Goal: Task Accomplishment & Management: Complete application form

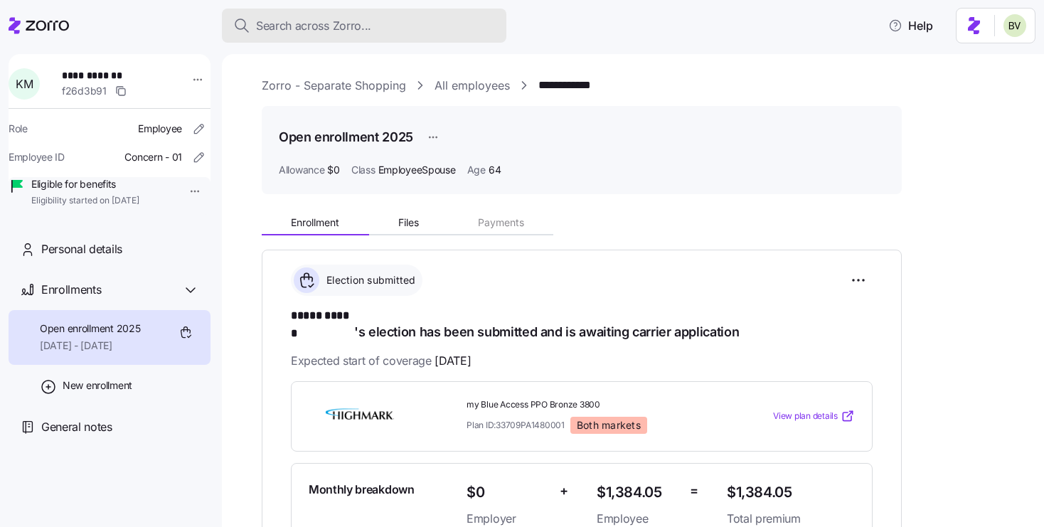
click at [300, 31] on span "Search across Zorro..." at bounding box center [313, 26] width 115 height 18
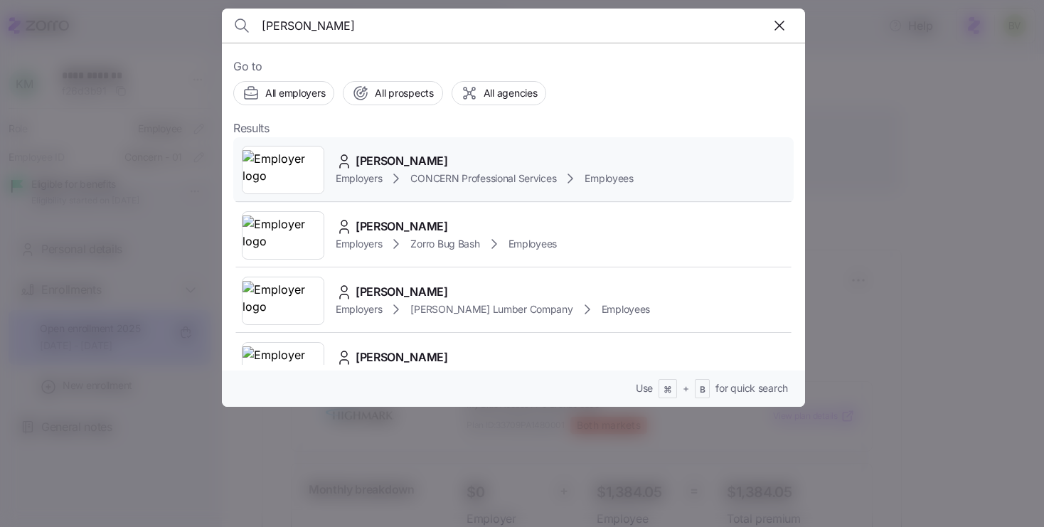
type input "Harry james"
click at [270, 164] on img at bounding box center [283, 170] width 81 height 40
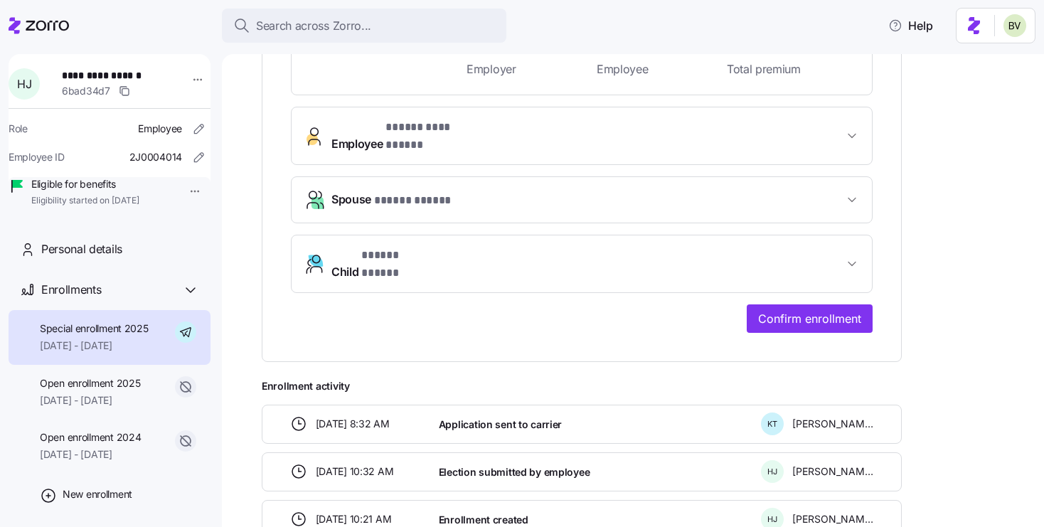
scroll to position [509, 0]
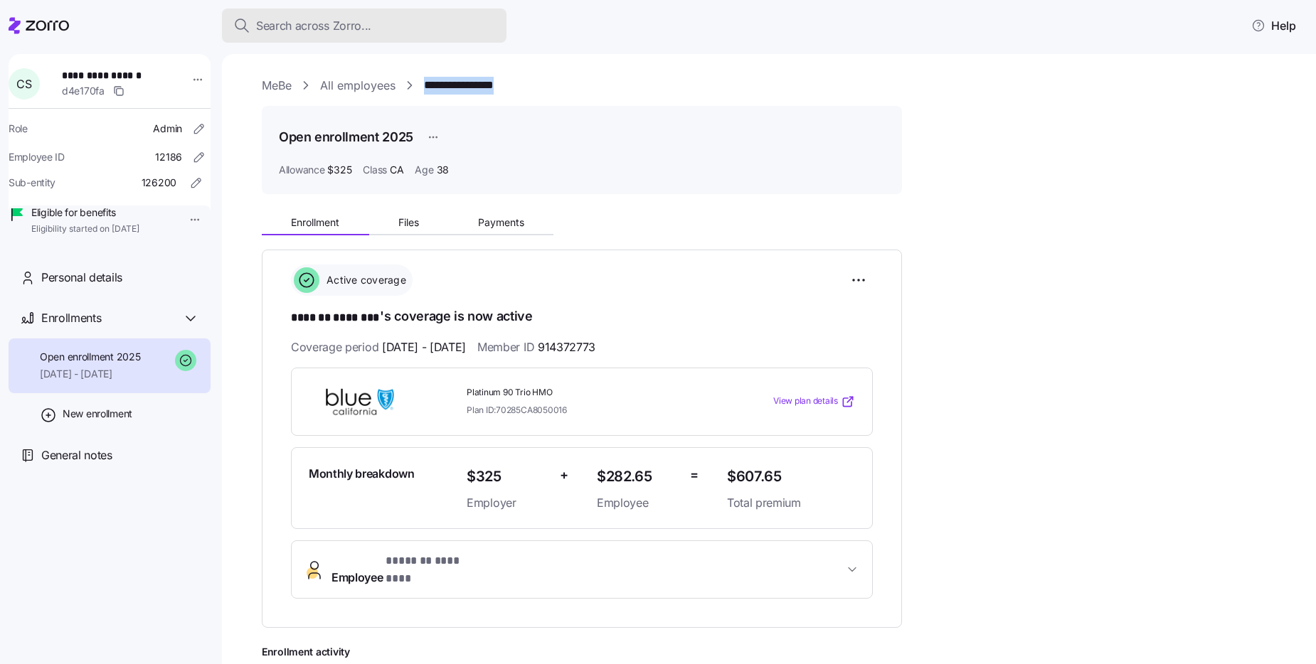
click at [406, 36] on button "Search across Zorro..." at bounding box center [364, 26] width 285 height 34
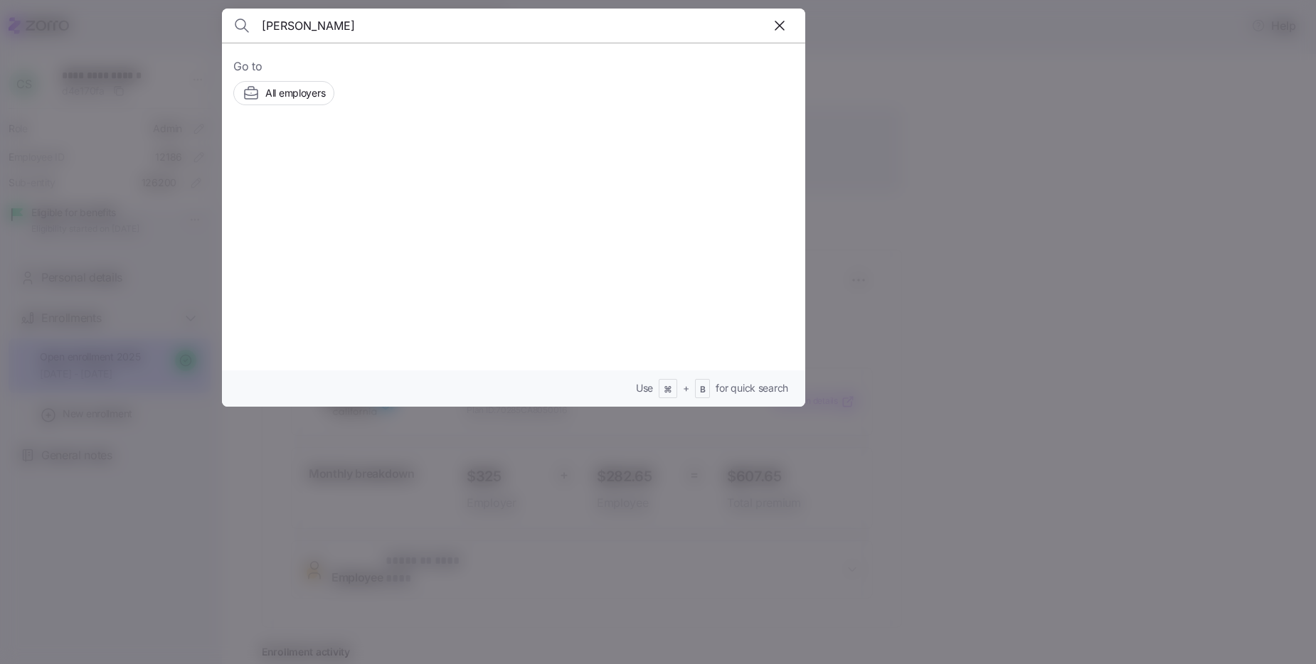
type input "Deanna Marie Sieg"
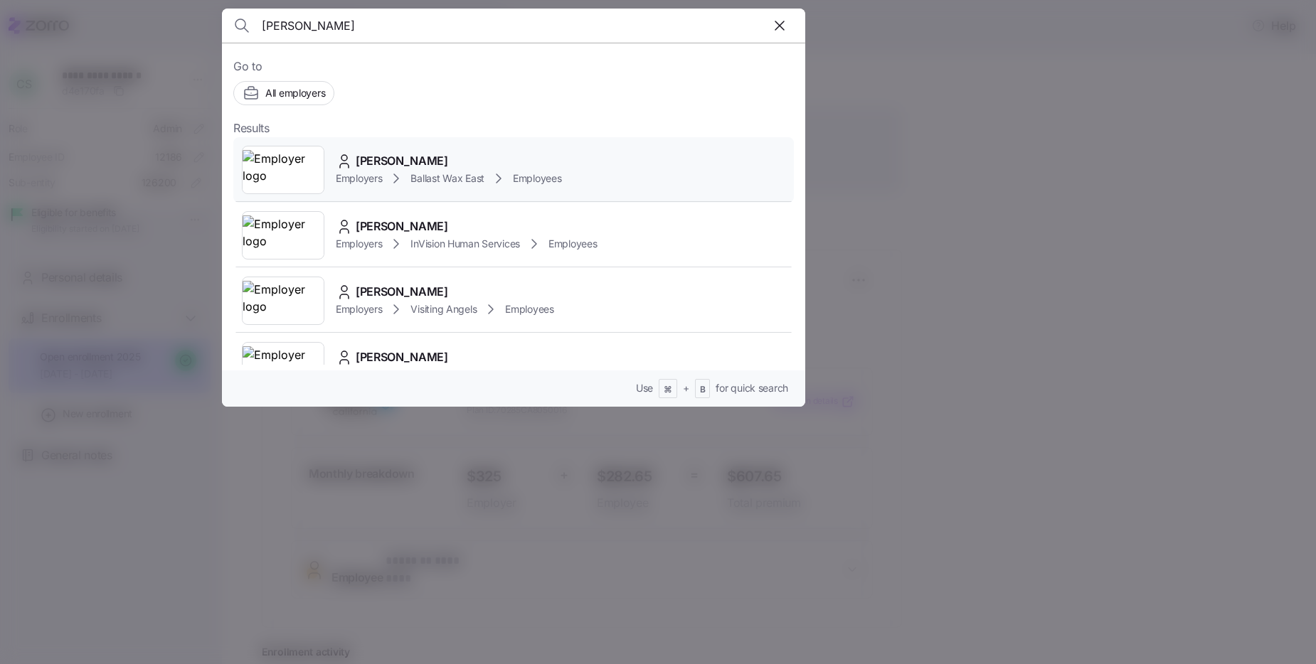
click at [280, 147] on div at bounding box center [283, 170] width 83 height 48
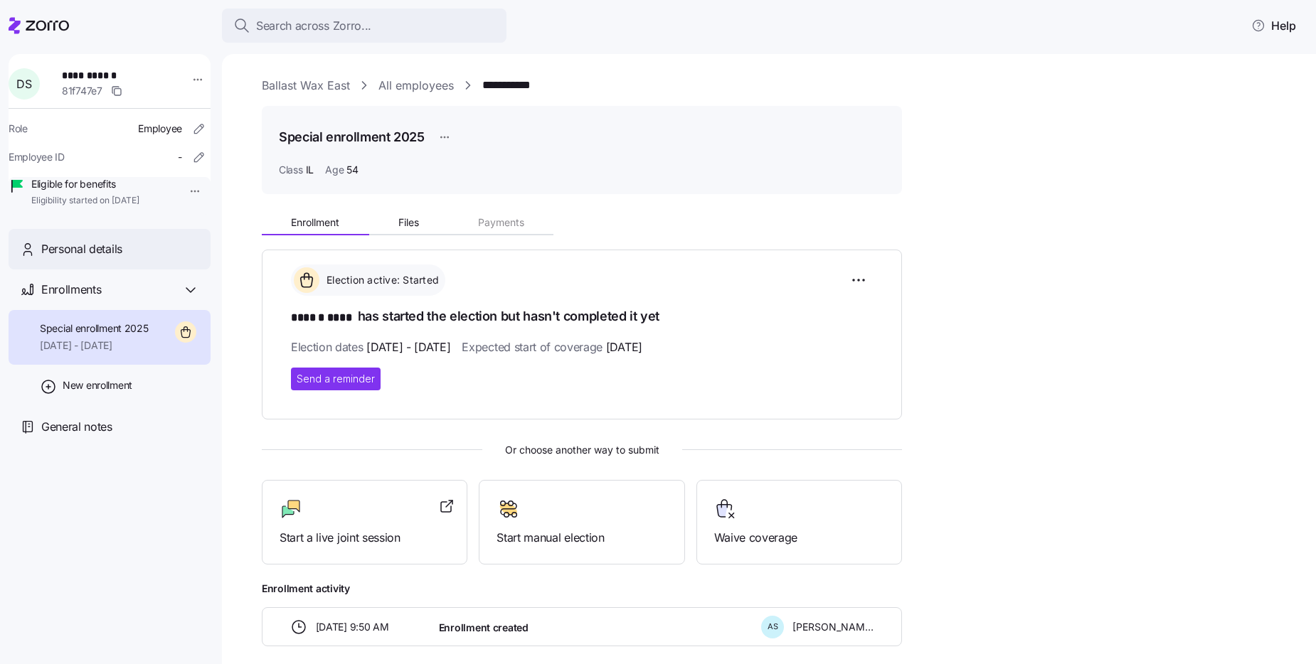
click at [120, 258] on span "Personal details" at bounding box center [81, 249] width 81 height 18
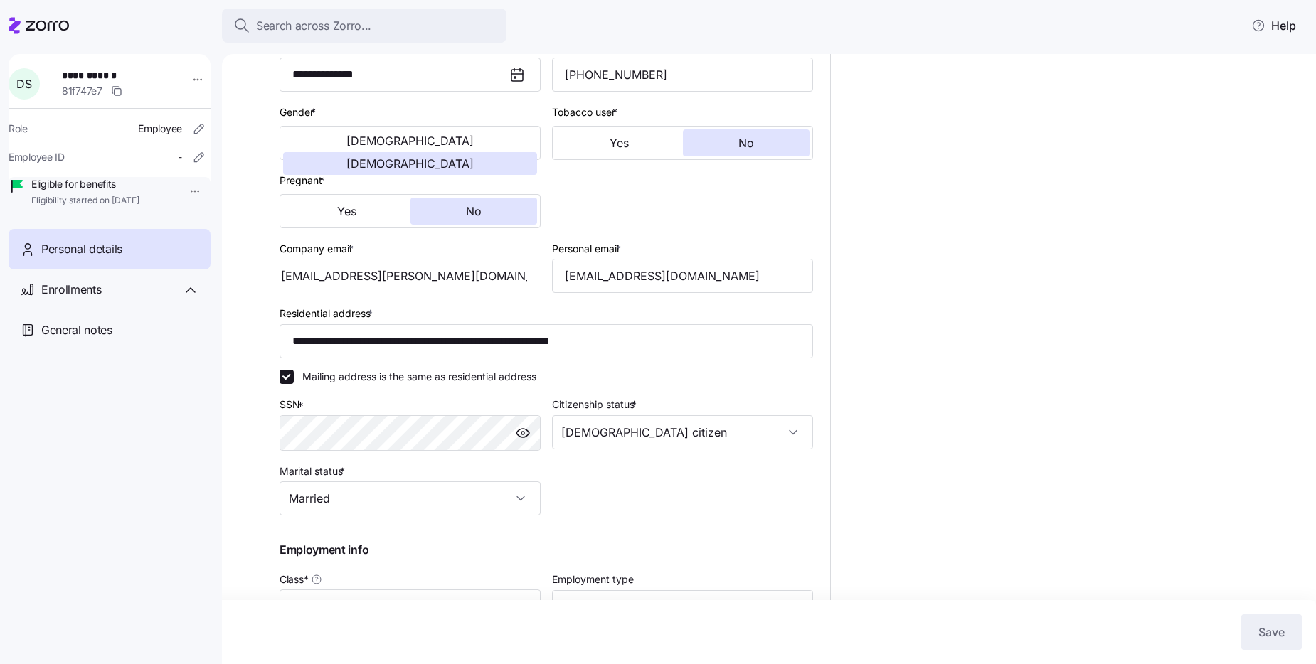
type input "IL"
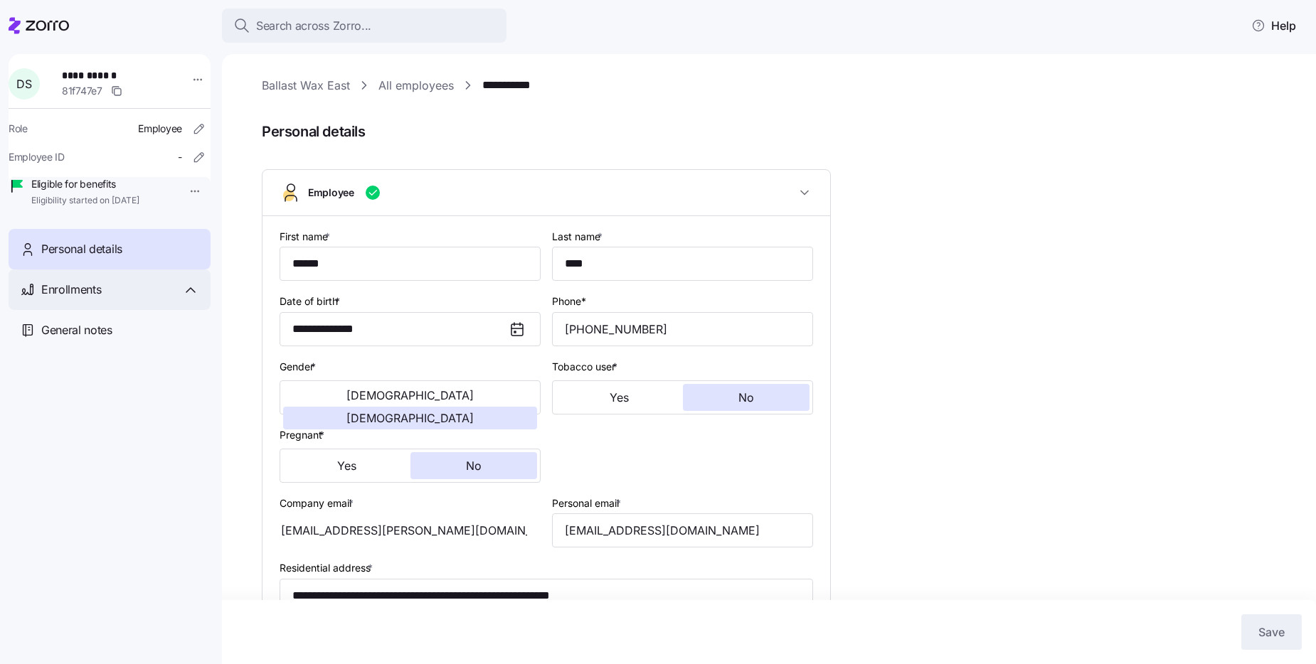
click at [113, 299] on div "Enrollments" at bounding box center [120, 290] width 158 height 18
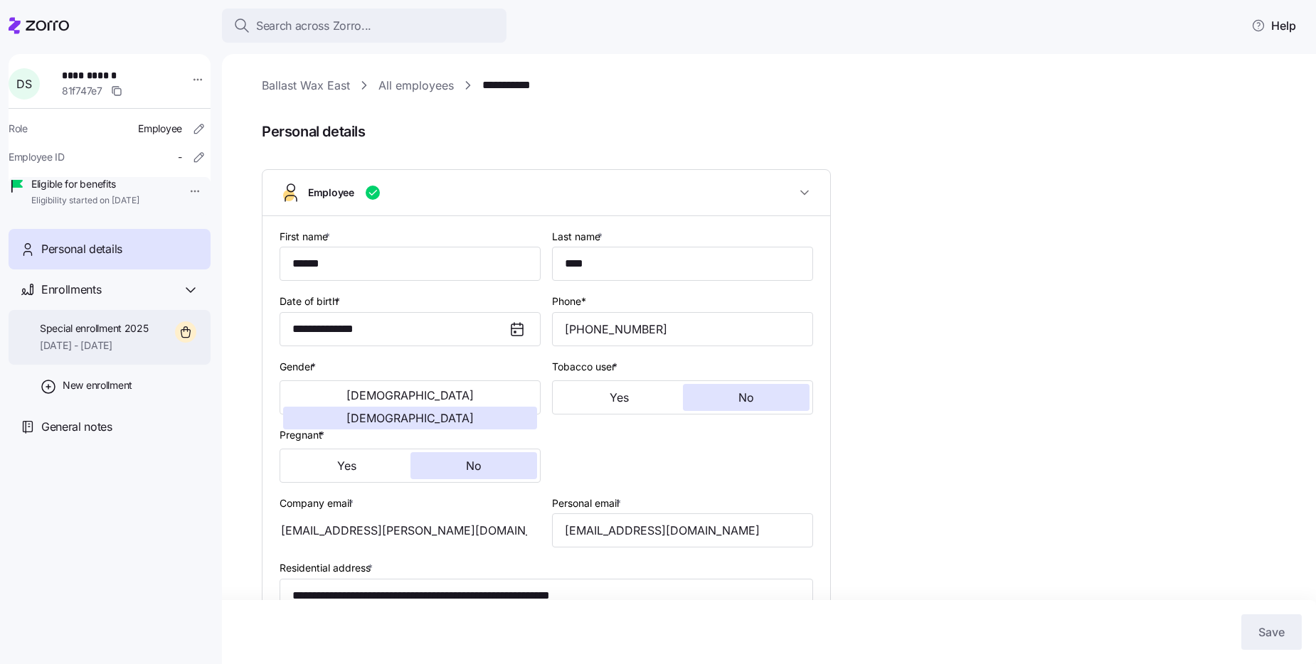
click at [114, 336] on span "Special enrollment 2025" at bounding box center [94, 329] width 109 height 14
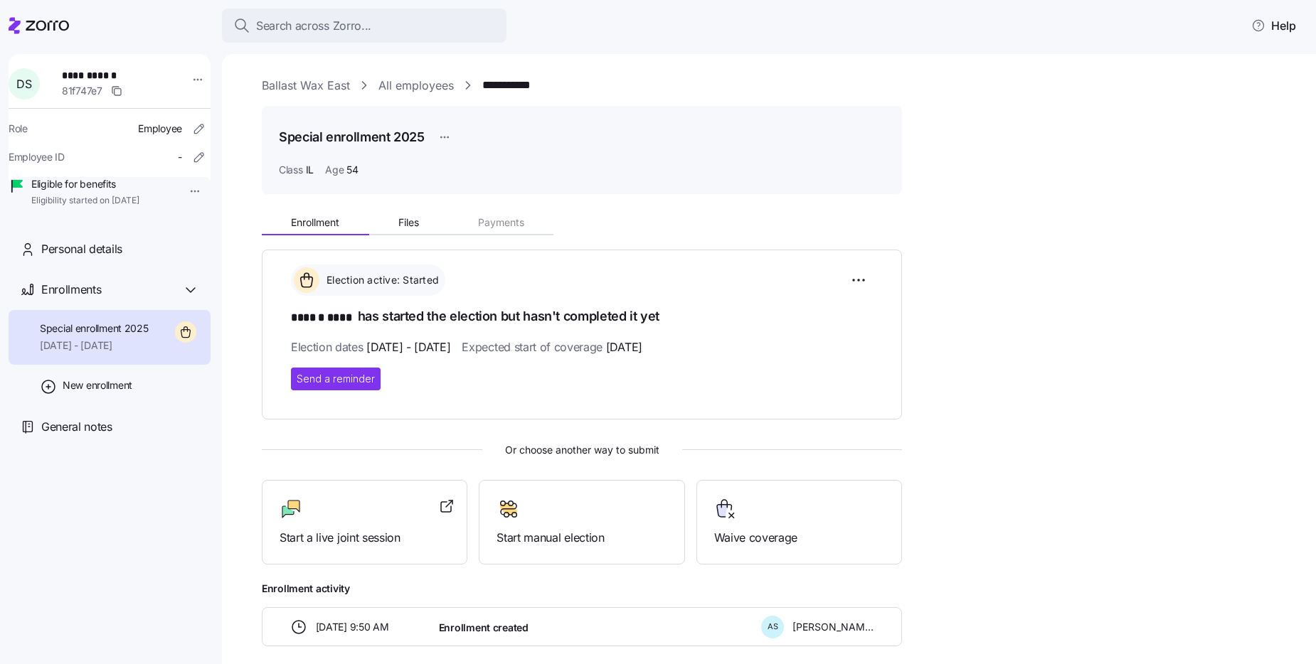
scroll to position [66, 0]
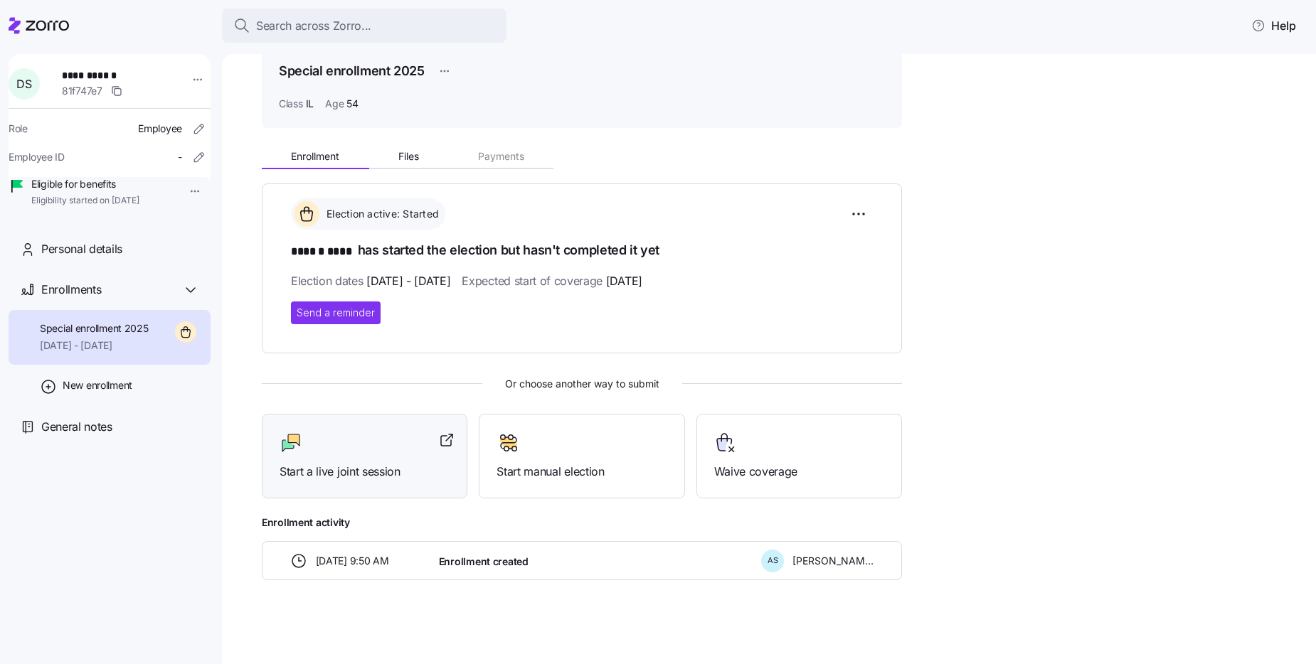
click at [379, 460] on div "Start a live joint session" at bounding box center [365, 456] width 170 height 49
click at [167, 258] on div "Personal details" at bounding box center [120, 249] width 158 height 18
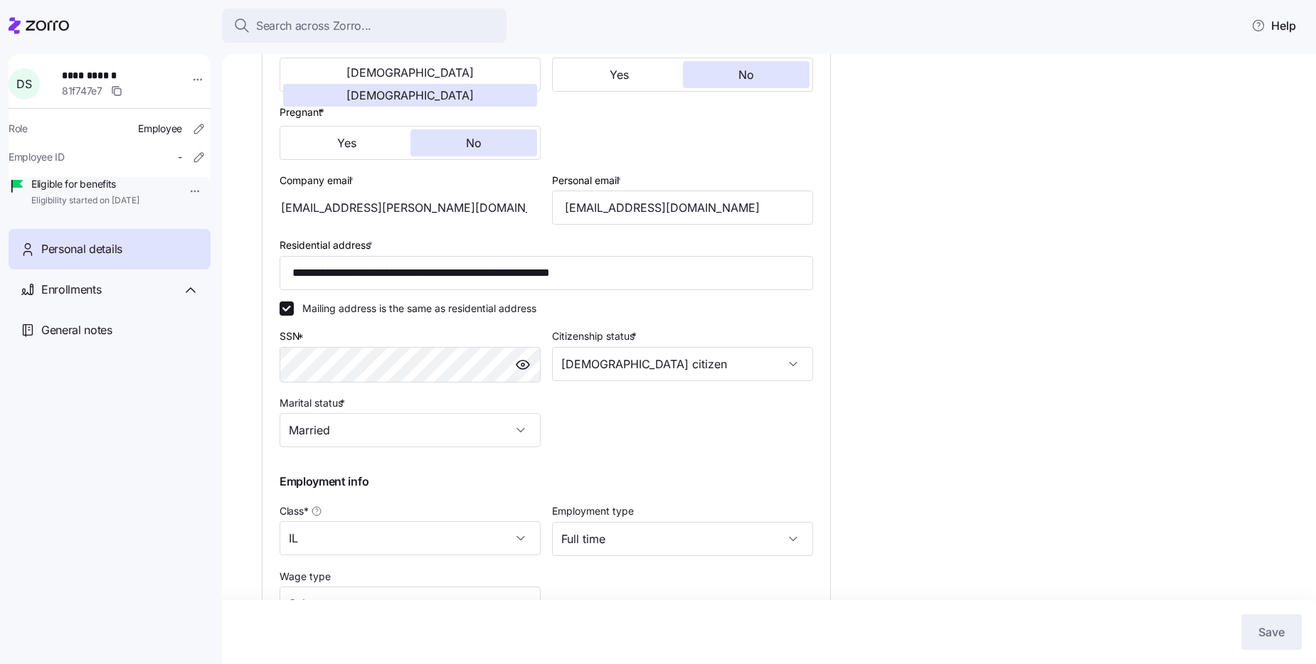
scroll to position [398, 0]
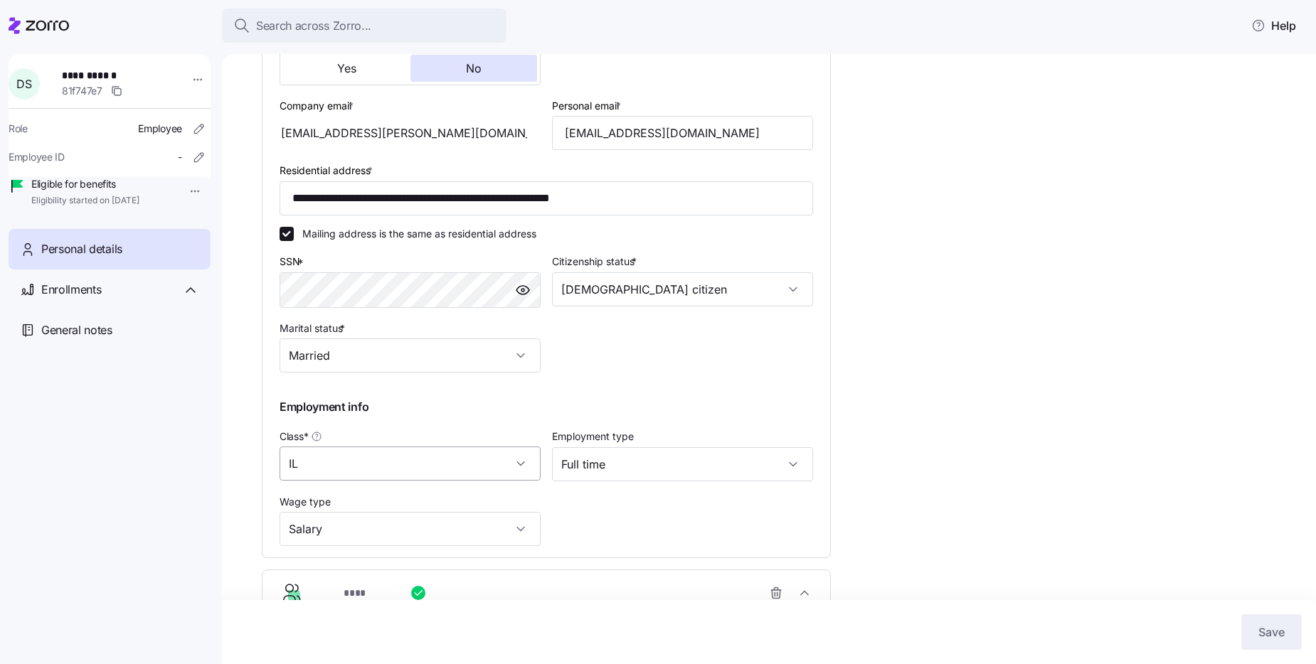
click at [509, 463] on input "IL" at bounding box center [410, 464] width 261 height 34
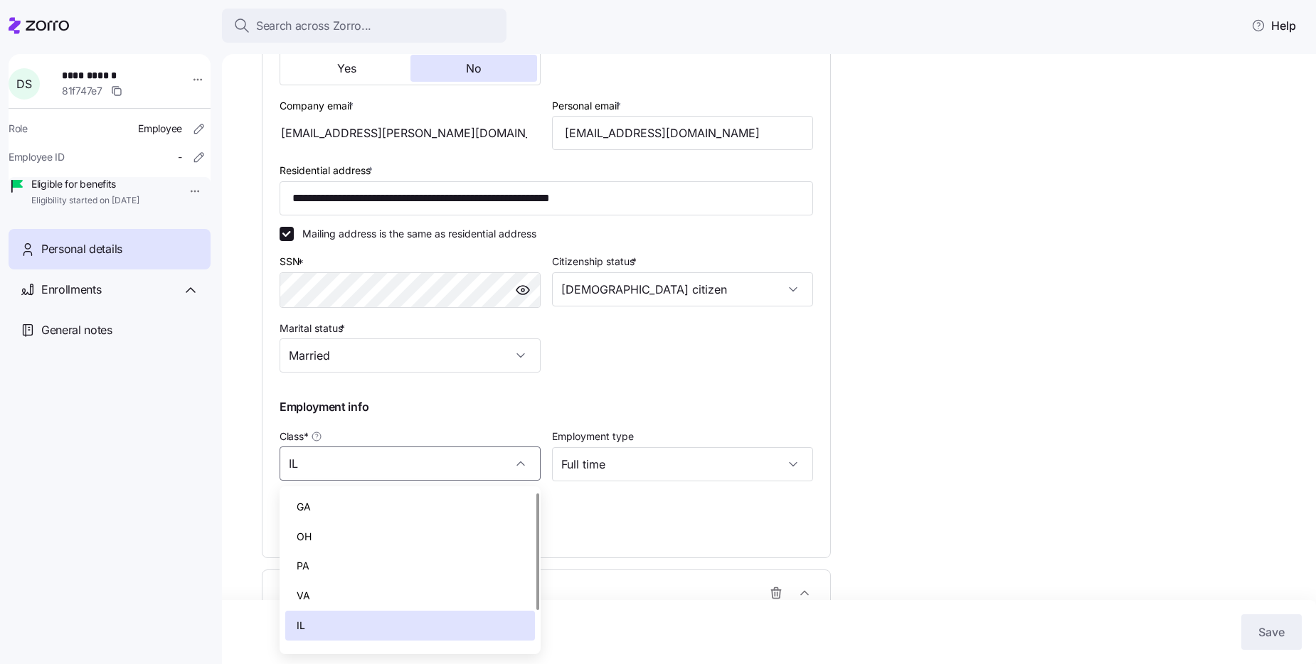
scroll to position [51, 0]
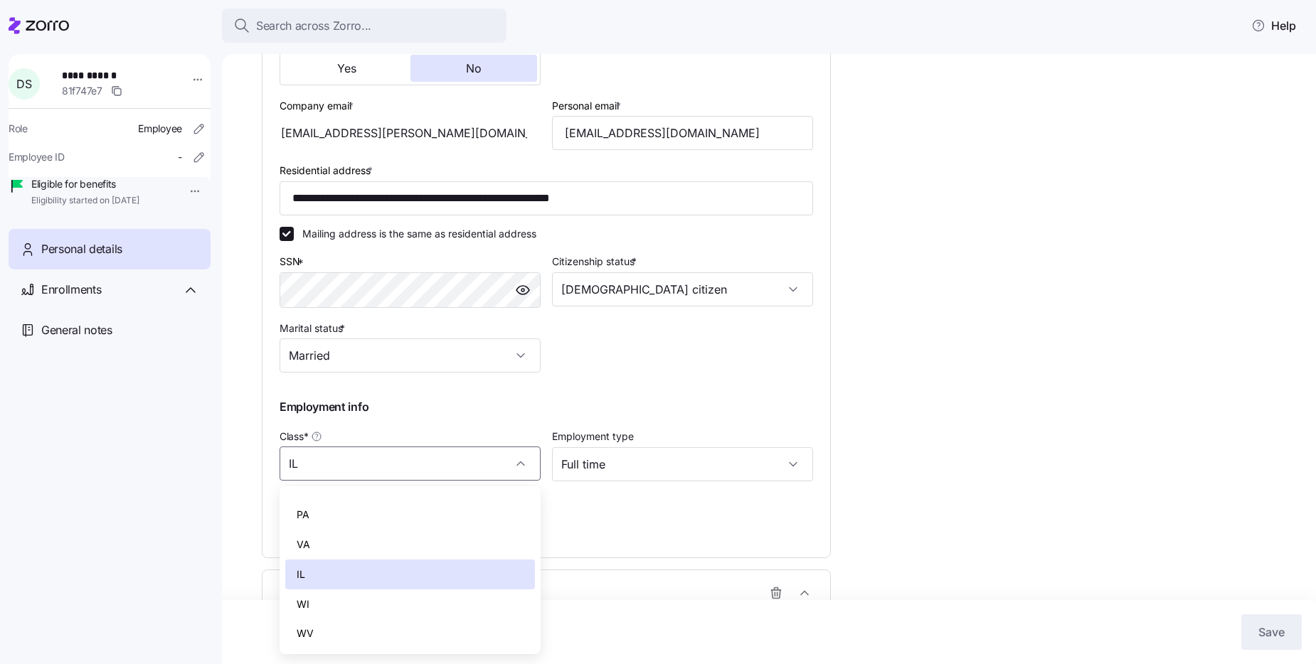
click at [408, 582] on div "IL" at bounding box center [410, 575] width 250 height 30
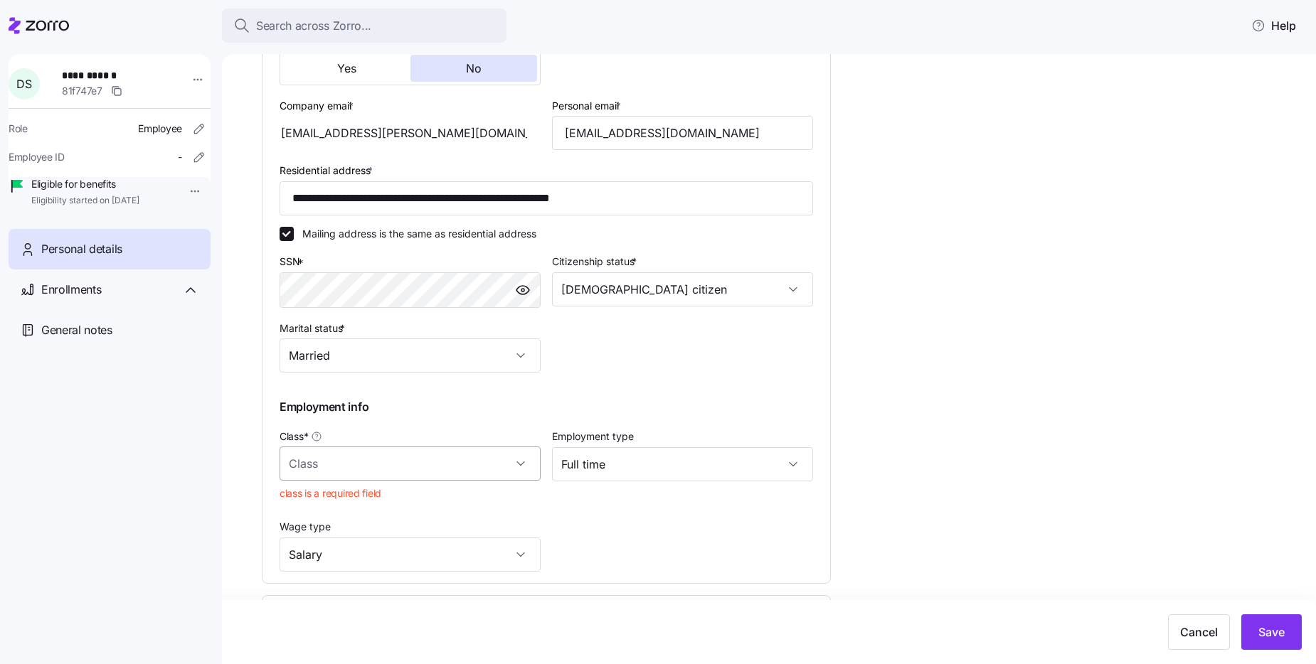
click at [330, 460] on input "Class *" at bounding box center [410, 464] width 261 height 34
click at [317, 567] on div "IL" at bounding box center [410, 575] width 250 height 30
type input "IL"
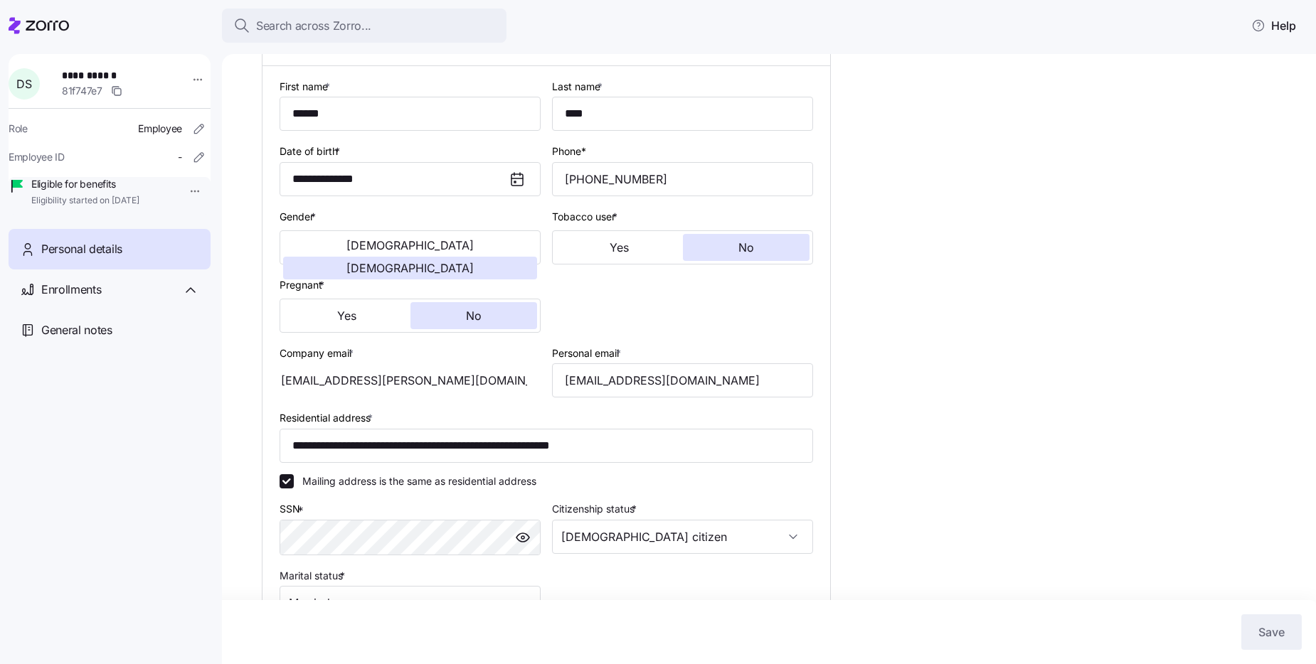
scroll to position [0, 0]
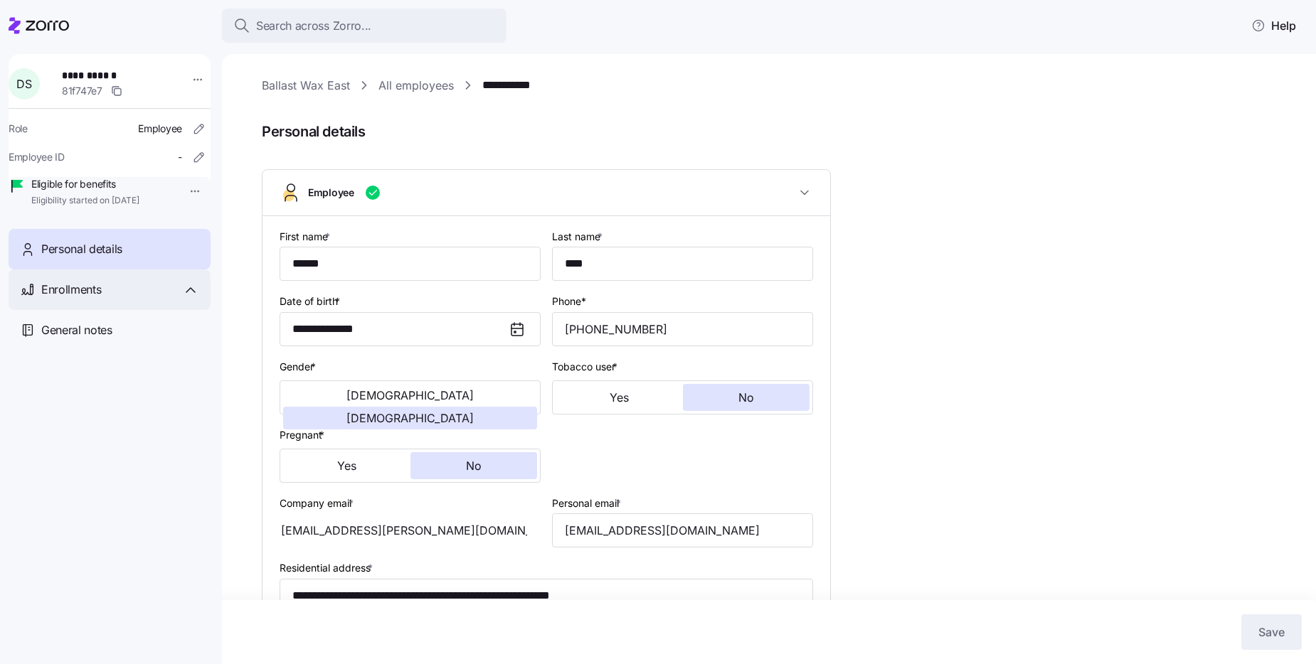
click at [94, 295] on div "Enrollments" at bounding box center [110, 290] width 202 height 41
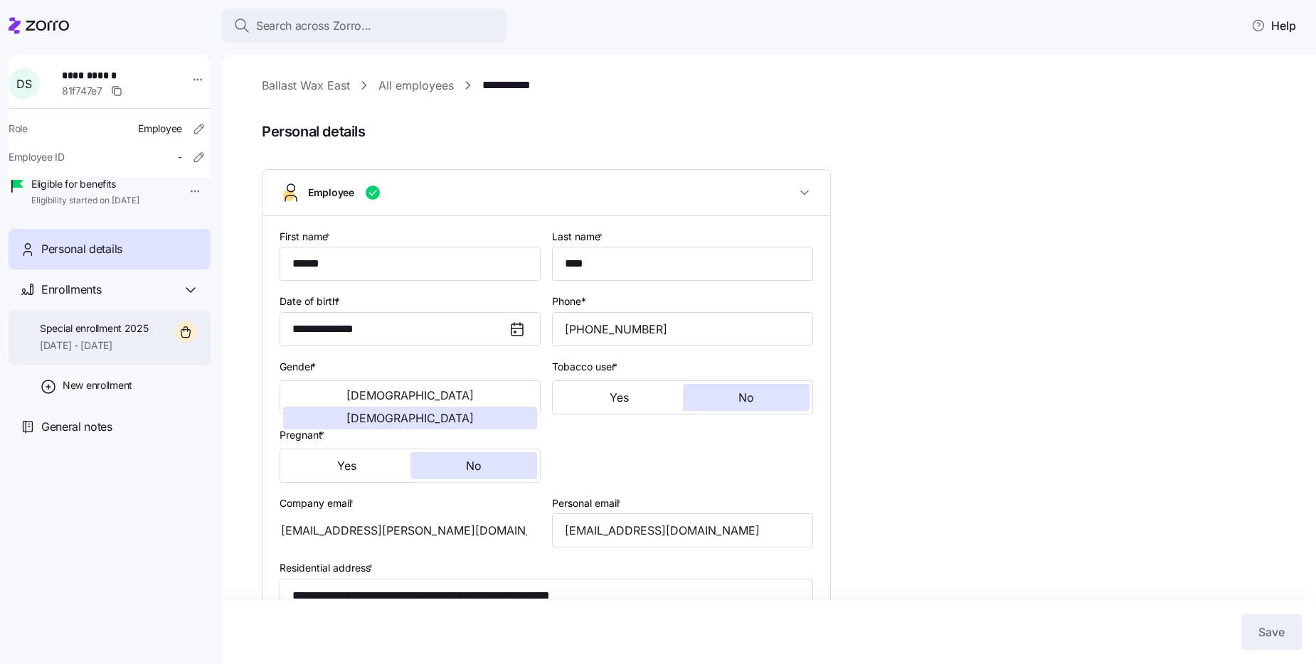
click at [141, 336] on span "Special enrollment 2025" at bounding box center [94, 329] width 109 height 14
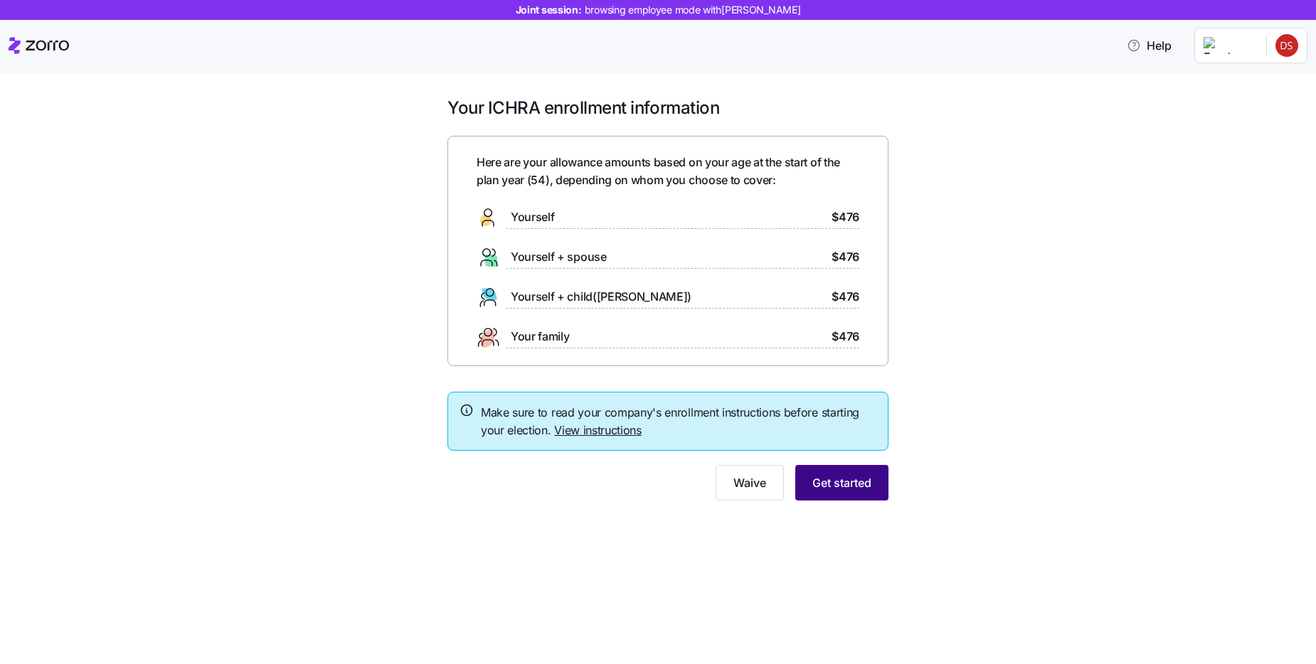
click at [814, 482] on span "Get started" at bounding box center [841, 483] width 59 height 17
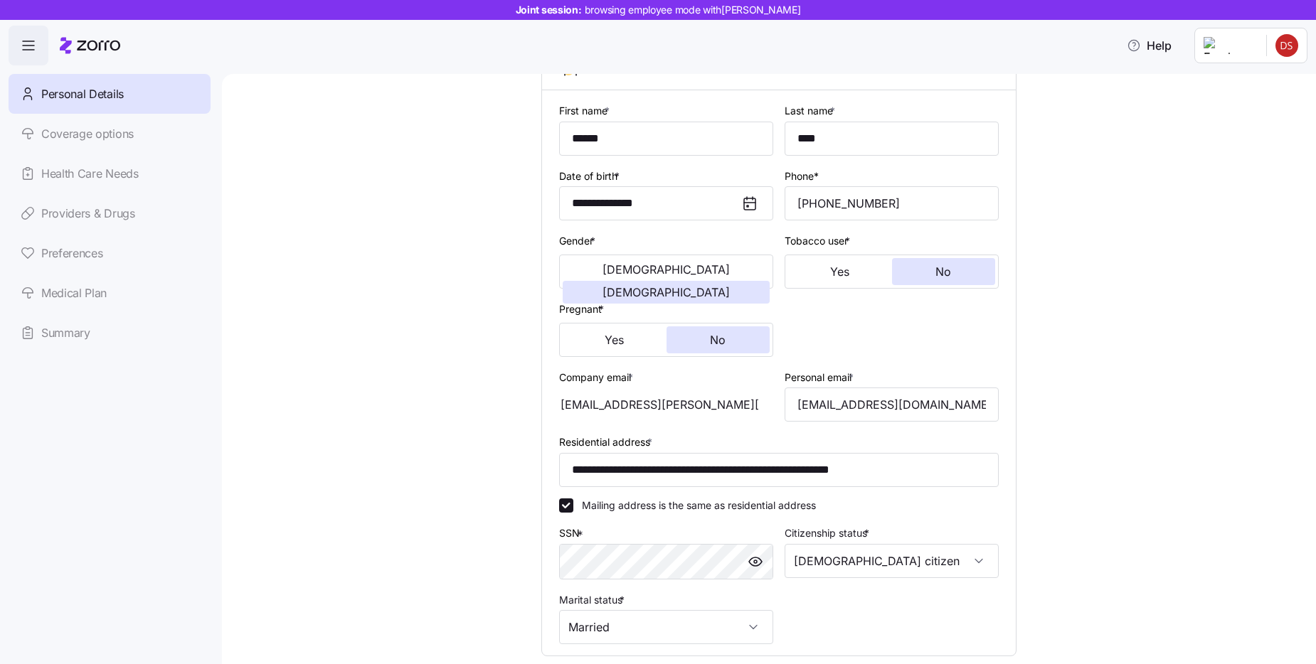
scroll to position [316, 0]
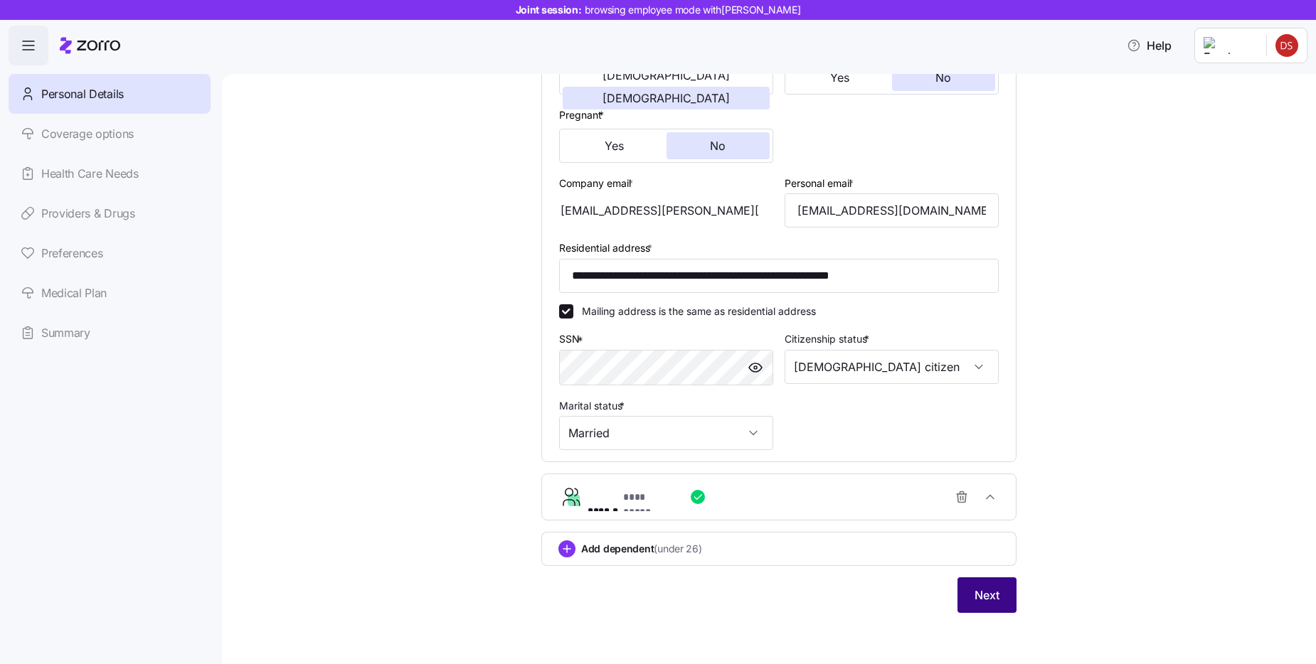
click at [985, 604] on button "Next" at bounding box center [987, 596] width 59 height 36
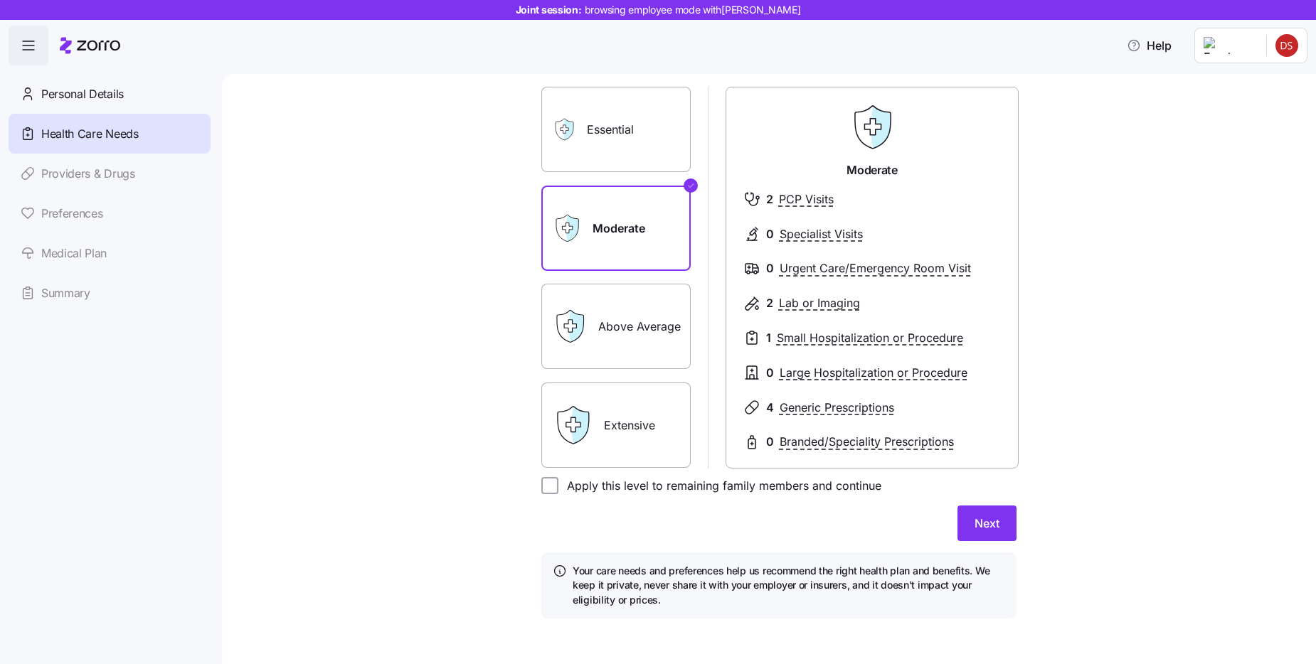
scroll to position [115, 0]
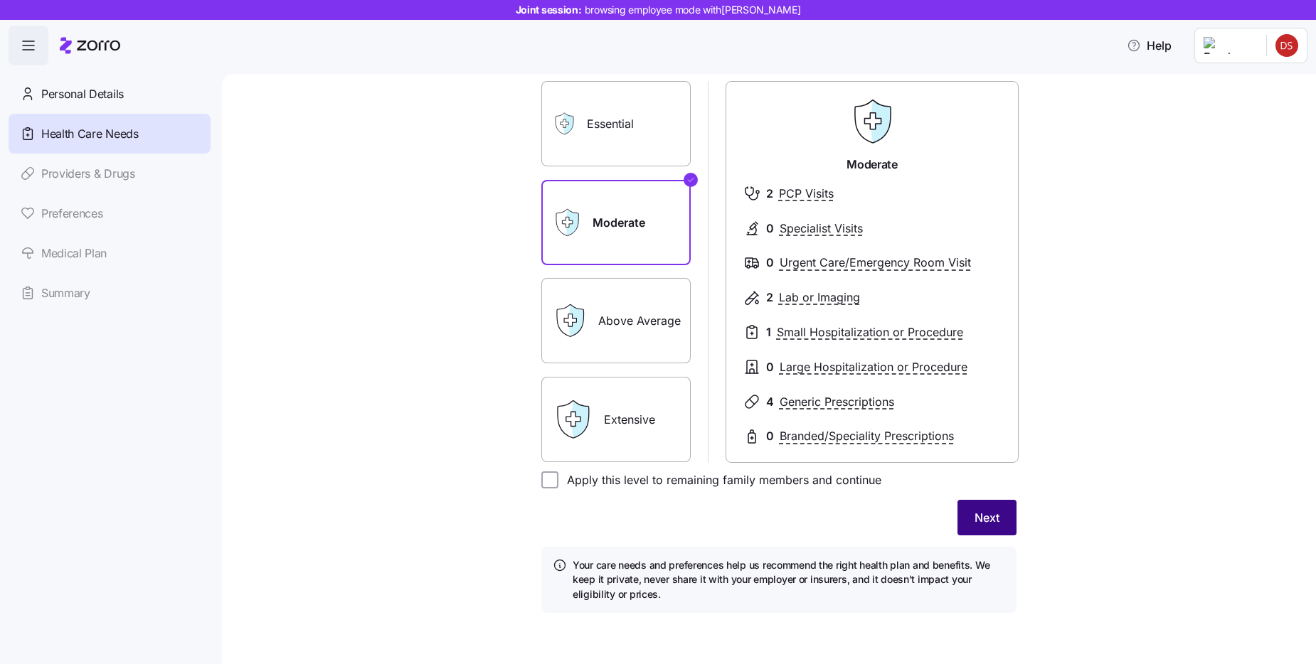
click at [994, 517] on span "Next" at bounding box center [987, 517] width 25 height 17
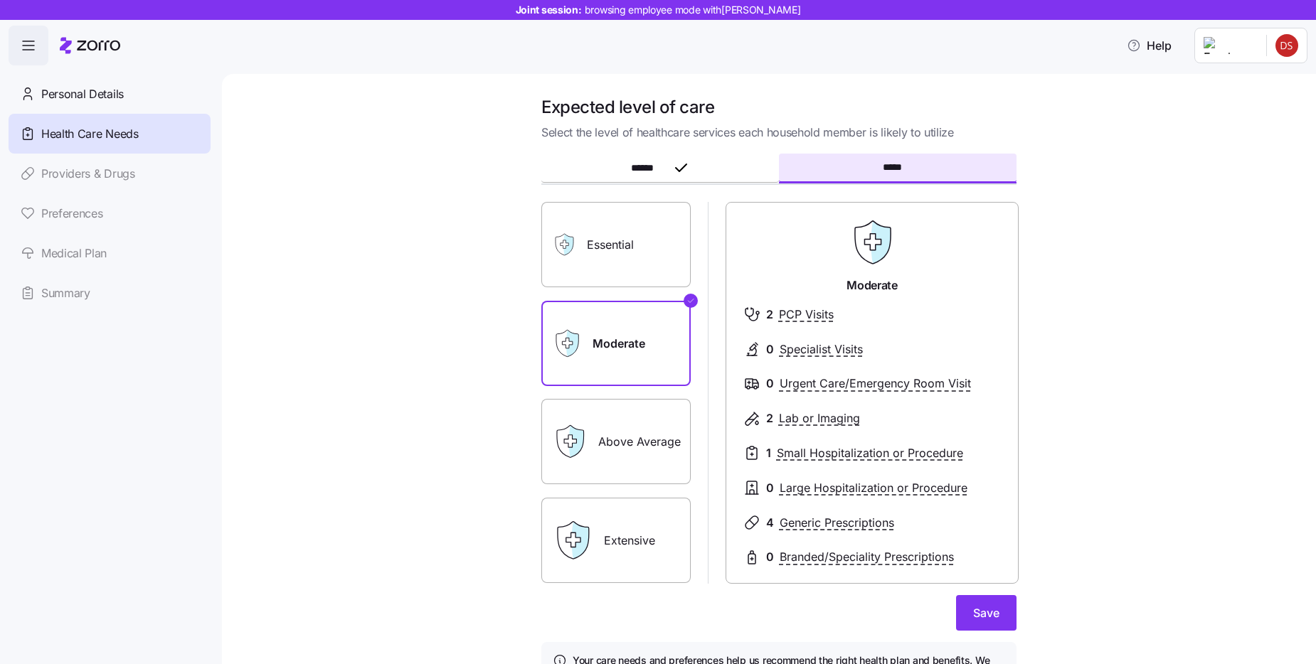
scroll to position [0, 0]
click at [654, 164] on span "******" at bounding box center [649, 169] width 36 height 10
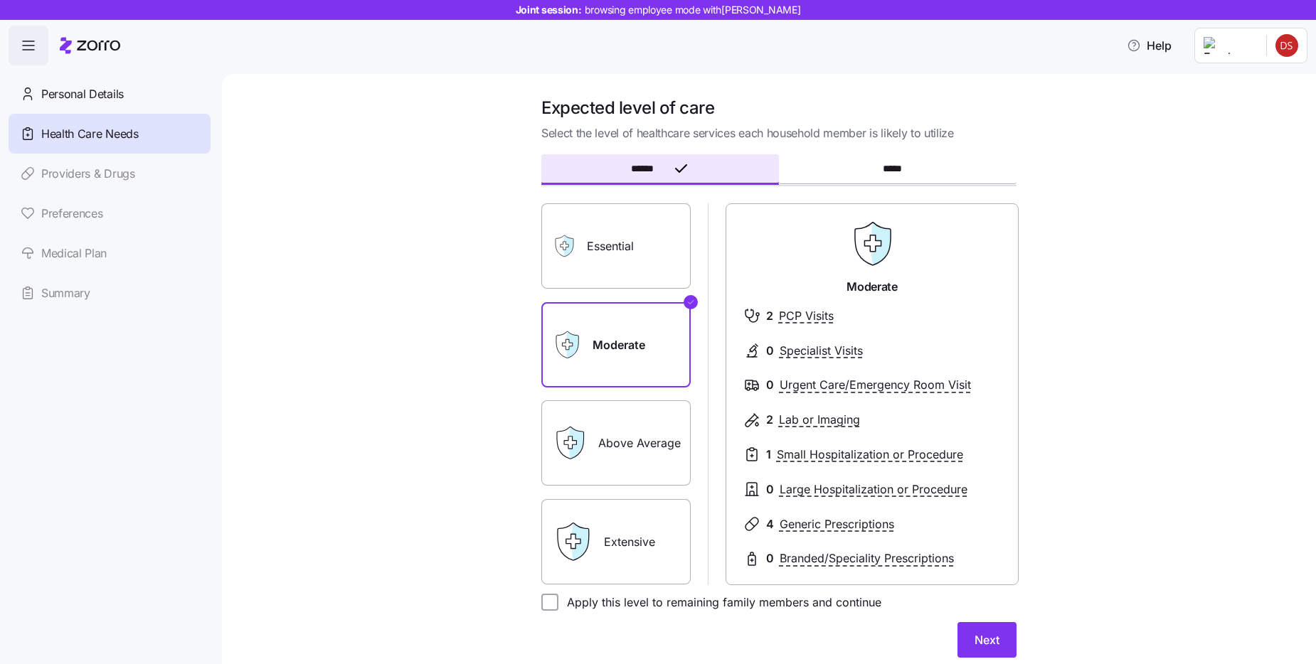
scroll to position [26, 0]
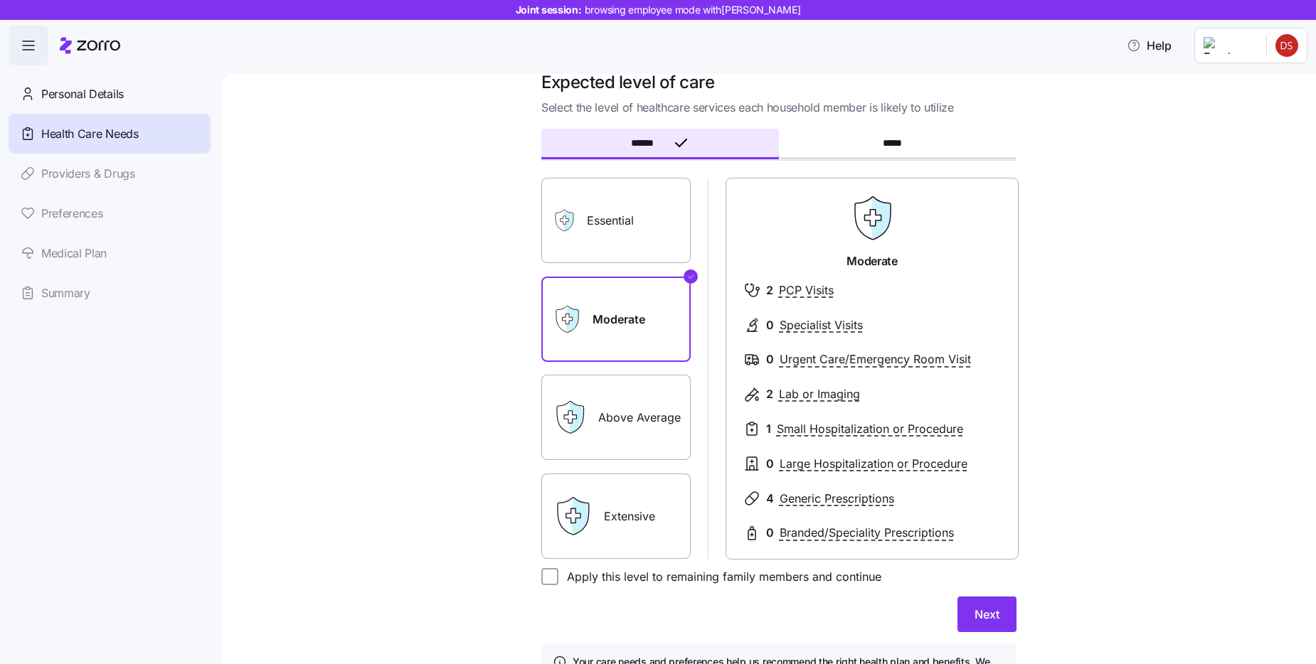
click at [608, 428] on label "Above Average" at bounding box center [615, 417] width 149 height 85
click at [0, 0] on input "Above Average" at bounding box center [0, 0] width 0 height 0
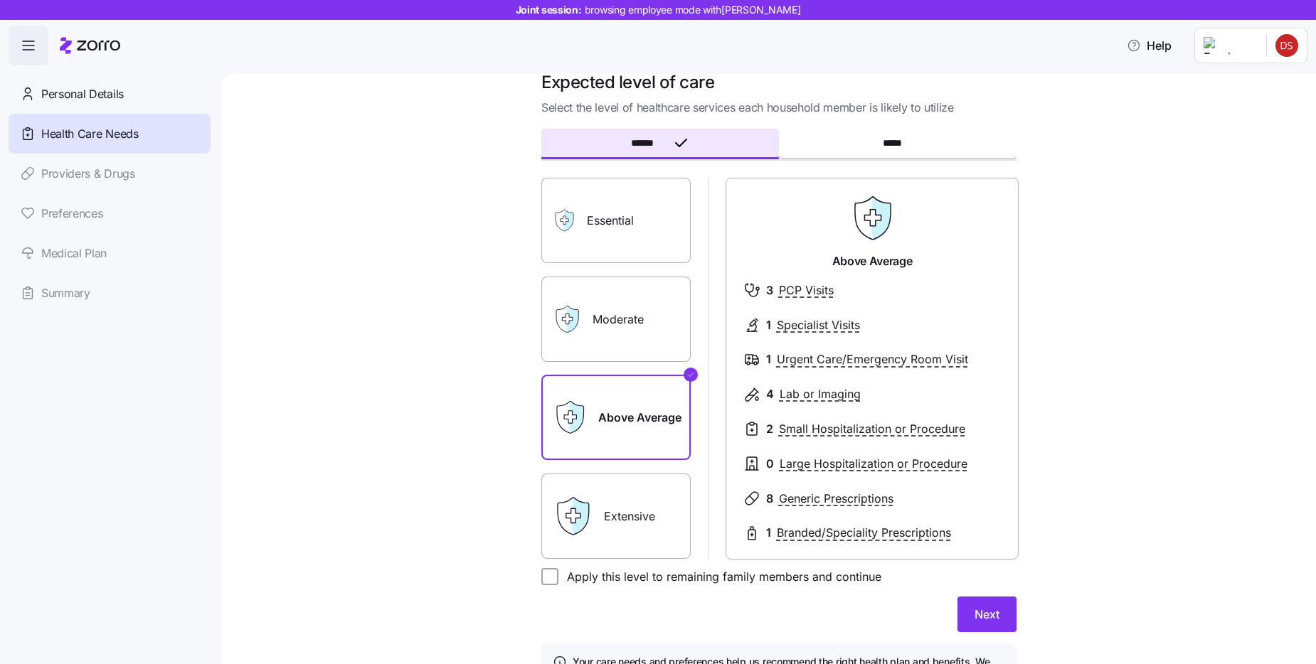
click at [642, 502] on label "Extensive" at bounding box center [615, 516] width 149 height 85
click at [0, 0] on input "Extensive" at bounding box center [0, 0] width 0 height 0
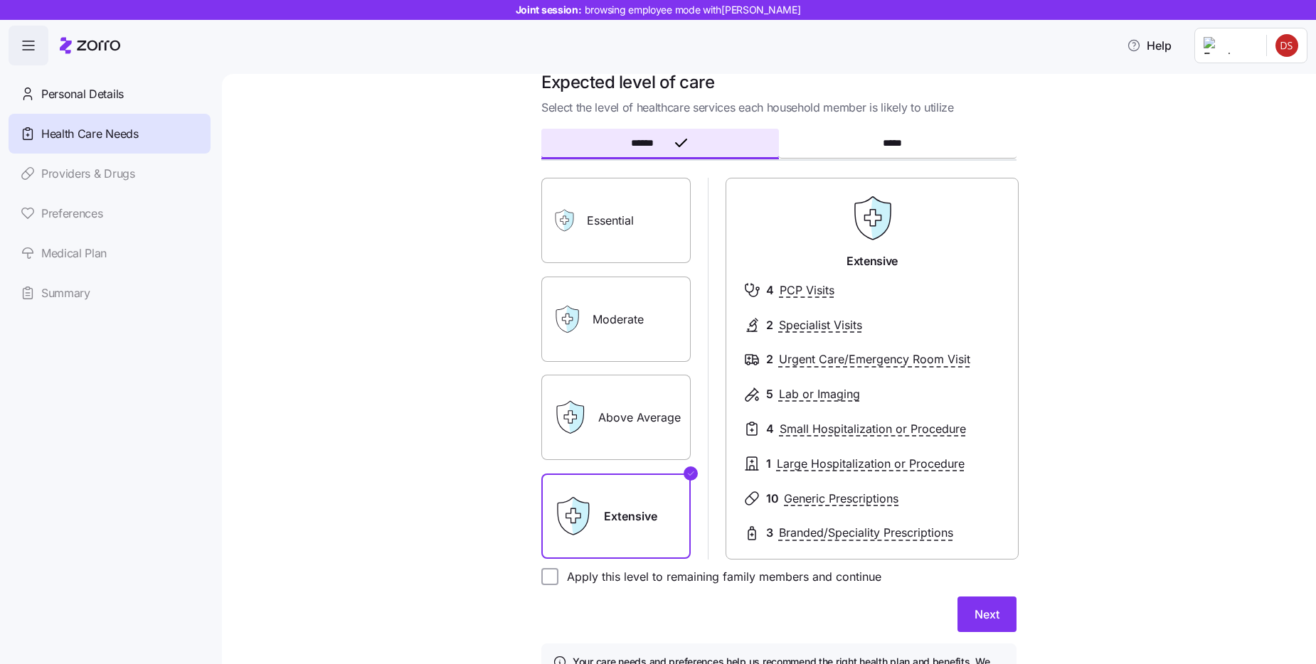
click at [638, 417] on label "Above Average" at bounding box center [615, 417] width 149 height 85
click at [0, 0] on input "Above Average" at bounding box center [0, 0] width 0 height 0
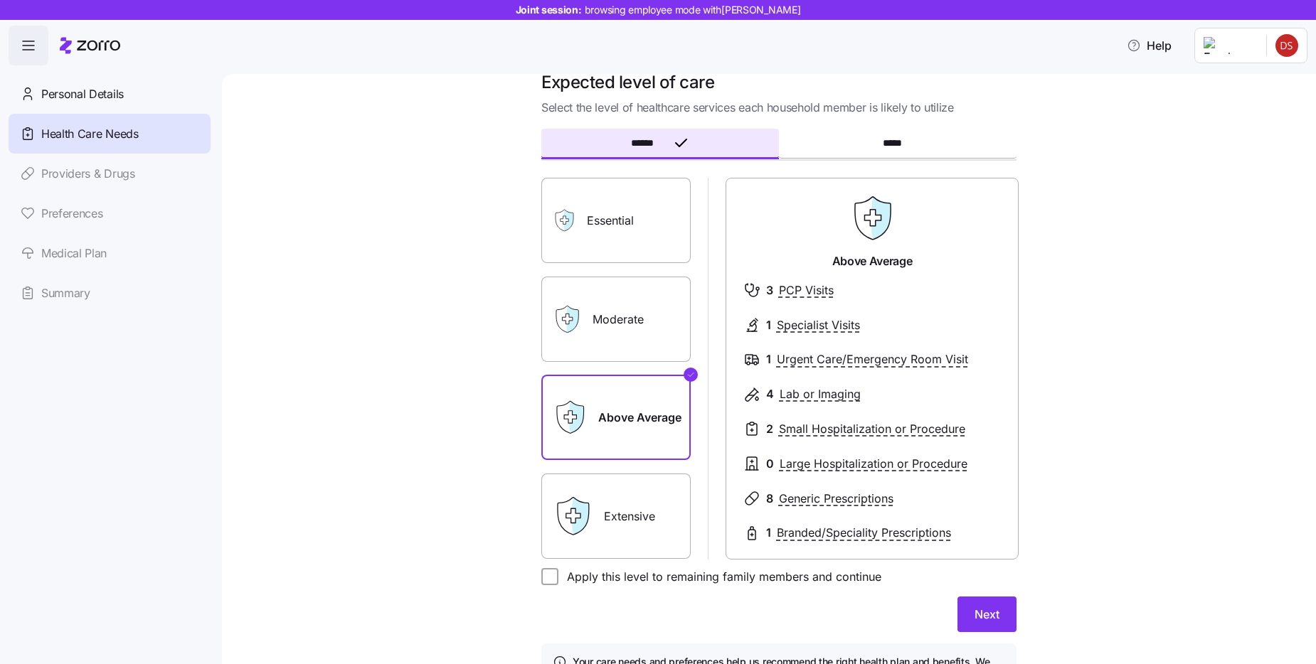
click at [637, 497] on label "Extensive" at bounding box center [615, 516] width 149 height 85
click at [0, 0] on input "Extensive" at bounding box center [0, 0] width 0 height 0
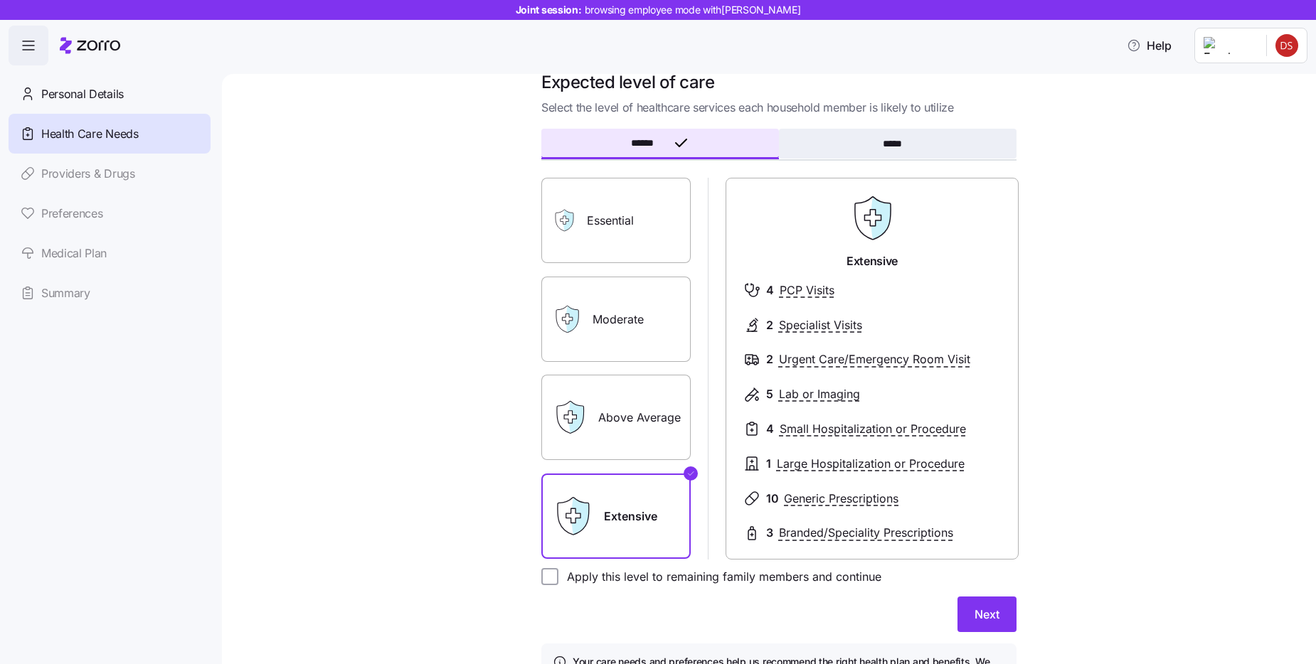
click at [871, 149] on button "*****" at bounding box center [898, 144] width 238 height 30
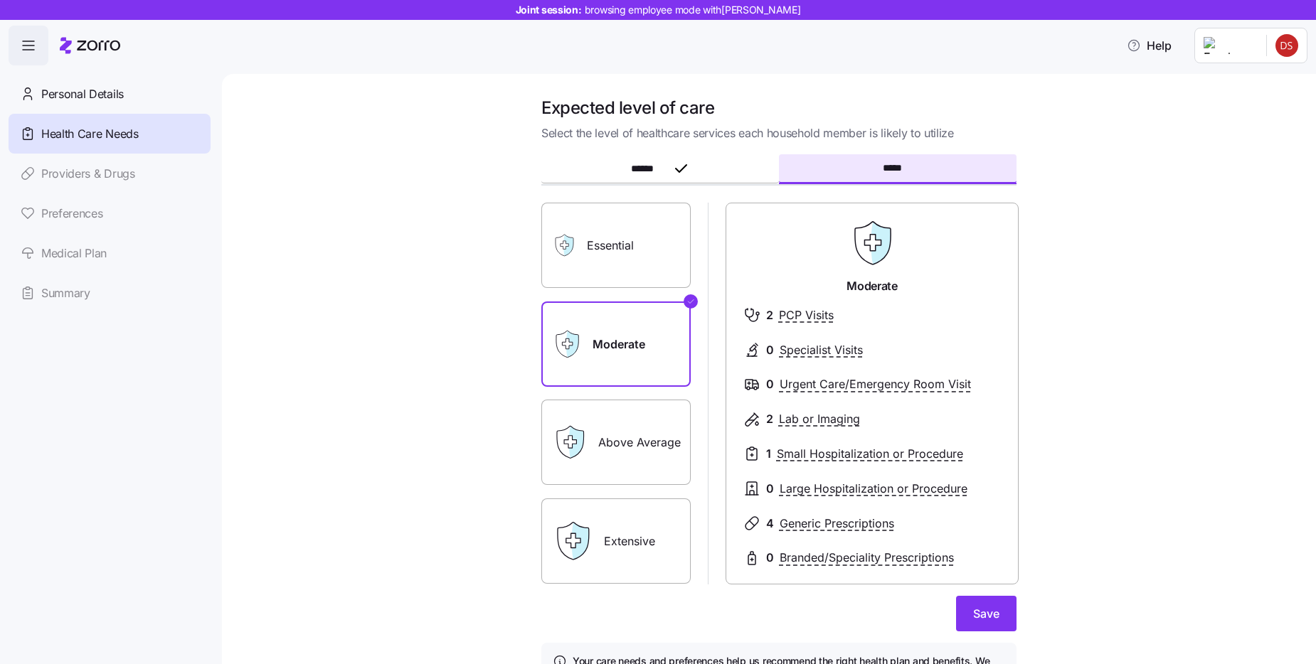
scroll to position [9, 0]
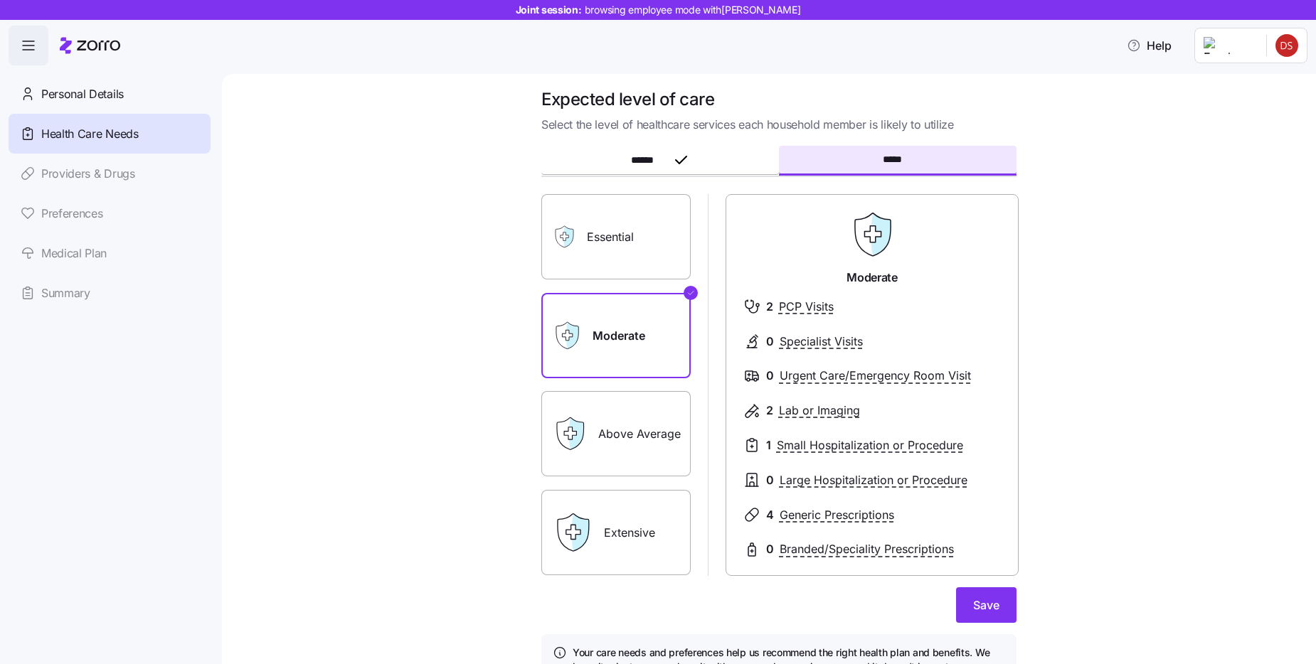
click at [617, 435] on label "Above Average" at bounding box center [615, 433] width 149 height 85
click at [0, 0] on input "Above Average" at bounding box center [0, 0] width 0 height 0
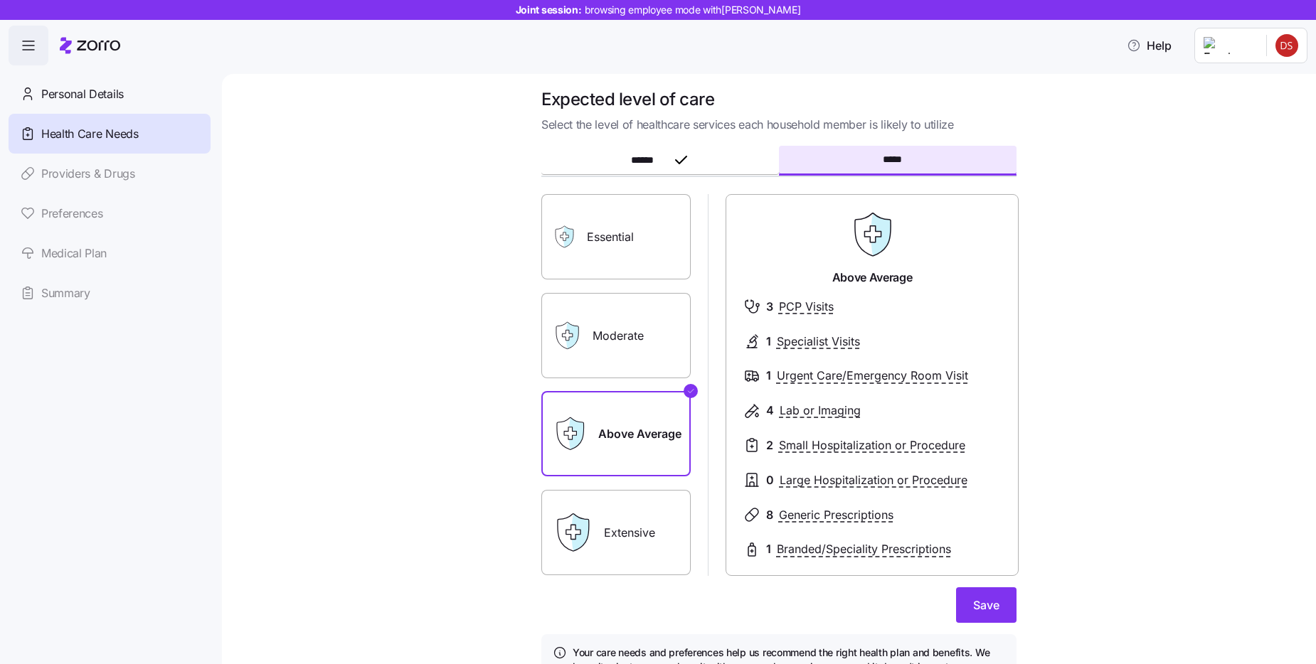
scroll to position [96, 0]
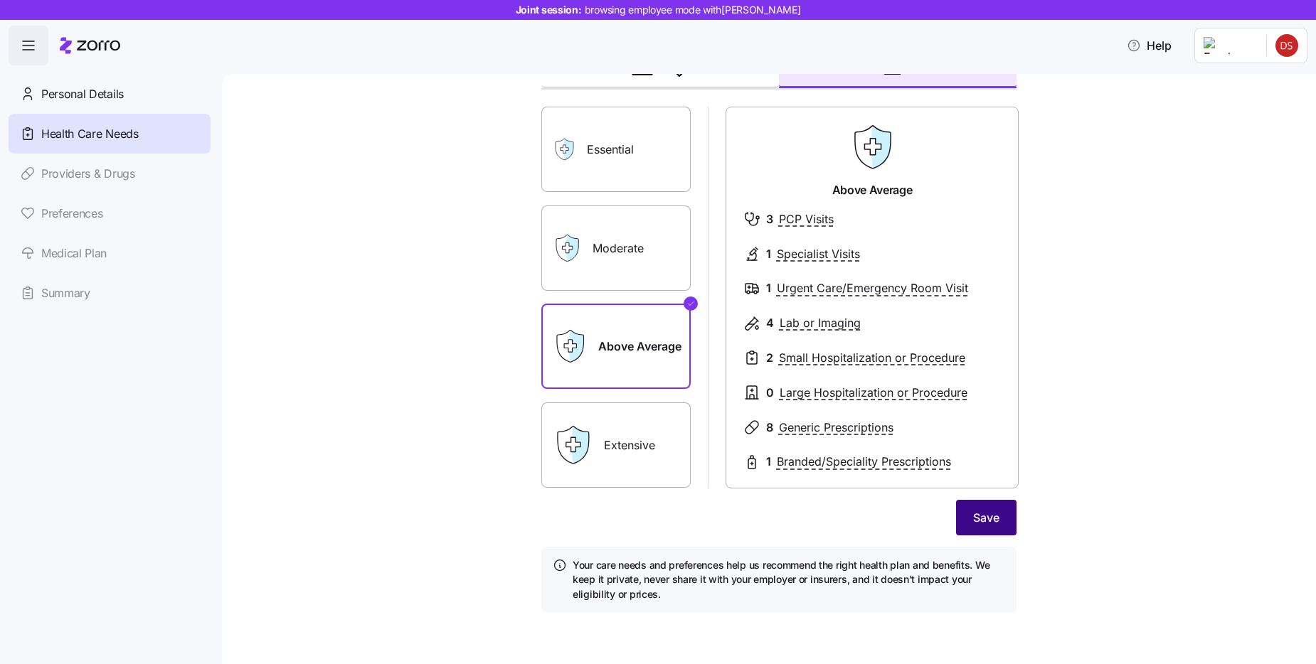
click at [973, 518] on span "Save" at bounding box center [986, 517] width 26 height 17
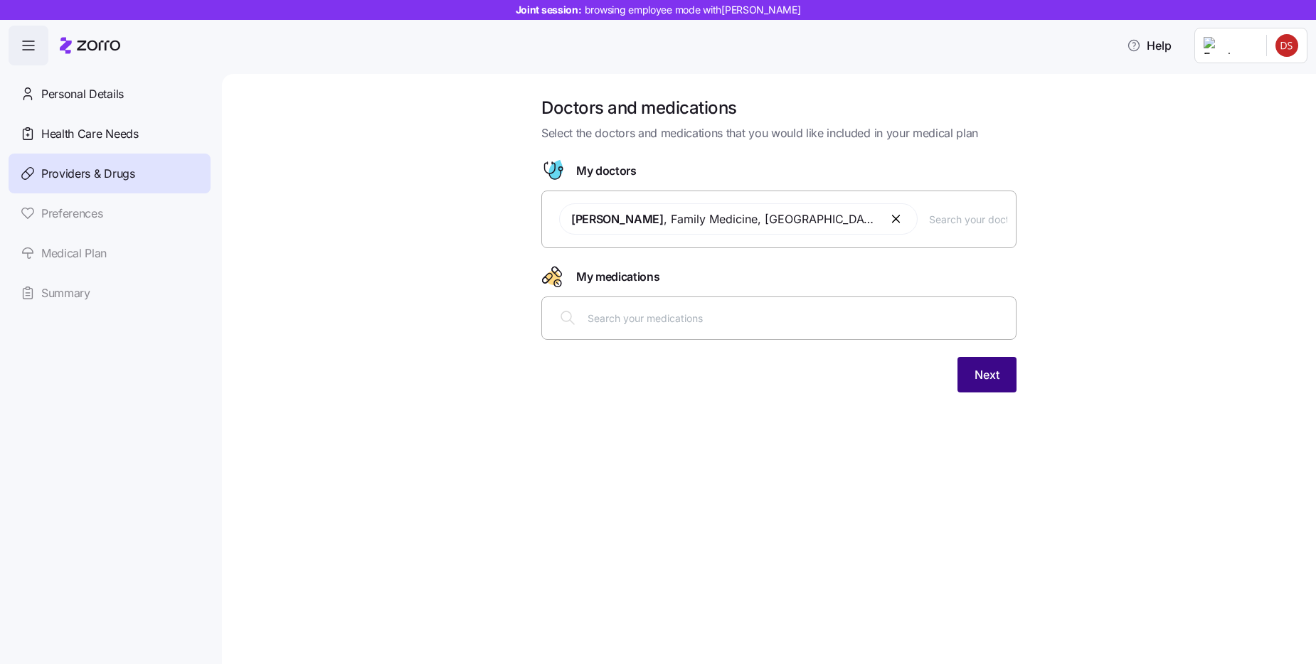
click at [986, 380] on span "Next" at bounding box center [987, 374] width 25 height 17
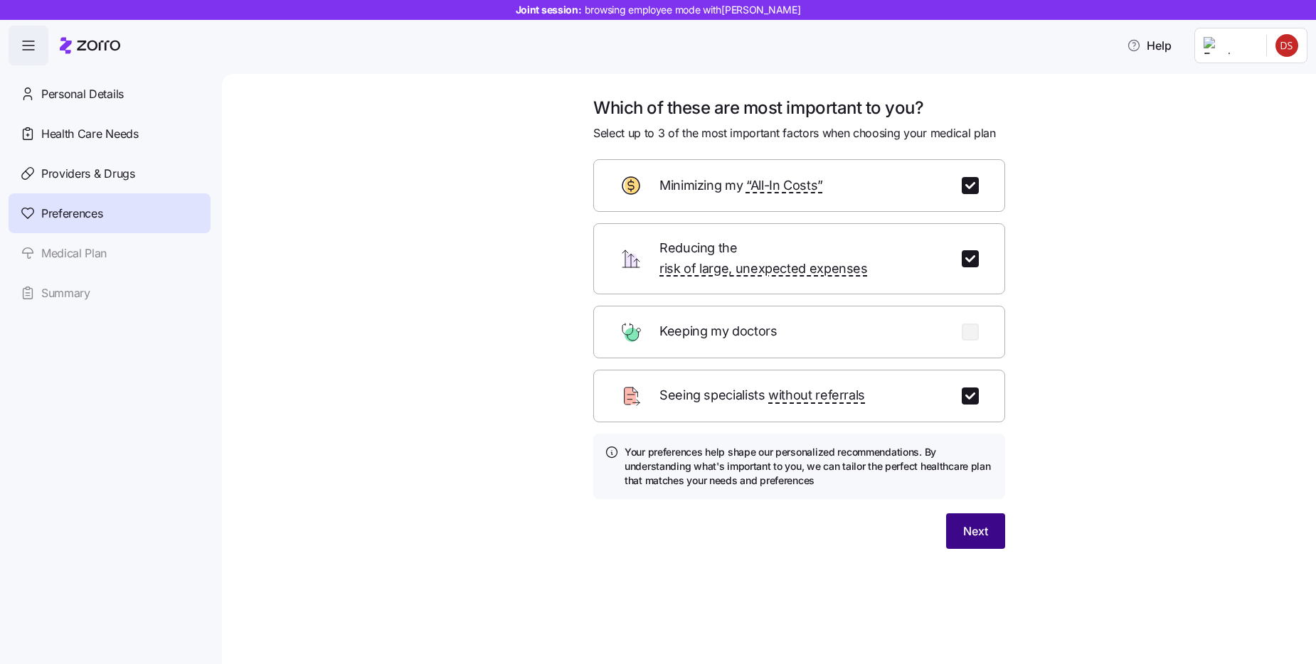
click at [977, 523] on span "Next" at bounding box center [975, 531] width 25 height 17
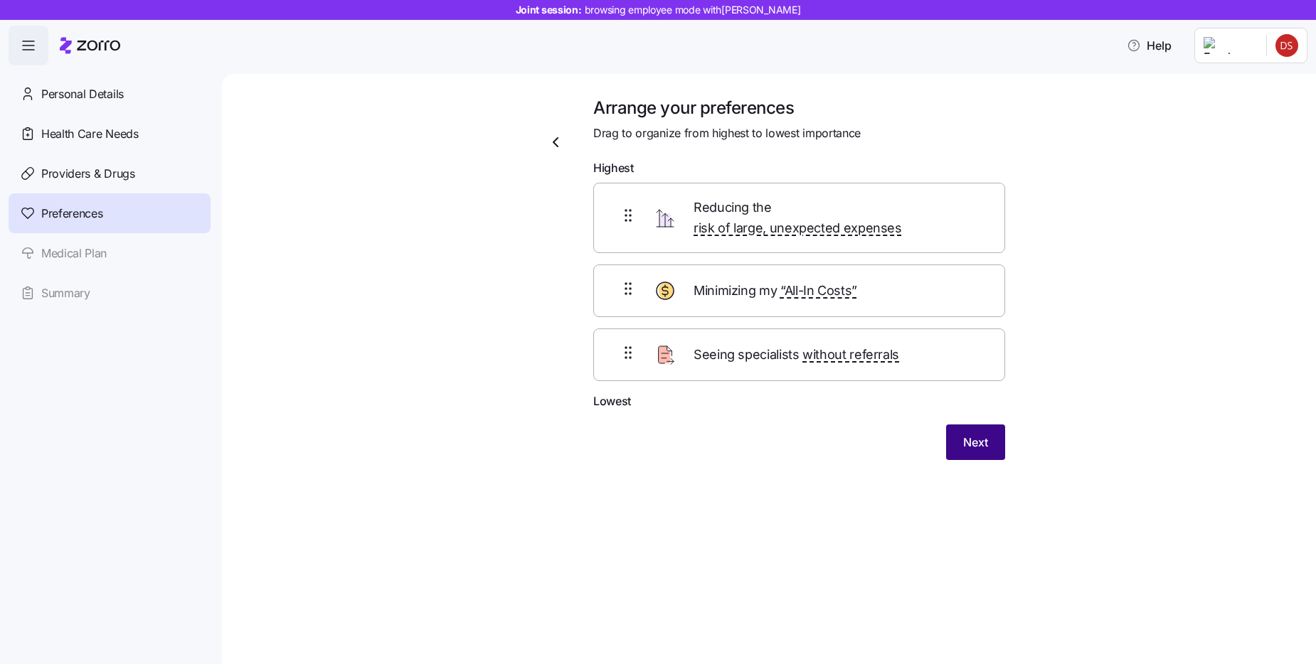
click at [970, 437] on button "Next" at bounding box center [975, 443] width 59 height 36
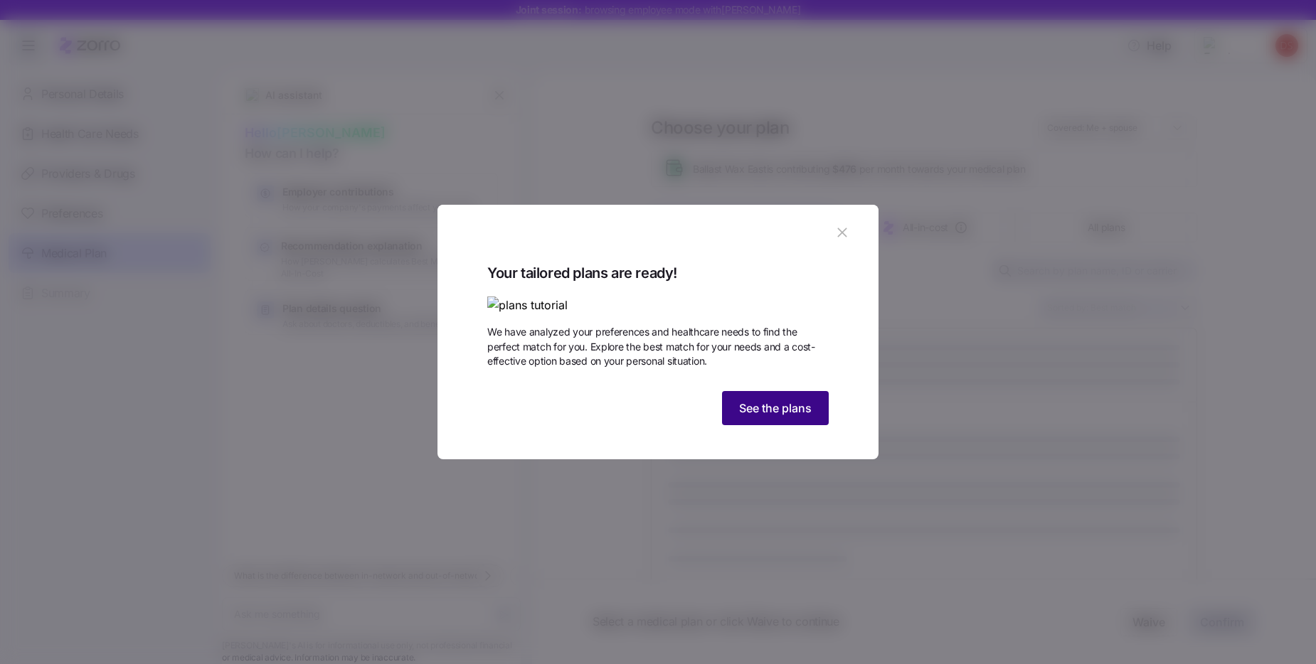
click at [768, 417] on span "See the plans" at bounding box center [775, 408] width 73 height 17
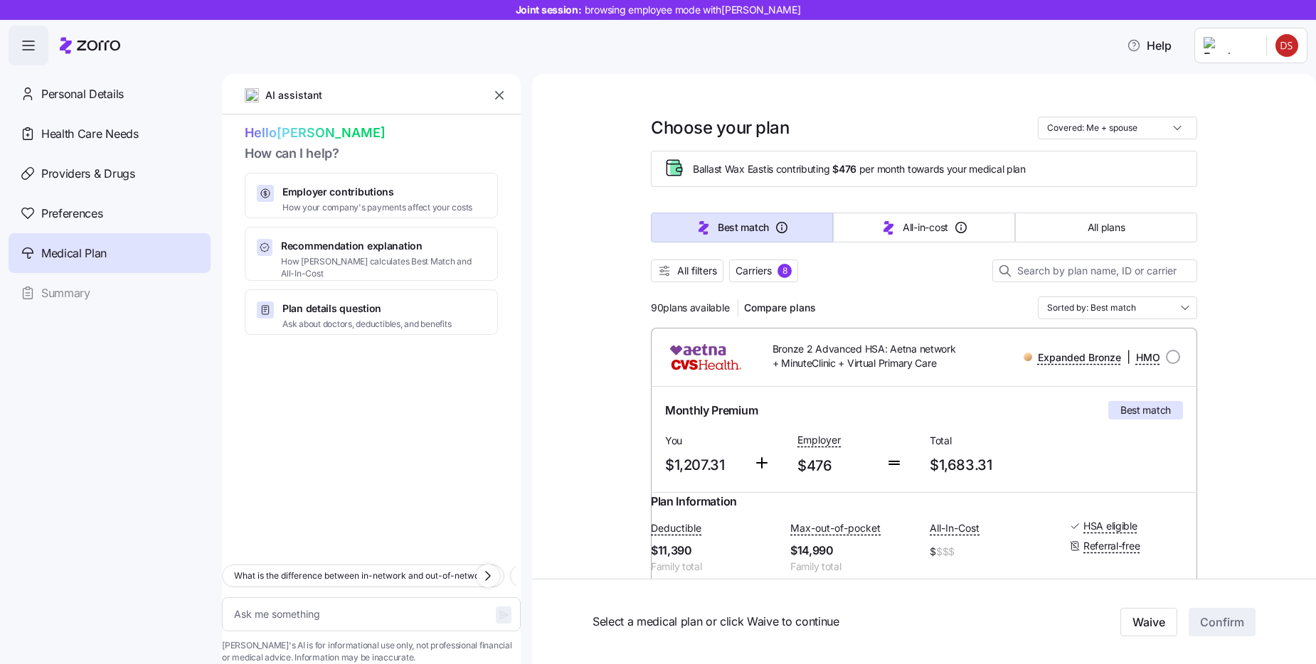
type textarea "x"
click at [499, 98] on icon "button" at bounding box center [499, 95] width 14 height 14
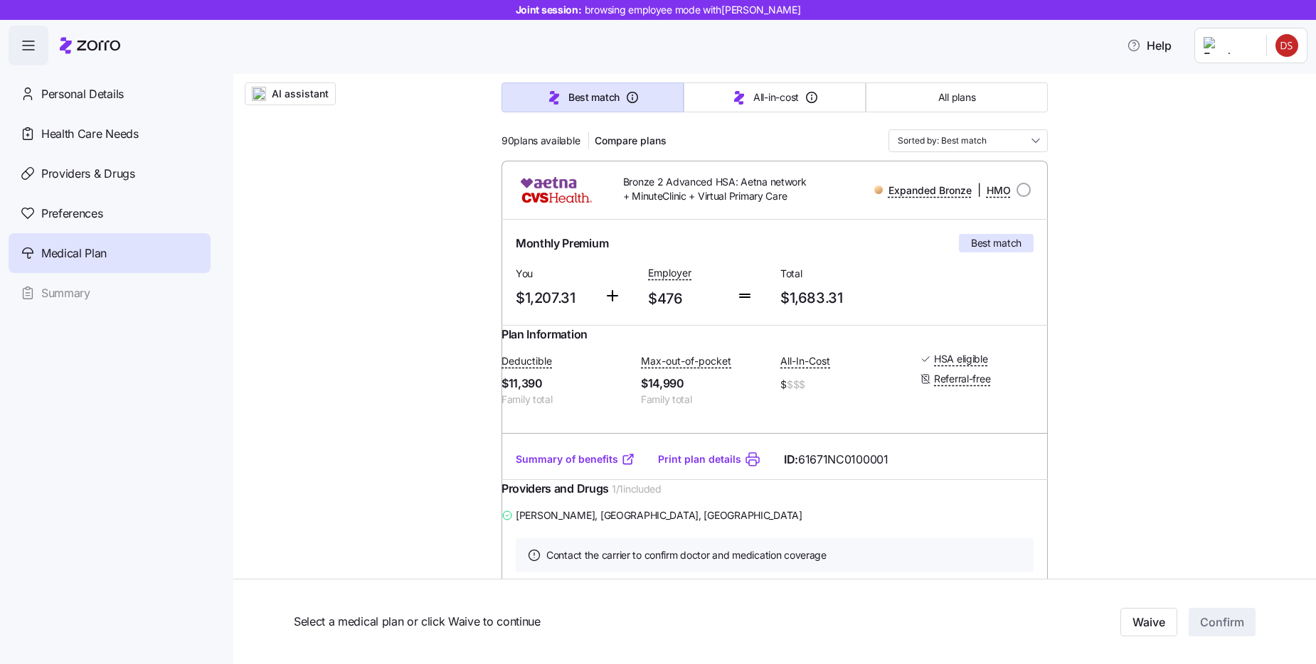
scroll to position [182, 0]
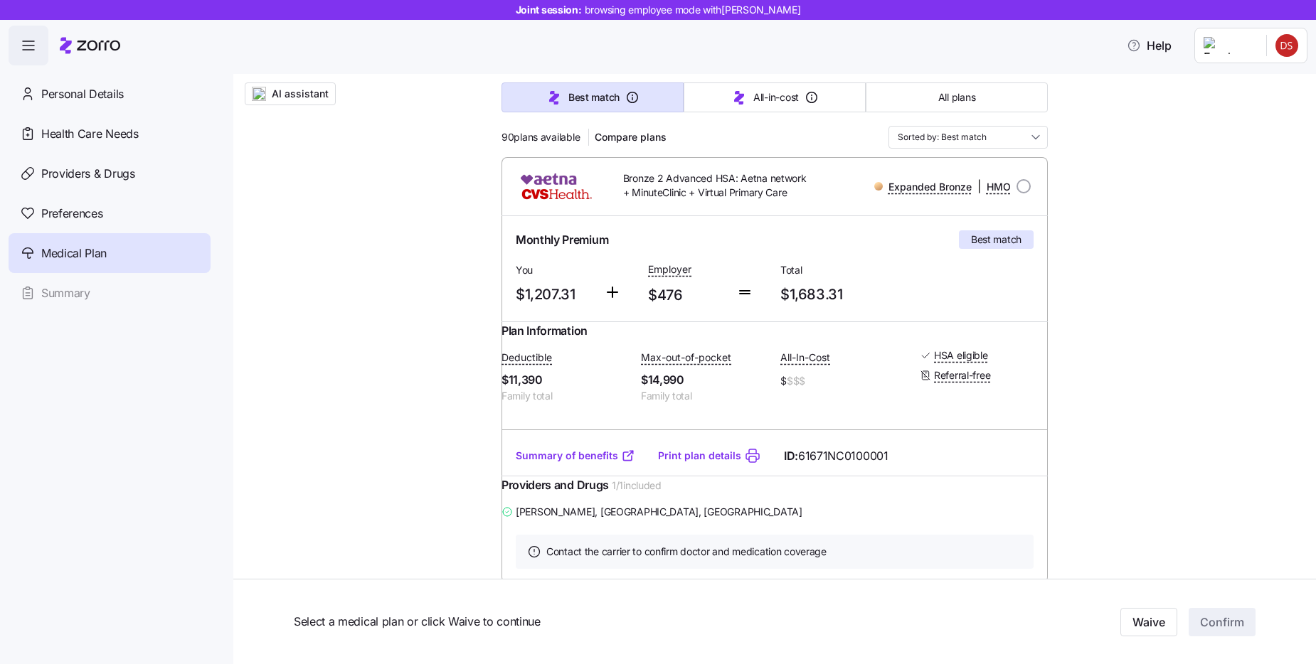
click at [558, 463] on link "Summary of benefits" at bounding box center [576, 456] width 120 height 14
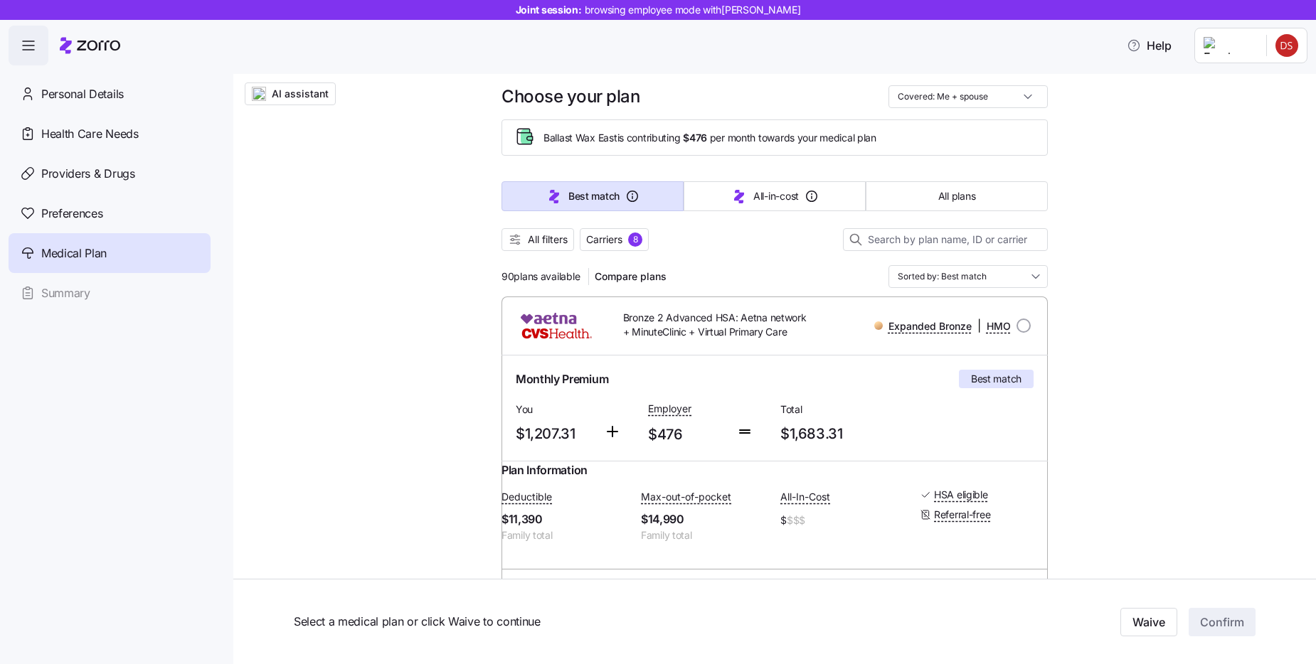
scroll to position [42, 0]
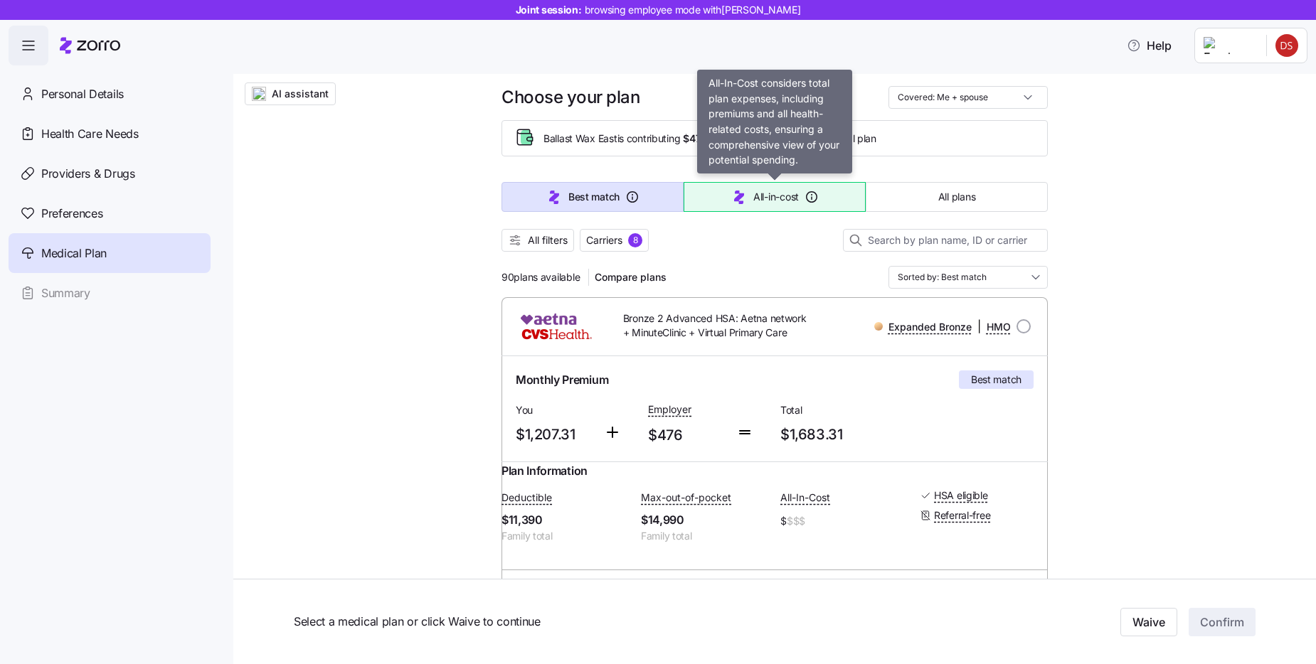
click at [758, 194] on span "All-in-cost" at bounding box center [776, 197] width 46 height 14
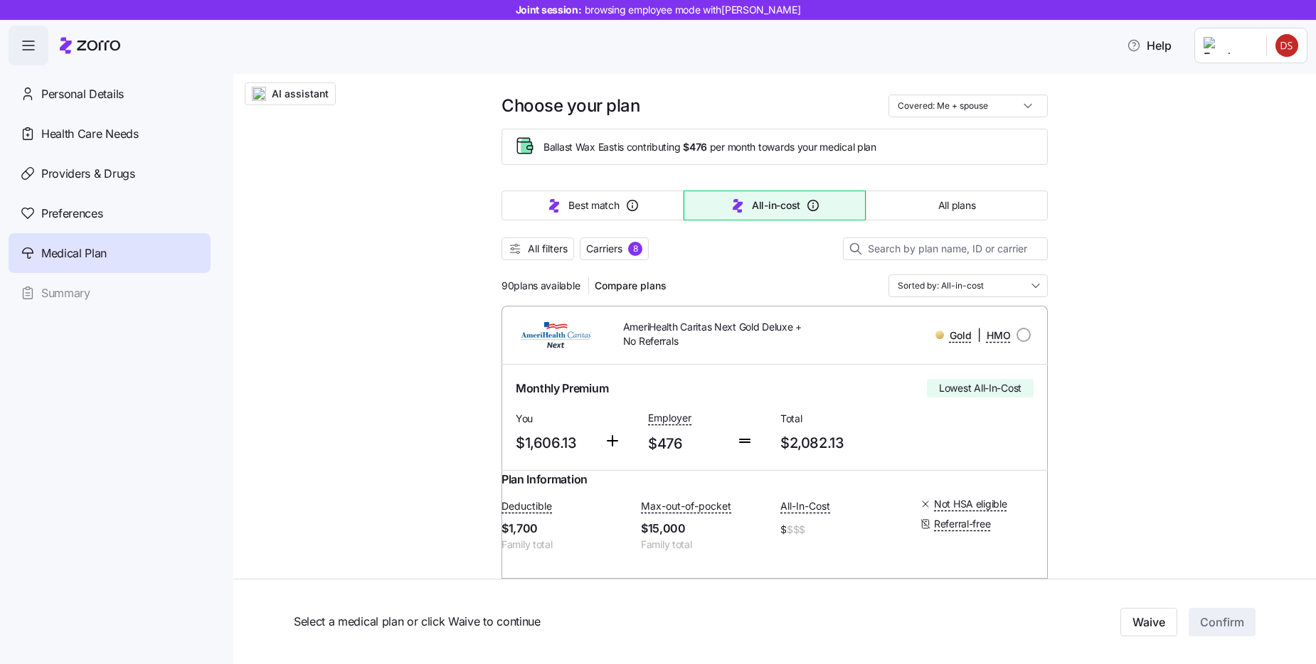
scroll to position [27, 0]
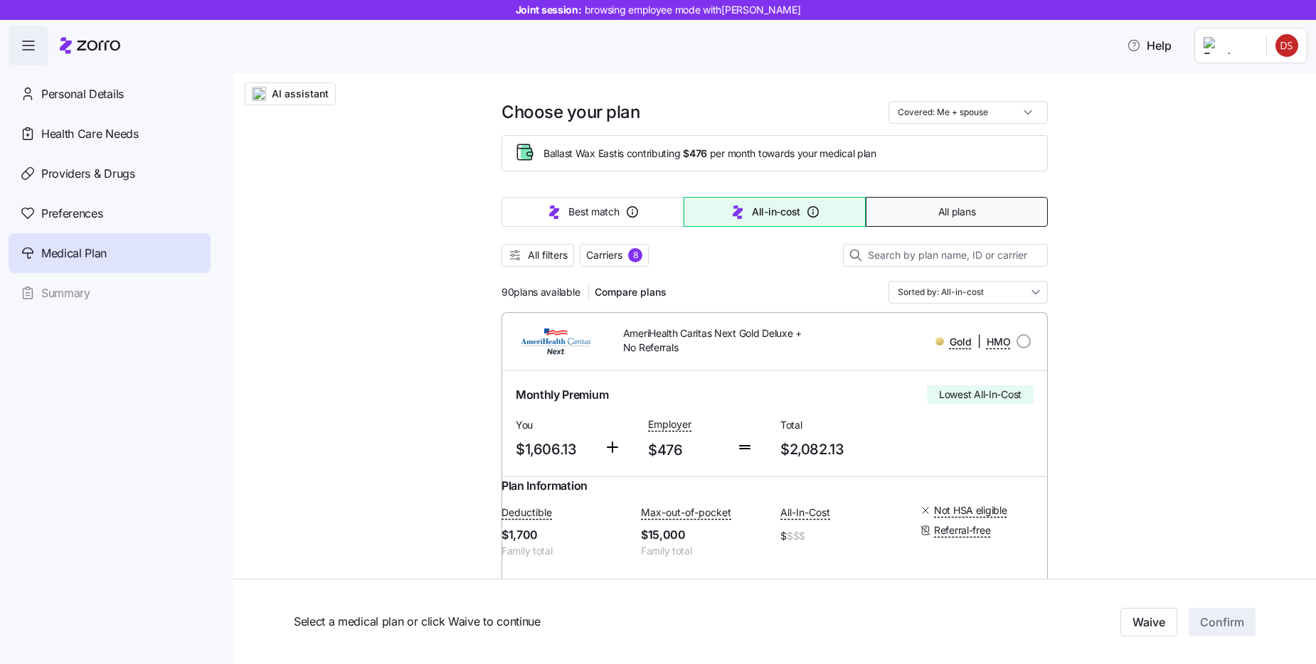
click at [951, 219] on button "All plans" at bounding box center [957, 212] width 182 height 30
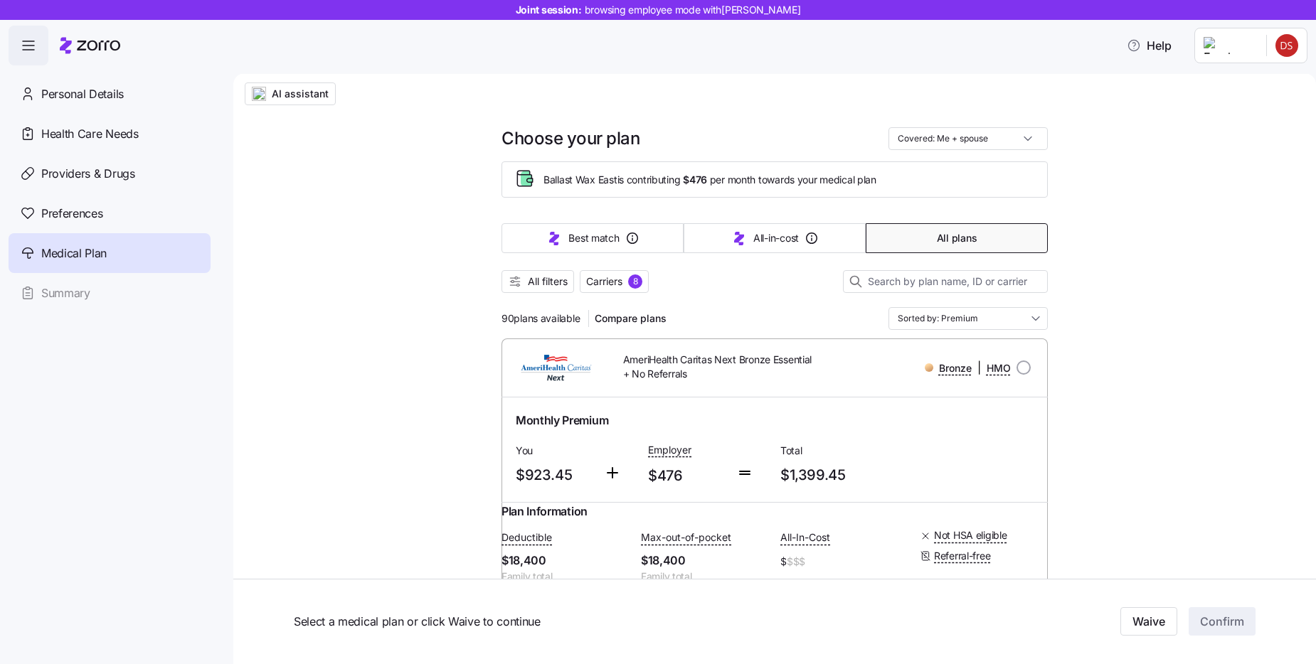
scroll to position [0, 0]
click at [518, 286] on icon "button" at bounding box center [515, 282] width 14 height 14
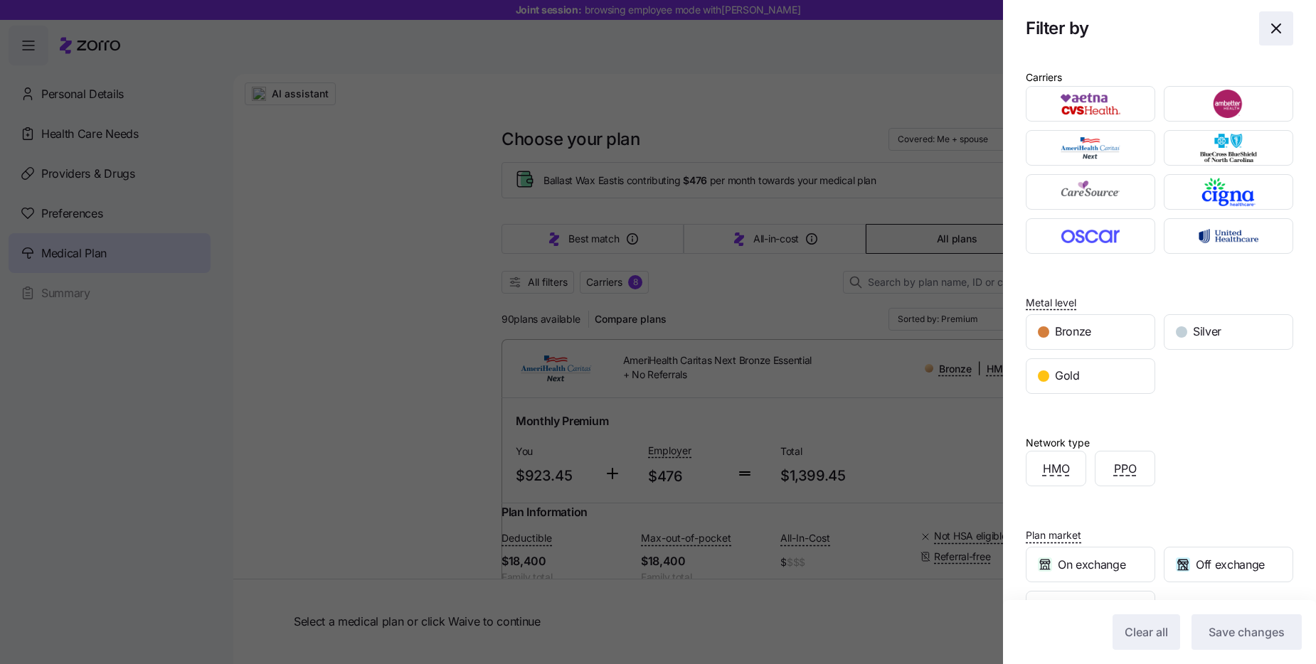
click at [1273, 33] on icon "button" at bounding box center [1276, 28] width 17 height 17
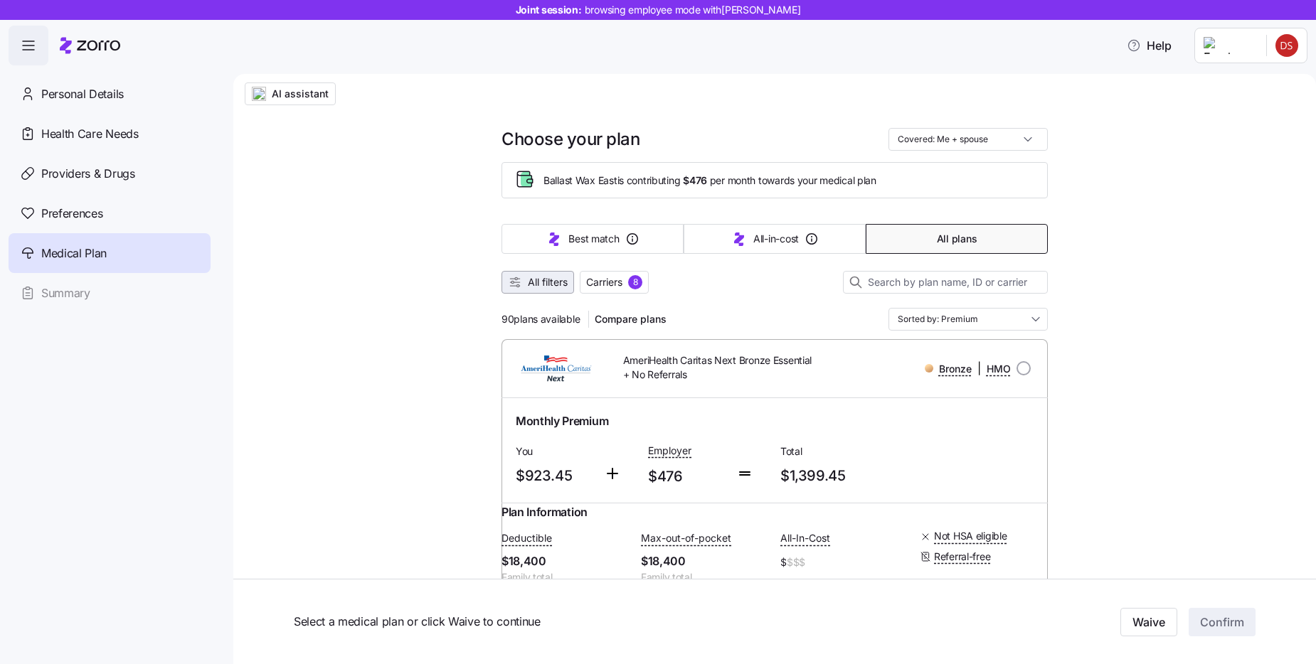
click at [535, 284] on span "All filters" at bounding box center [548, 282] width 40 height 14
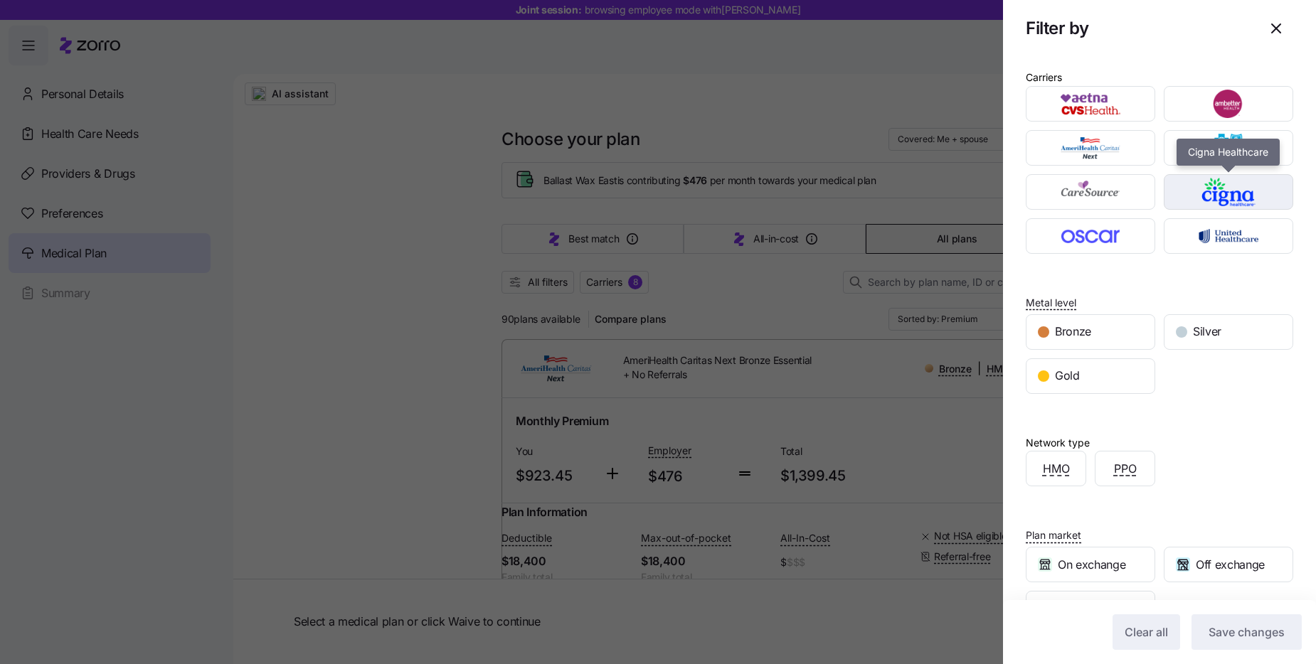
click at [1198, 184] on img "button" at bounding box center [1229, 192] width 105 height 28
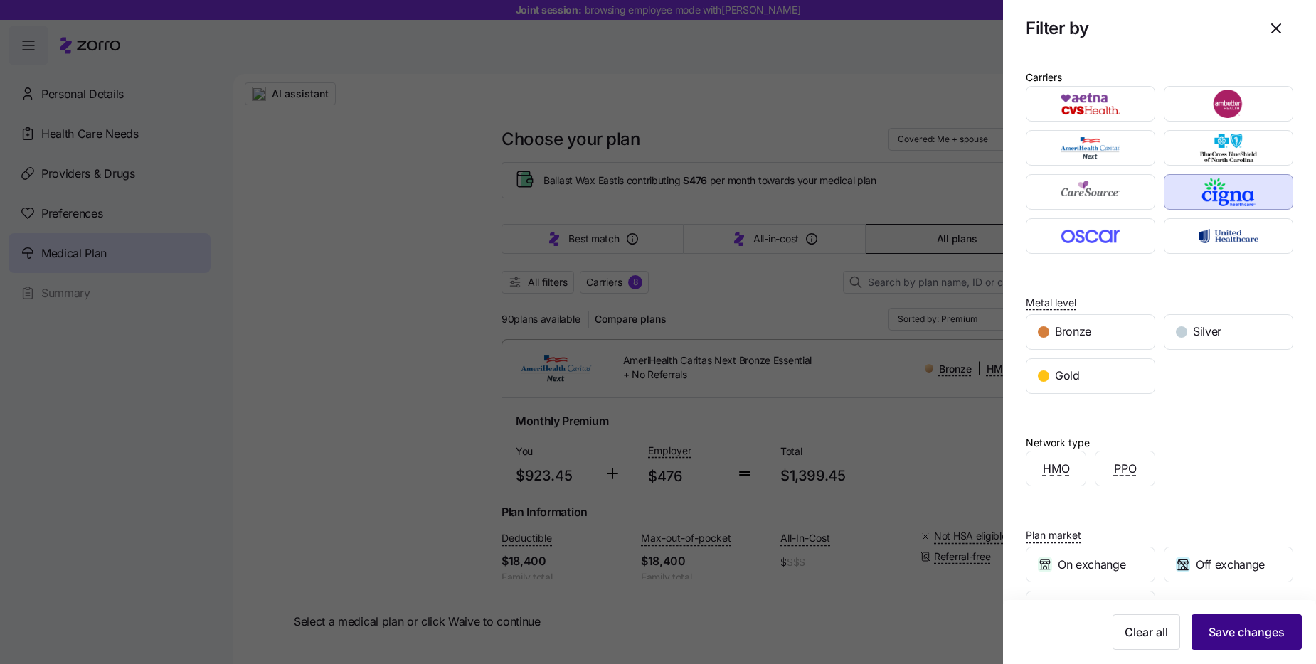
click at [1234, 632] on span "Save changes" at bounding box center [1247, 632] width 76 height 17
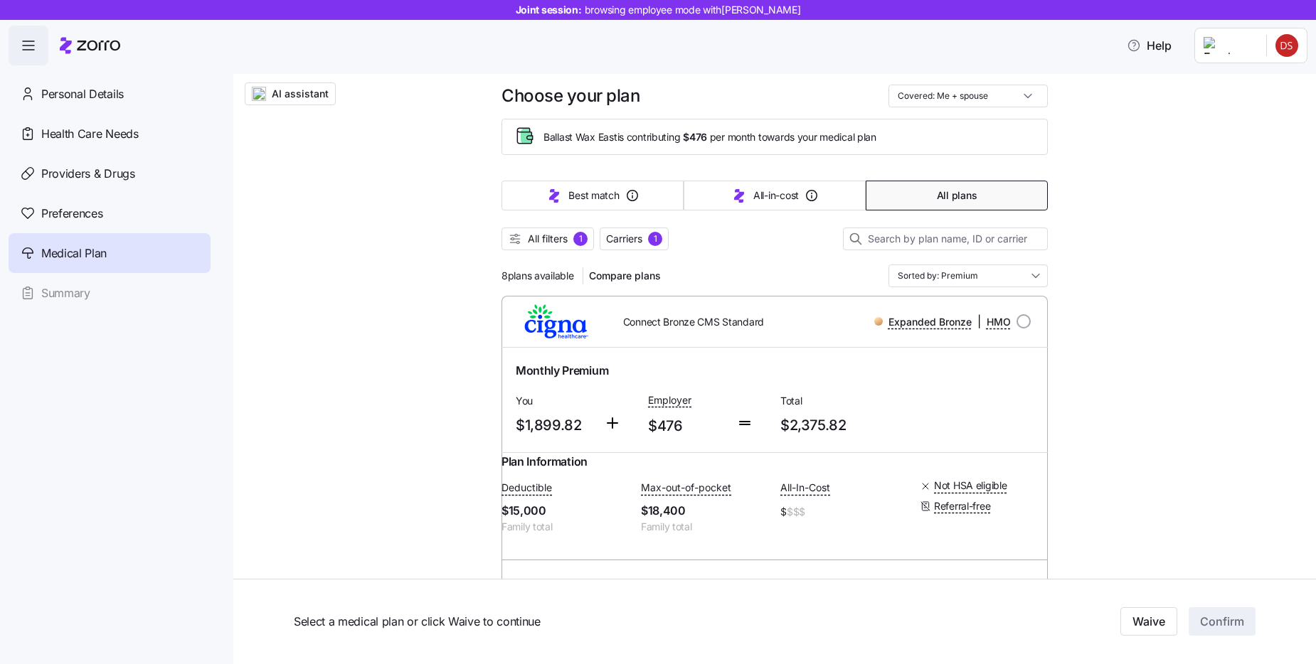
scroll to position [31, 0]
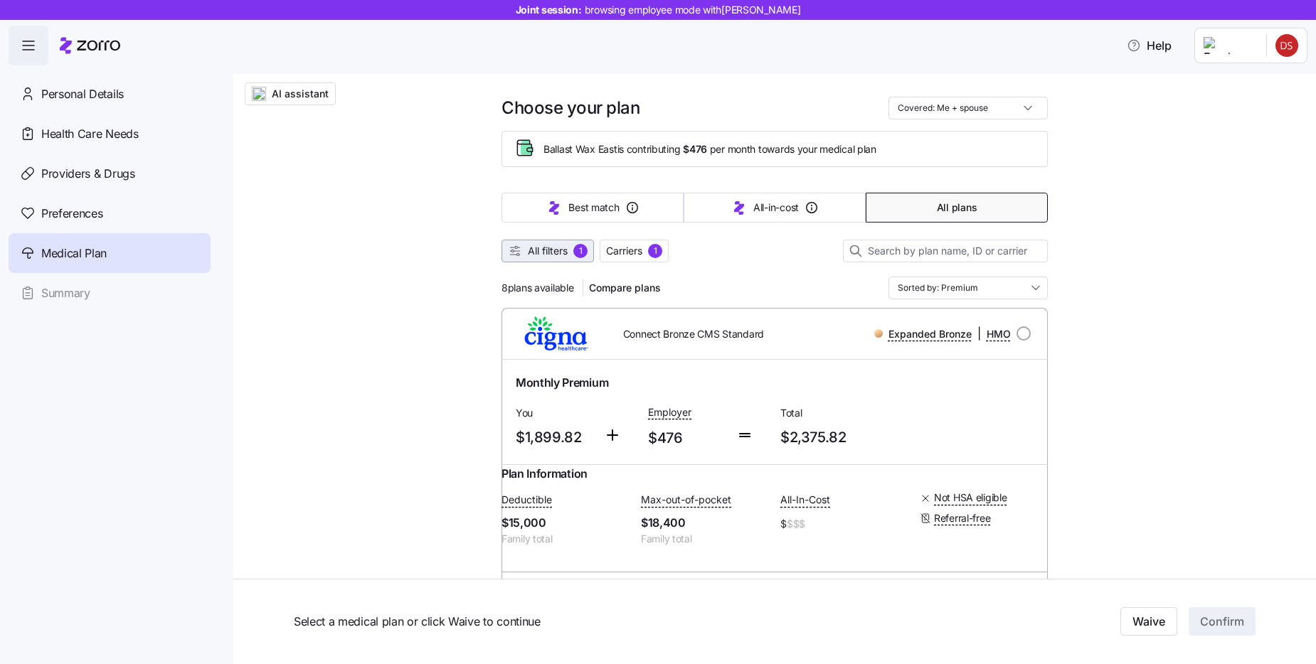
click at [534, 243] on button "All filters 1" at bounding box center [548, 251] width 92 height 23
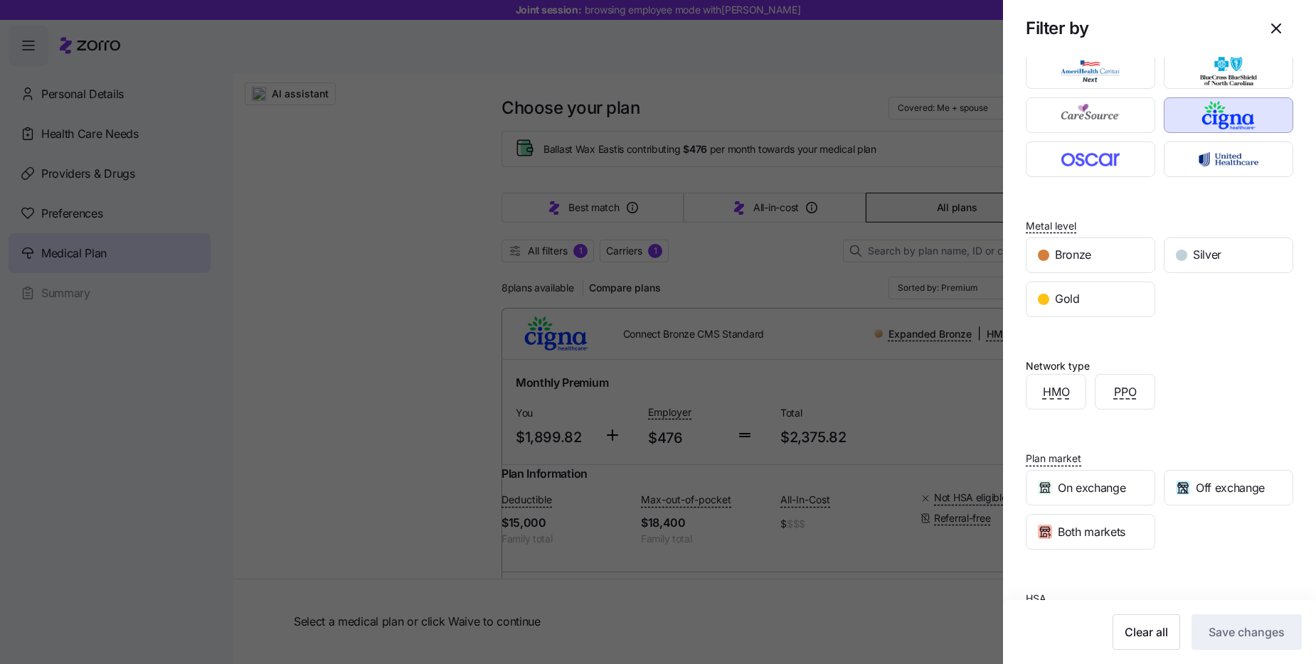
scroll to position [0, 0]
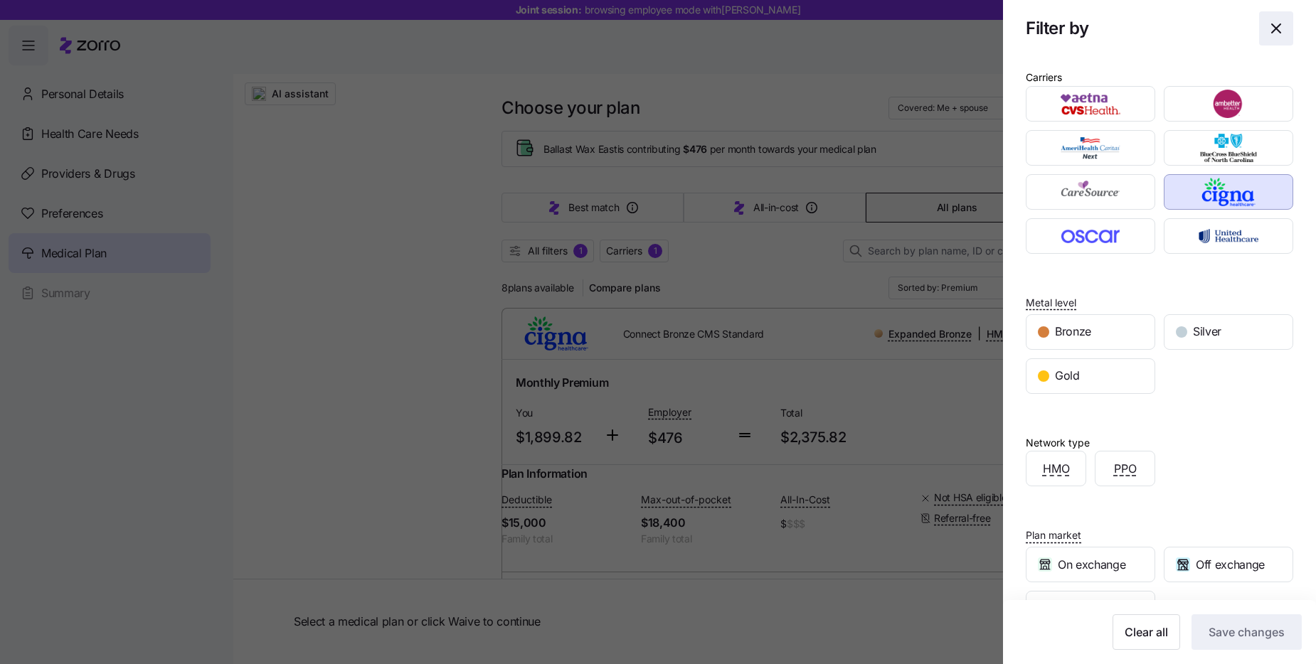
click at [1278, 29] on icon "button" at bounding box center [1276, 28] width 17 height 17
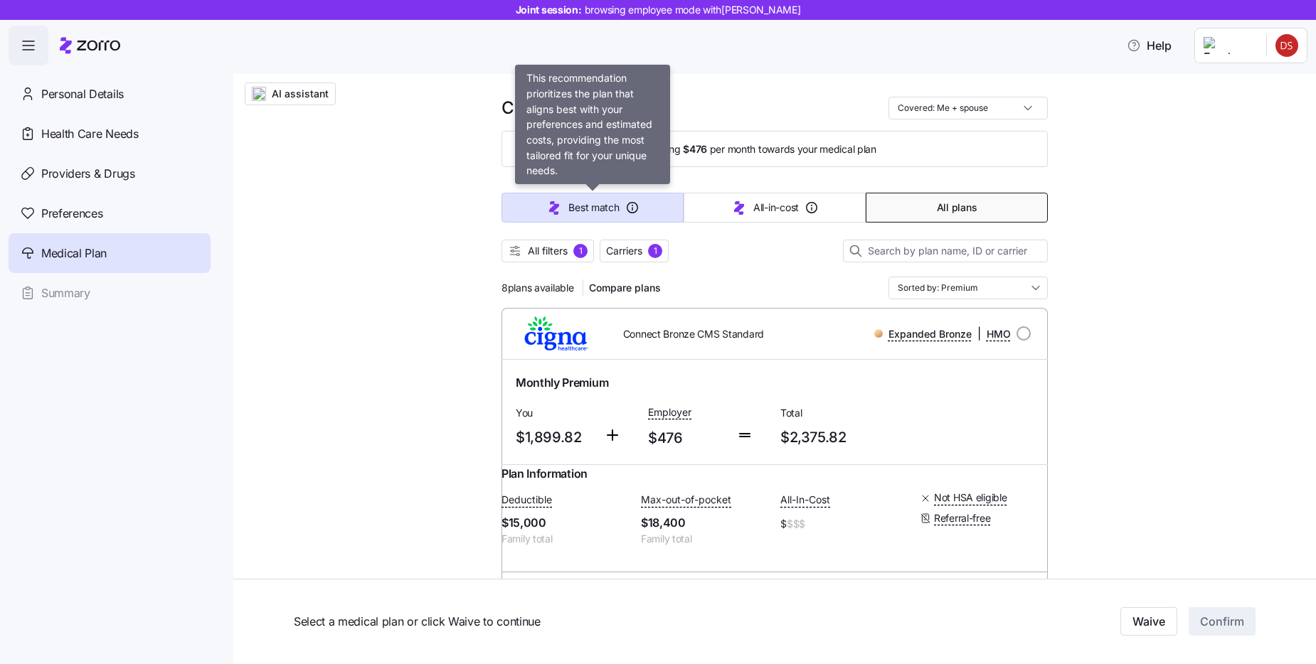
click at [590, 209] on span "Best match" at bounding box center [593, 208] width 51 height 14
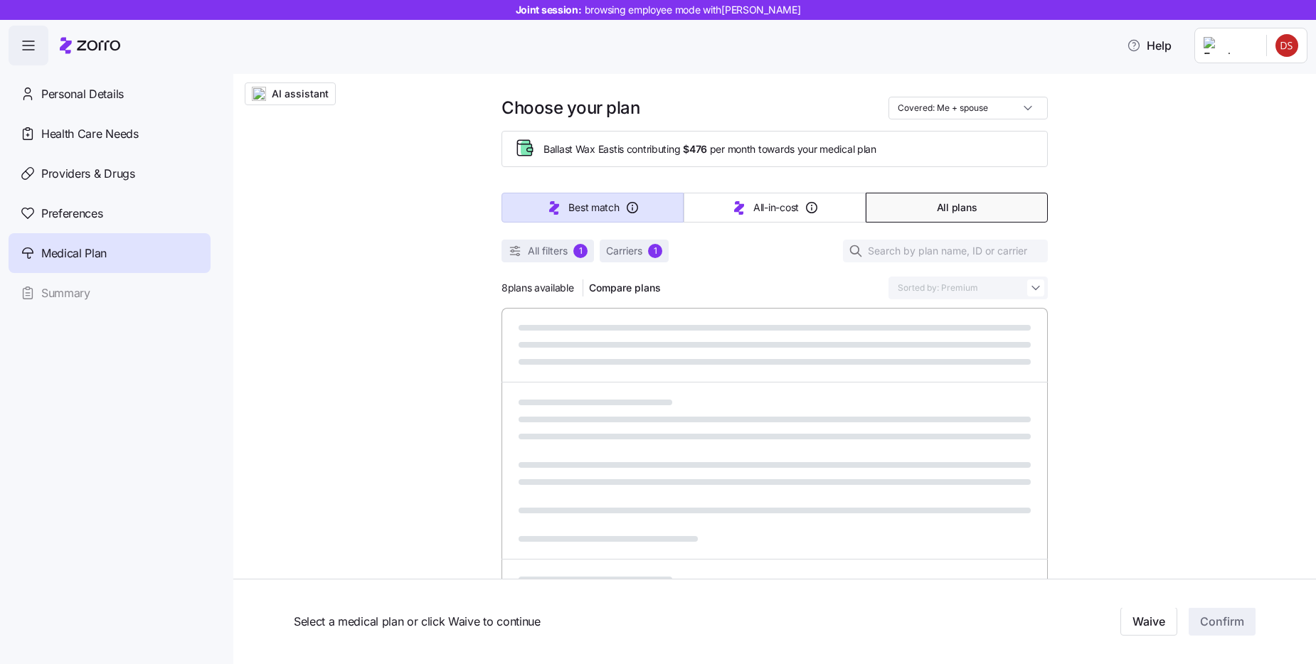
type input "Sorted by: Best match"
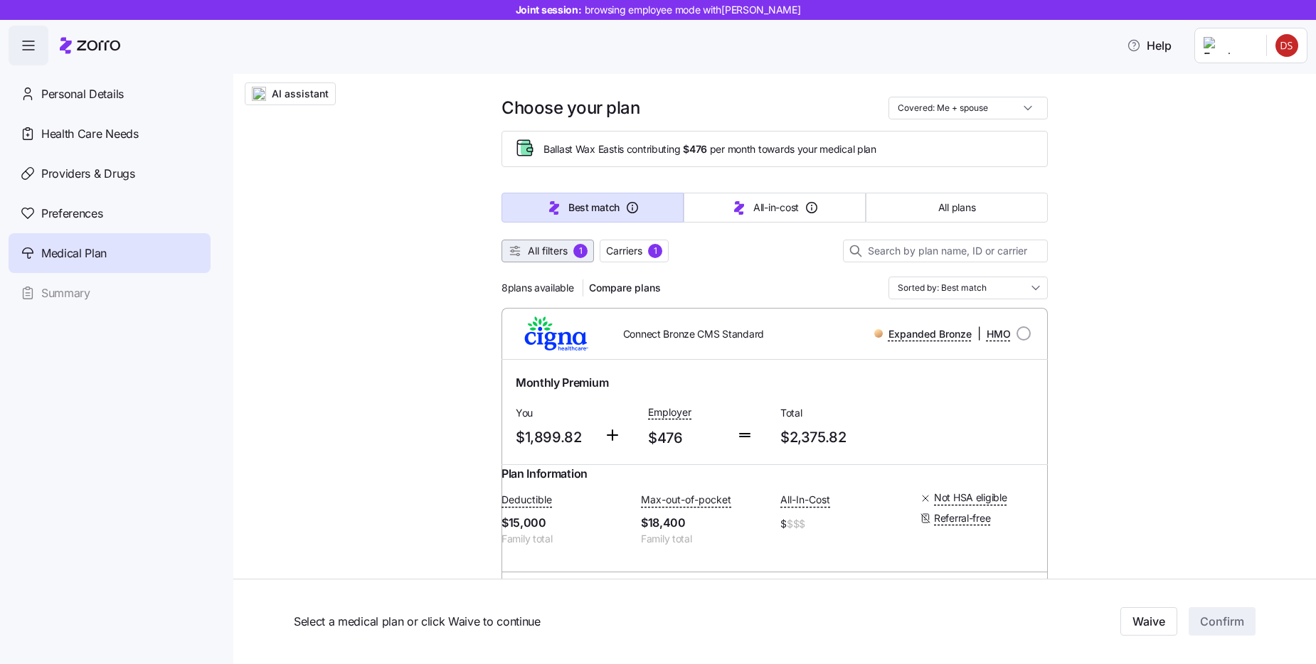
click at [556, 245] on span "All filters" at bounding box center [548, 251] width 40 height 14
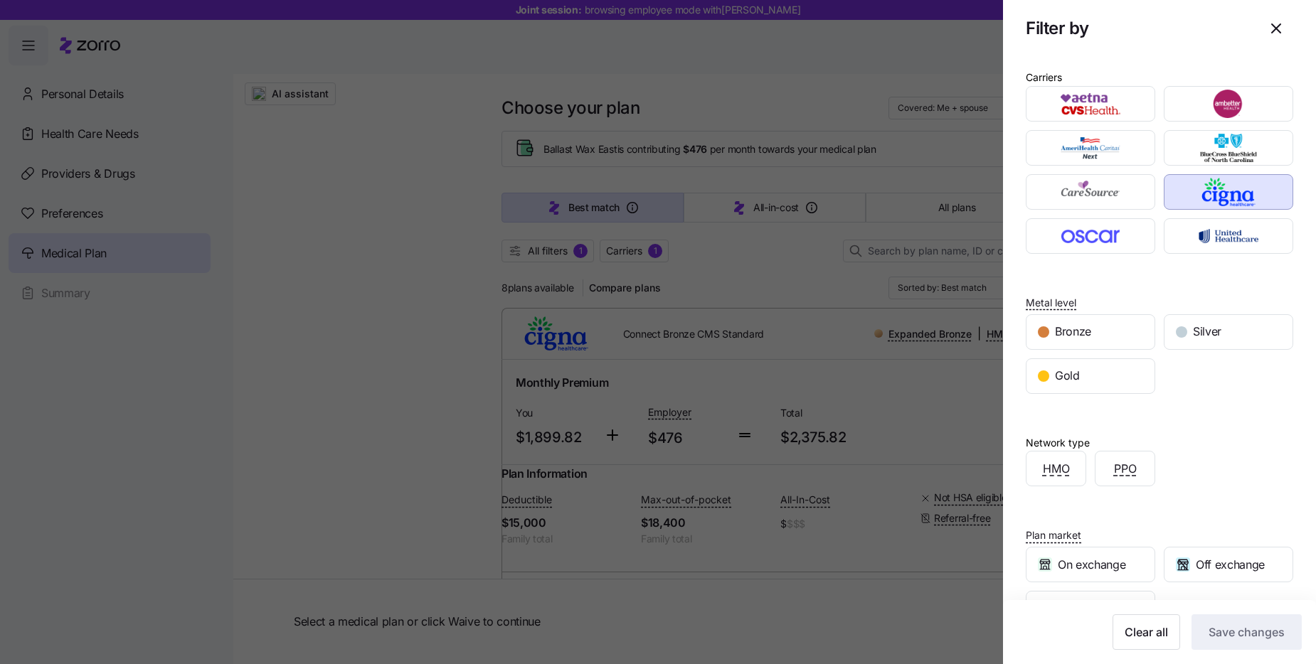
scroll to position [145, 0]
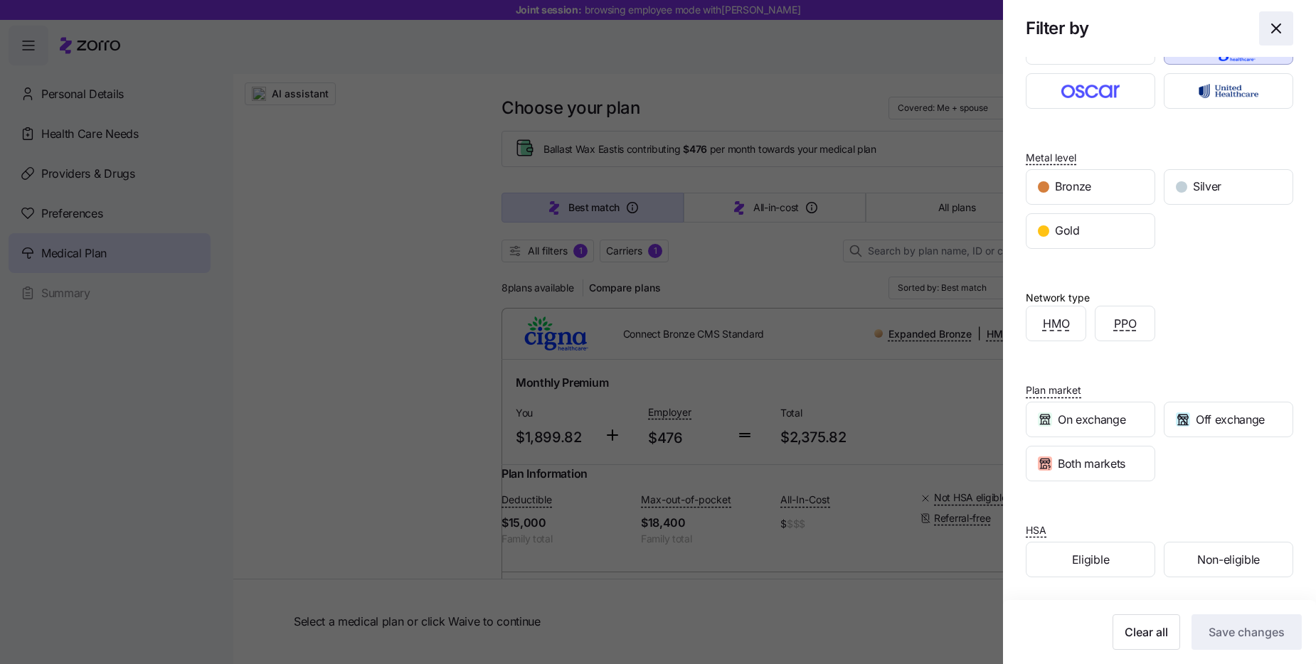
click at [1277, 20] on icon "button" at bounding box center [1276, 28] width 17 height 17
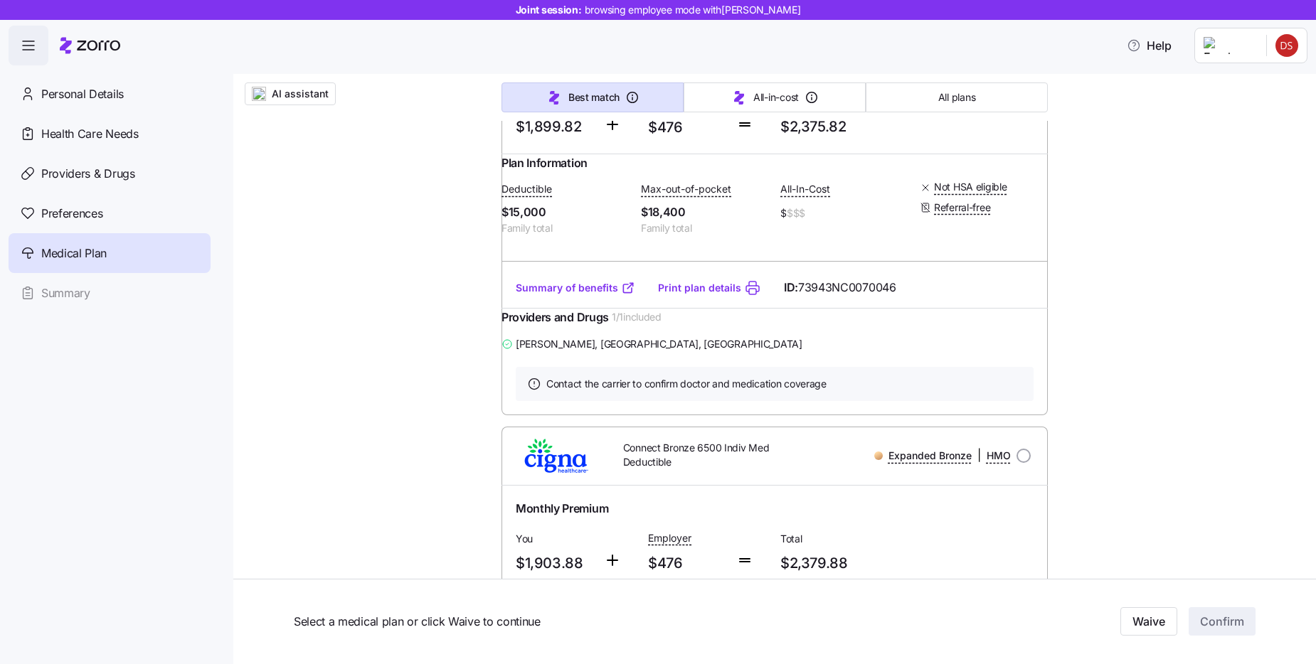
scroll to position [0, 0]
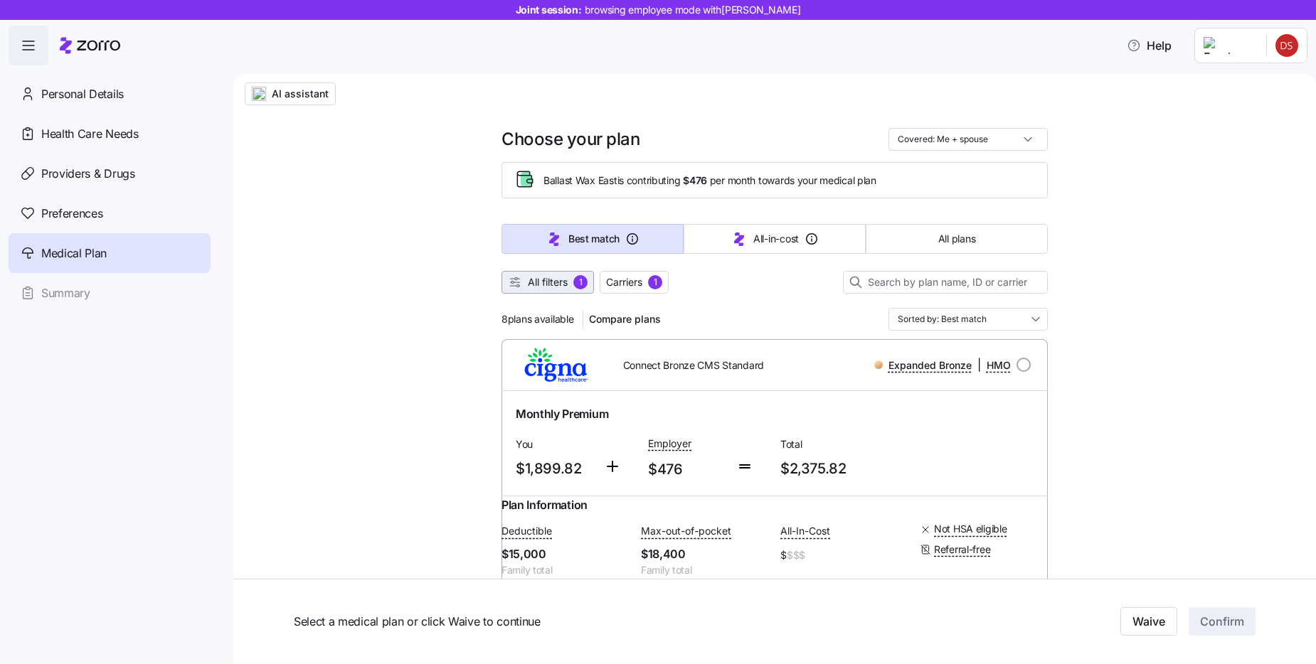
click at [526, 280] on span "All filters 1" at bounding box center [548, 282] width 80 height 14
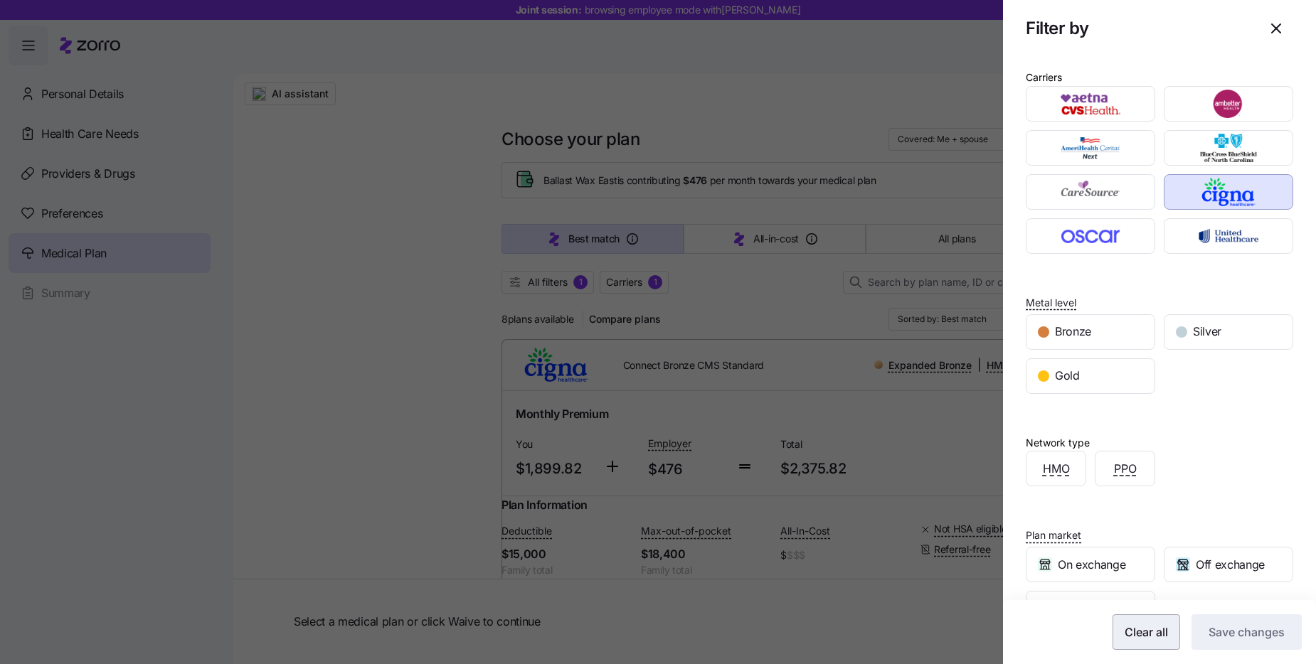
click at [1125, 630] on span "Clear all" at bounding box center [1146, 632] width 43 height 17
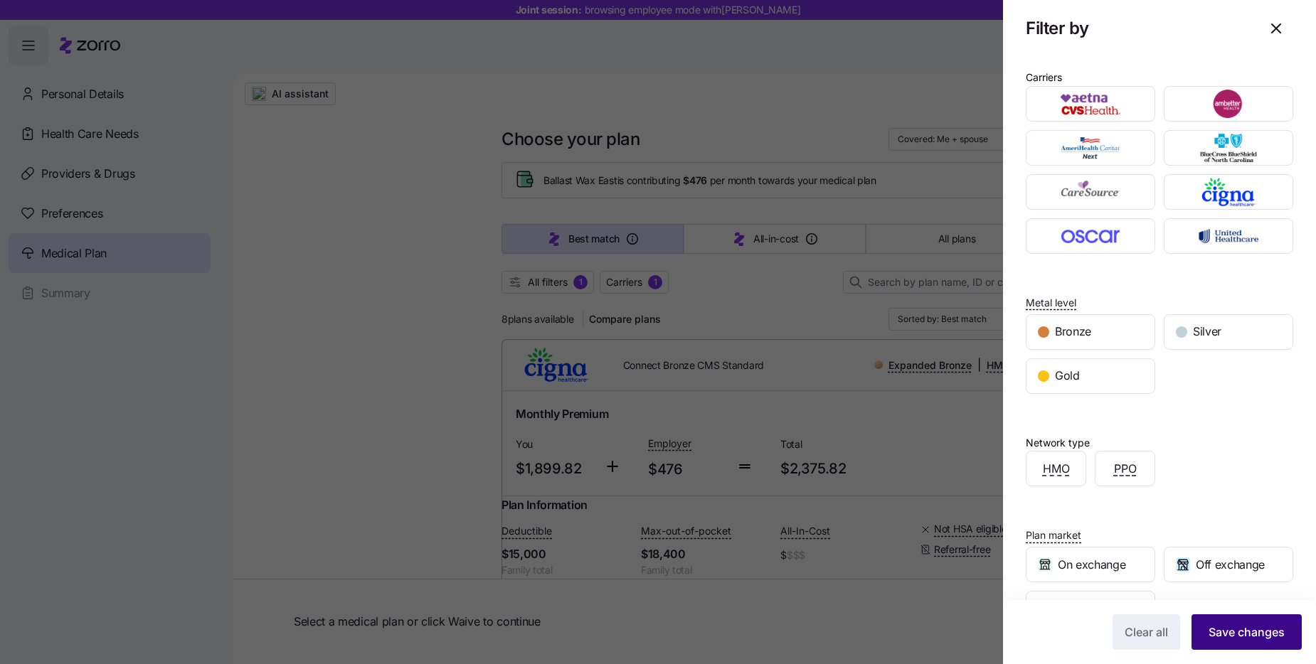
click at [1227, 643] on button "Save changes" at bounding box center [1247, 633] width 110 height 36
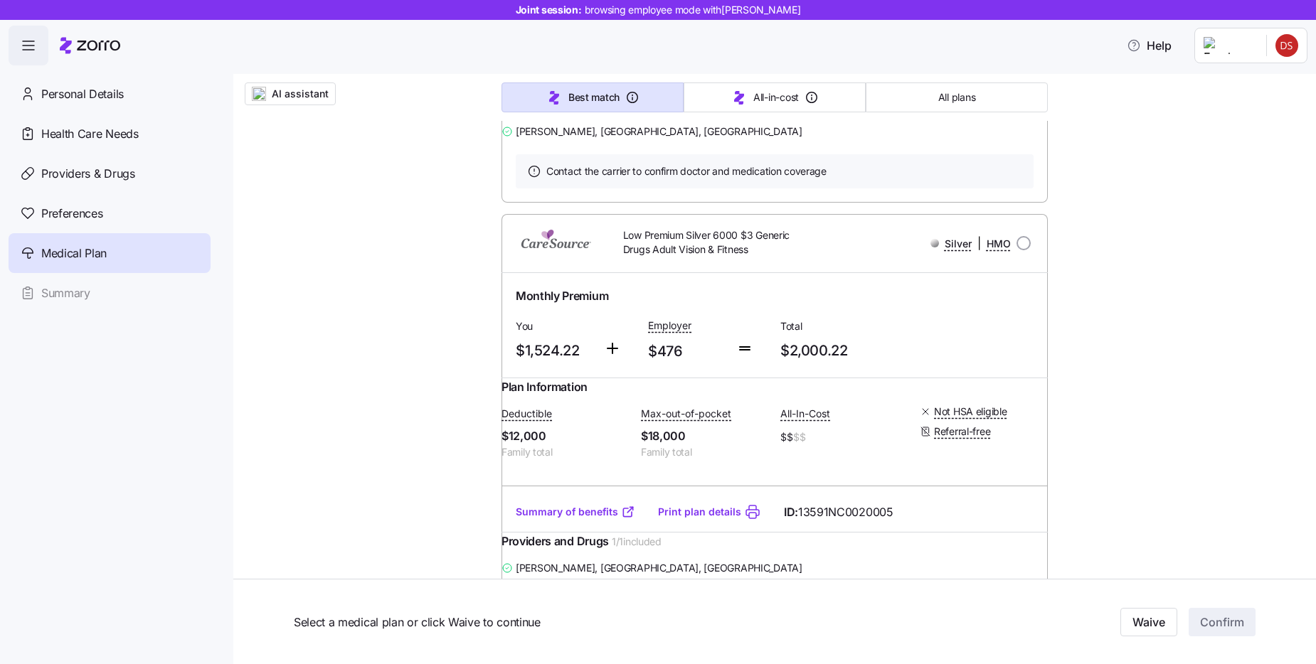
scroll to position [14351, 0]
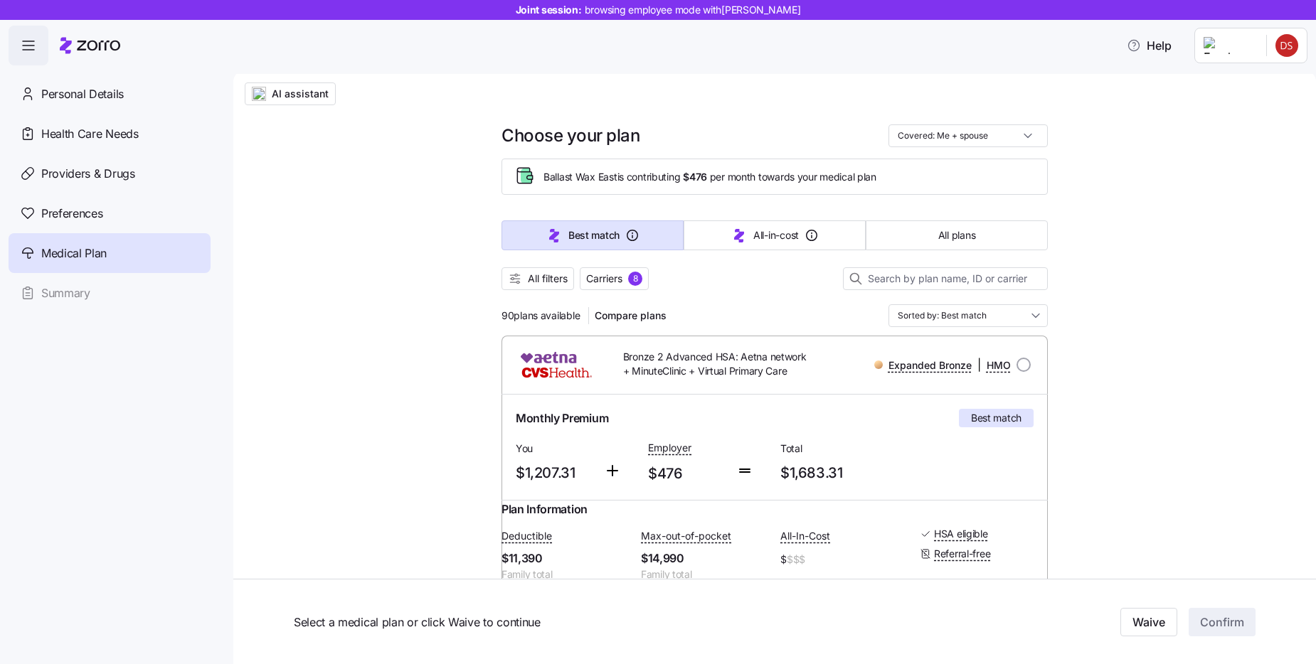
scroll to position [0, 0]
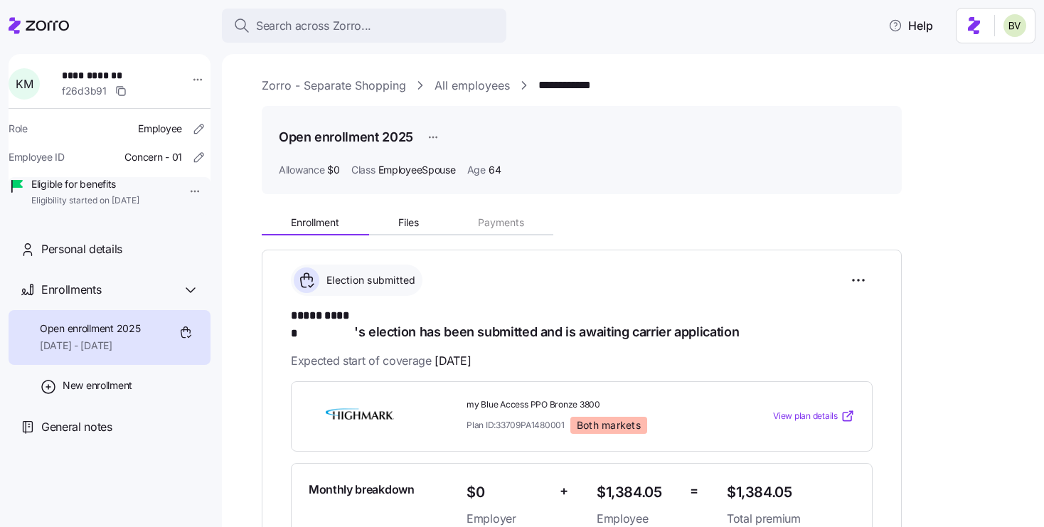
click at [351, 317] on span "***** ******" at bounding box center [322, 316] width 63 height 18
drag, startPoint x: 354, startPoint y: 317, endPoint x: 294, endPoint y: 319, distance: 59.8
click at [294, 319] on h1 "***** ****** 's election has been submitted and is awaiting carrier application" at bounding box center [582, 323] width 582 height 33
copy span "***** ******"
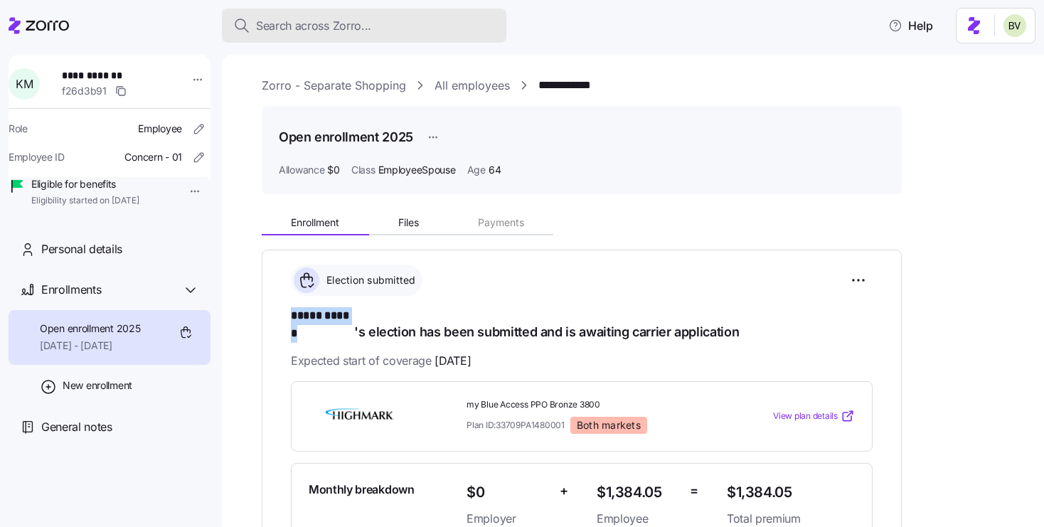
click at [354, 26] on span "Search across Zorro..." at bounding box center [313, 26] width 115 height 18
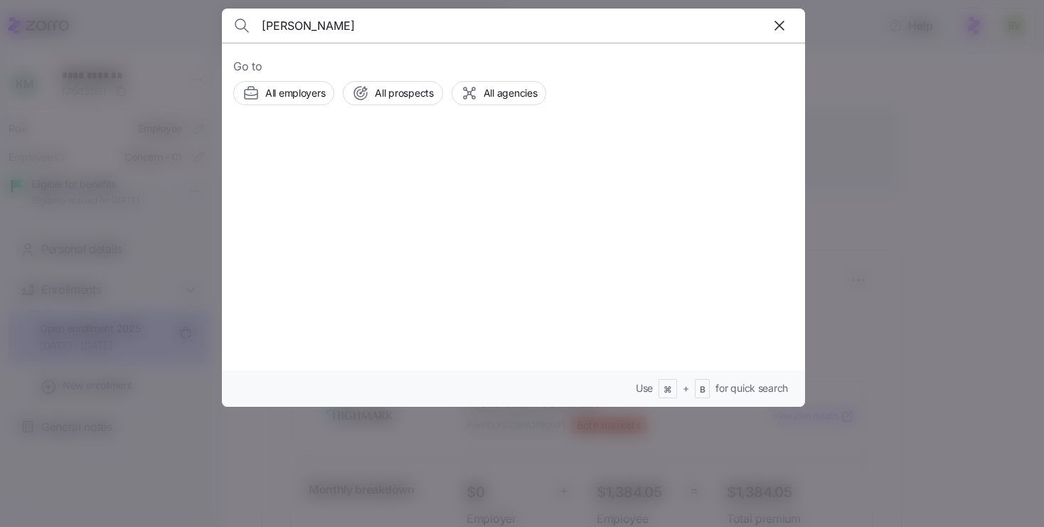
type input "Glenn Miller"
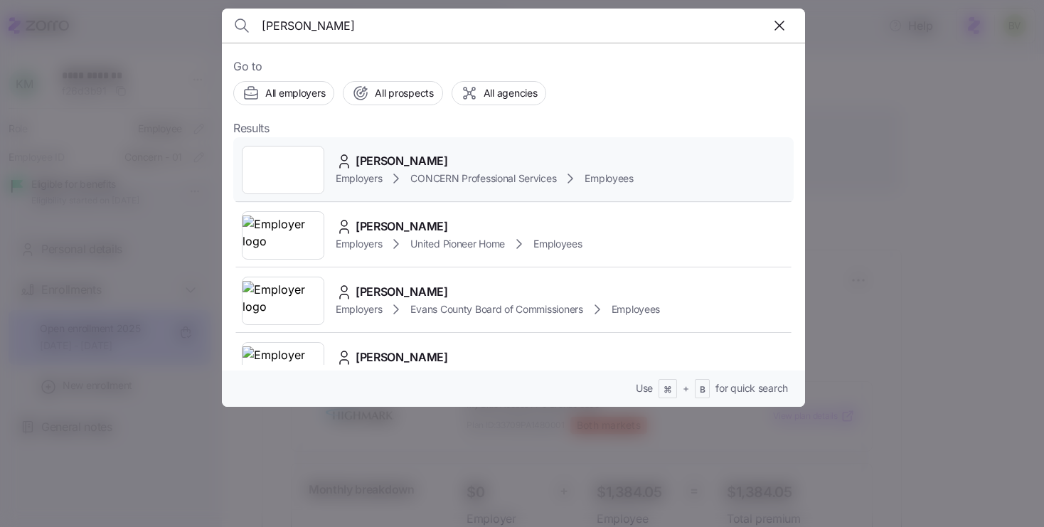
click at [295, 160] on div at bounding box center [283, 170] width 83 height 48
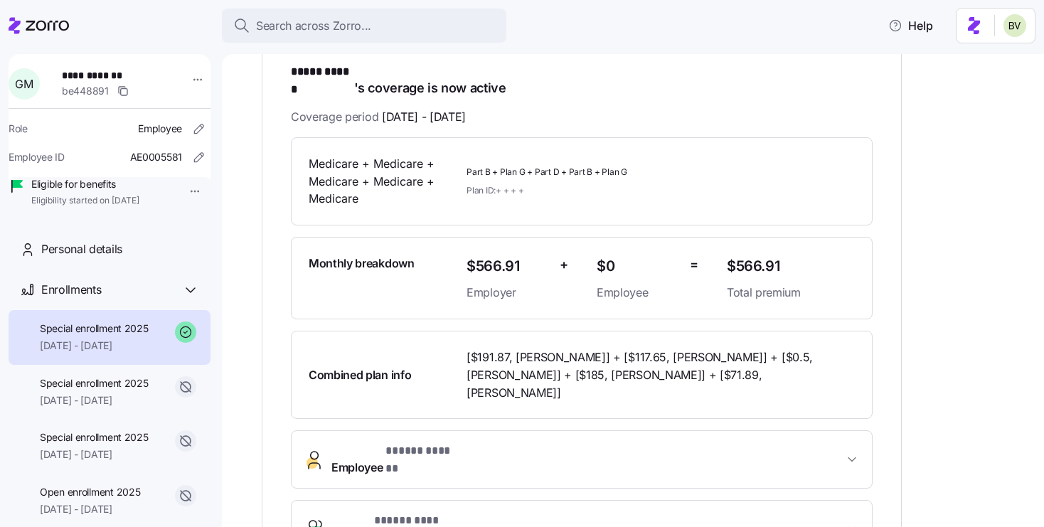
scroll to position [250, 0]
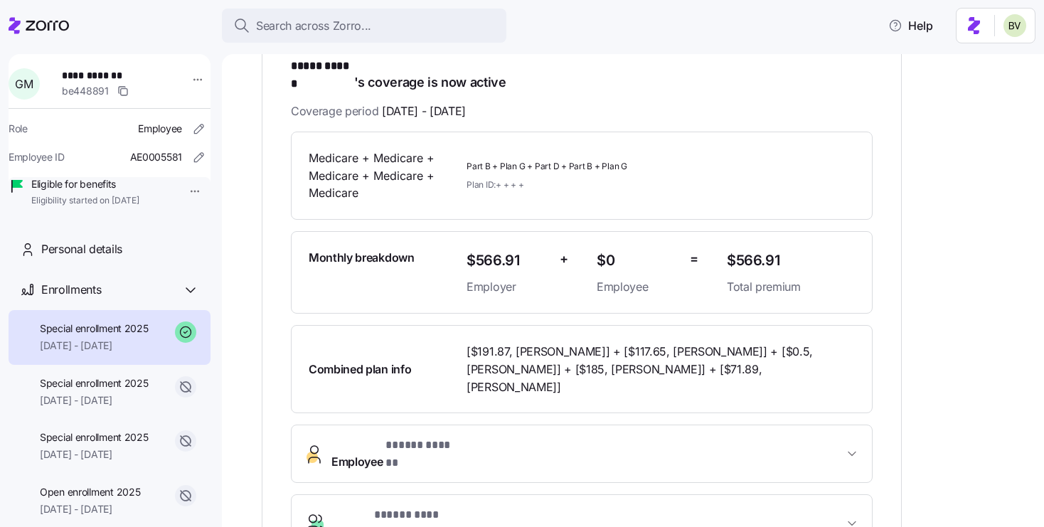
click at [432, 507] on span "* ***** ****** *" at bounding box center [408, 516] width 69 height 18
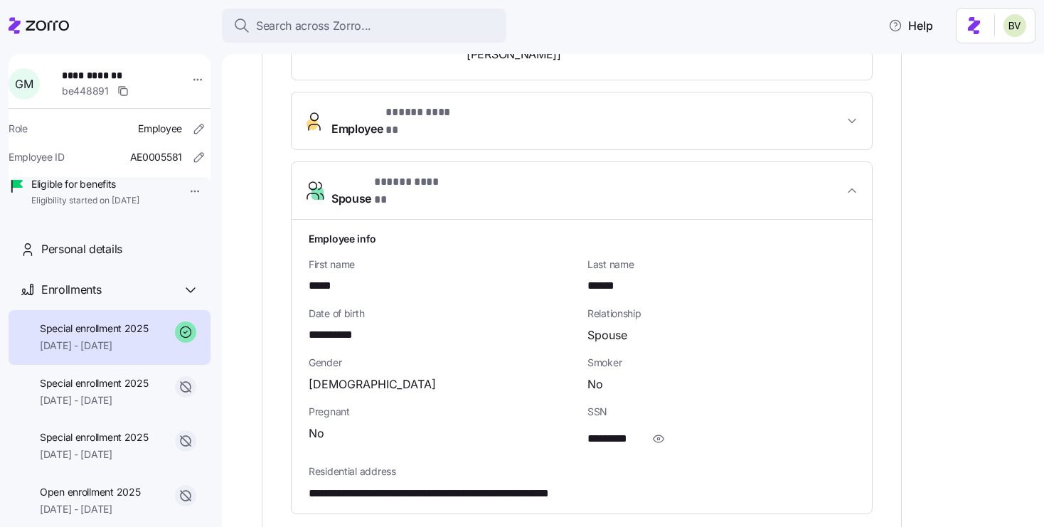
scroll to position [600, 0]
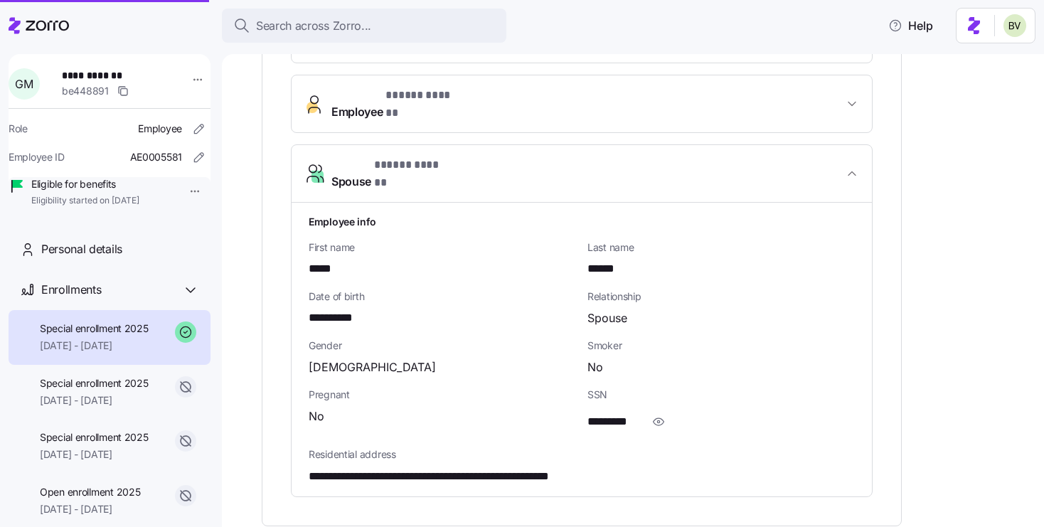
scroll to position [297, 0]
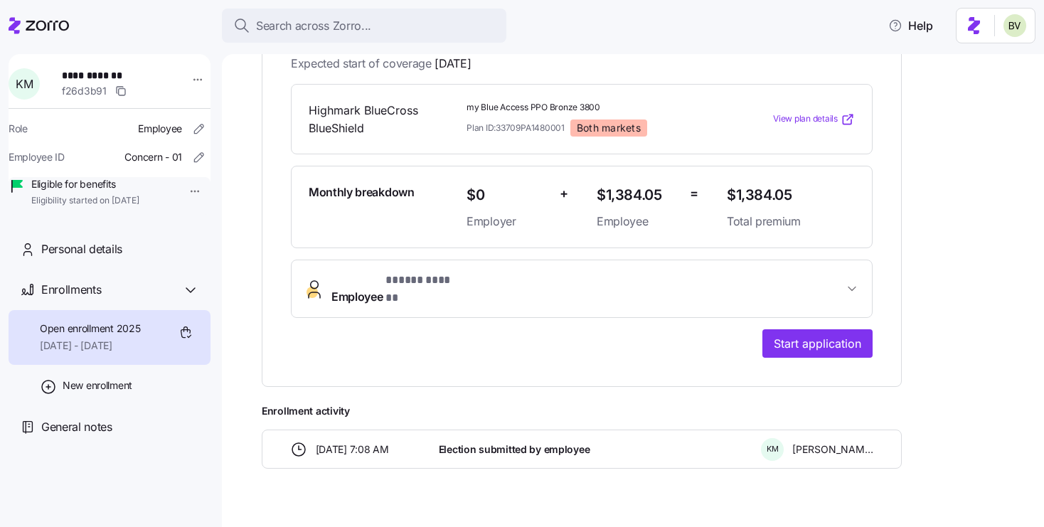
click at [373, 272] on span "Employee * ***** ****** *" at bounding box center [394, 289] width 124 height 34
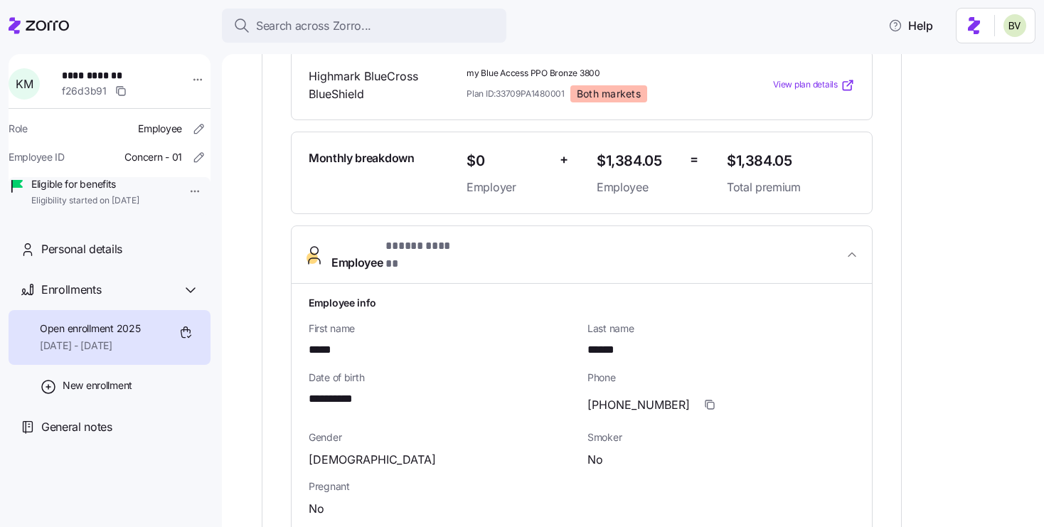
scroll to position [166, 0]
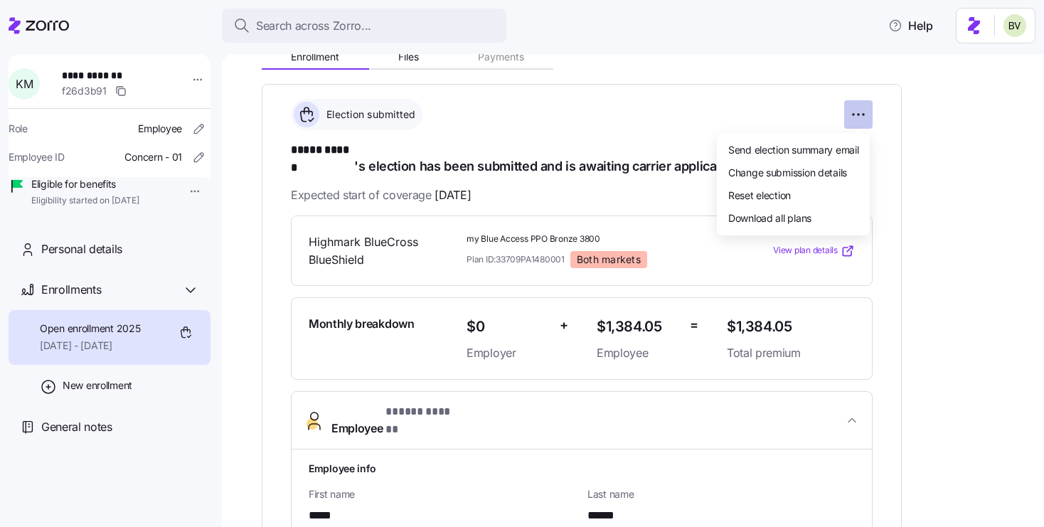
click at [852, 124] on html "**********" at bounding box center [522, 259] width 1044 height 519
click at [773, 201] on span "Reset election" at bounding box center [760, 195] width 63 height 14
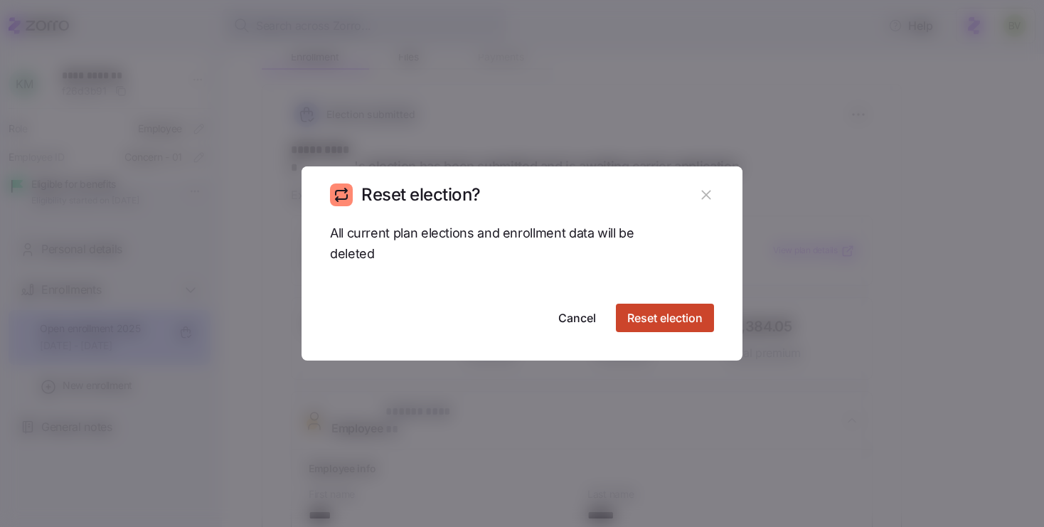
click at [635, 324] on span "Reset election" at bounding box center [664, 317] width 75 height 17
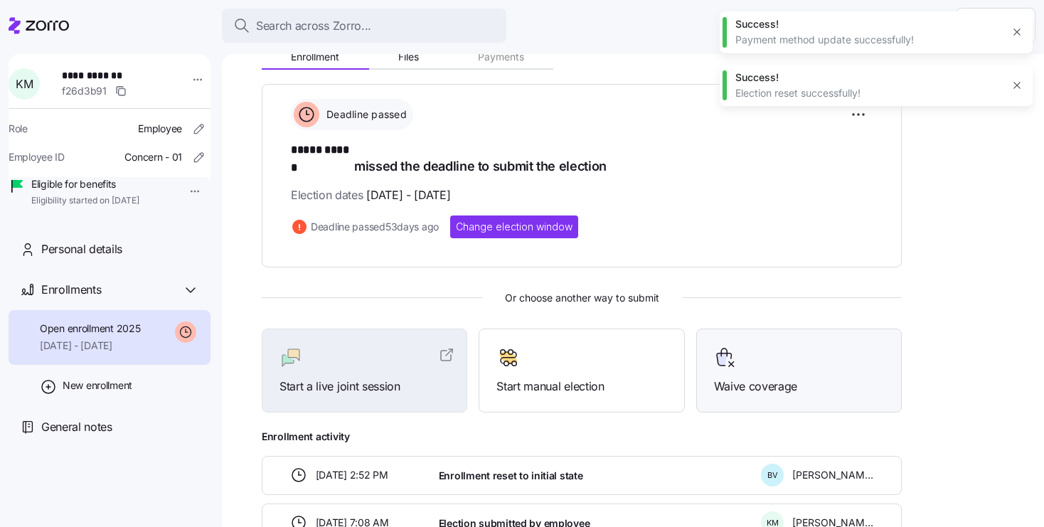
click at [769, 348] on div at bounding box center [799, 357] width 170 height 23
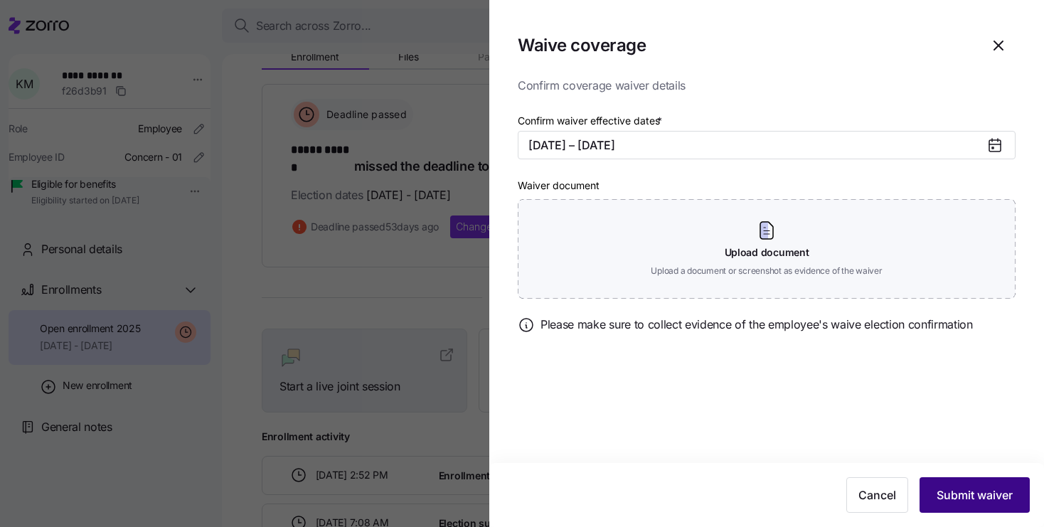
click at [982, 497] on span "Submit waiver" at bounding box center [975, 495] width 76 height 17
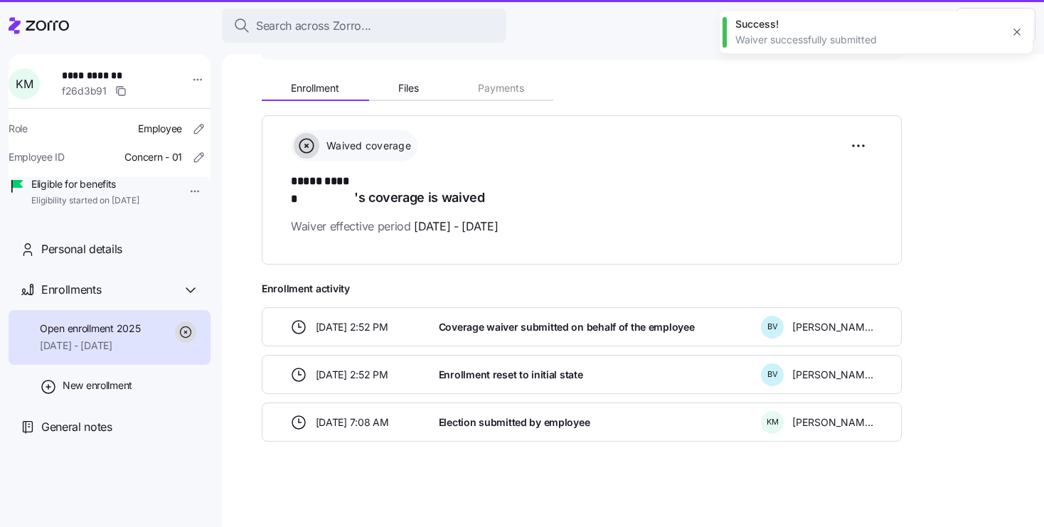
scroll to position [120, 0]
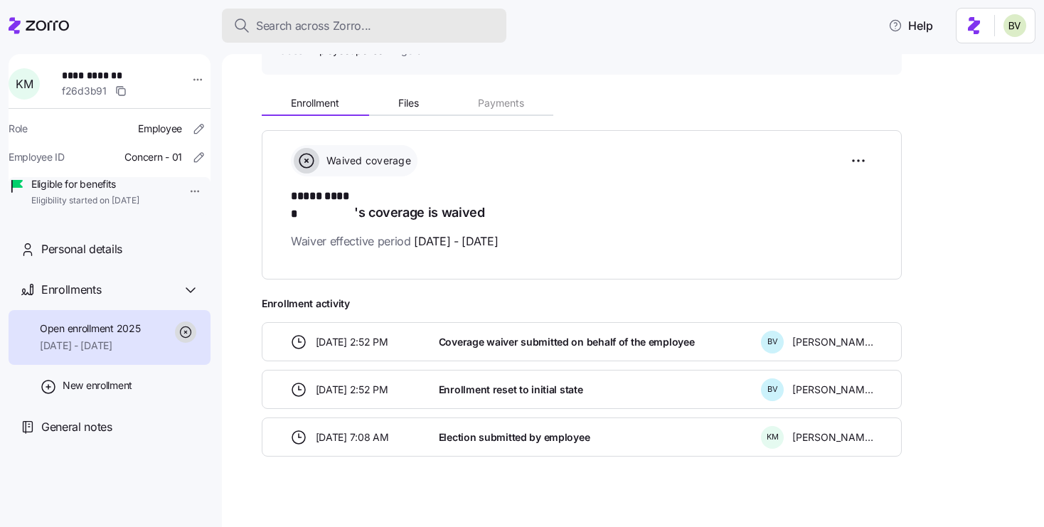
click at [387, 27] on div "Search across Zorro..." at bounding box center [364, 26] width 262 height 18
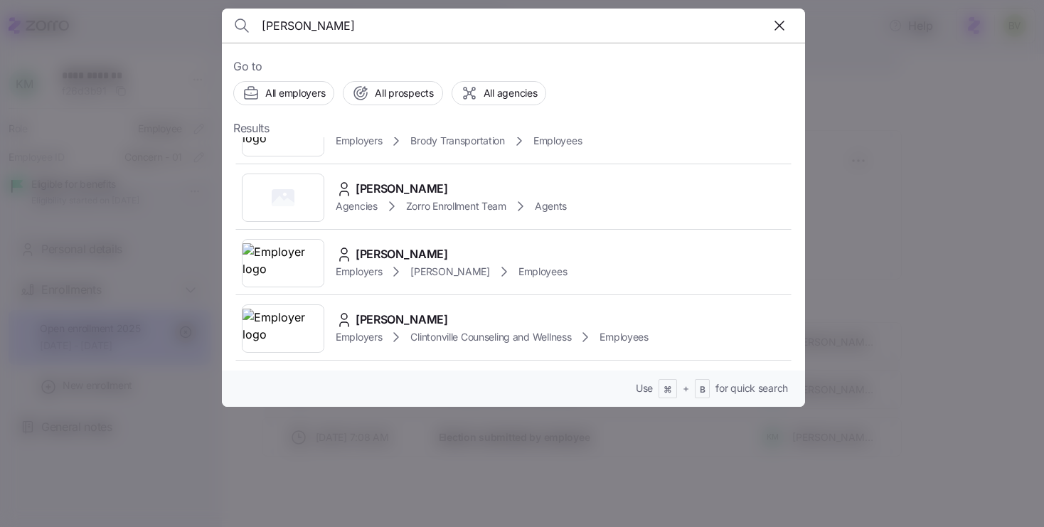
scroll to position [1227, 0]
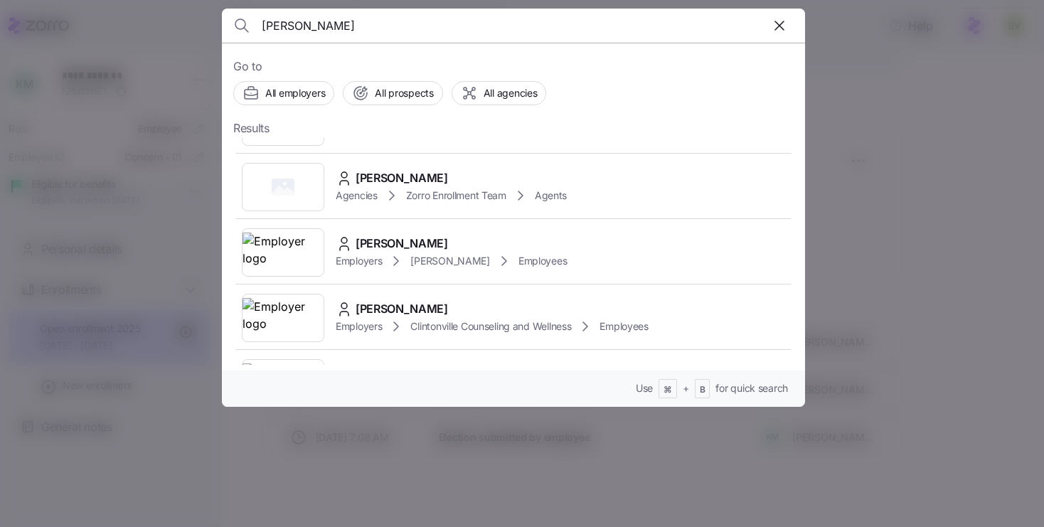
type input "henry james"
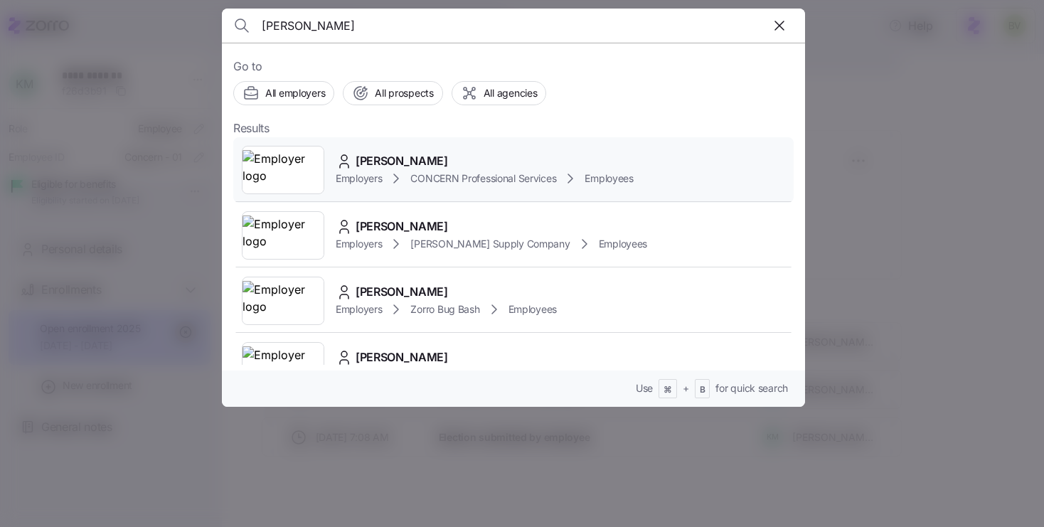
click at [292, 157] on img at bounding box center [283, 170] width 81 height 40
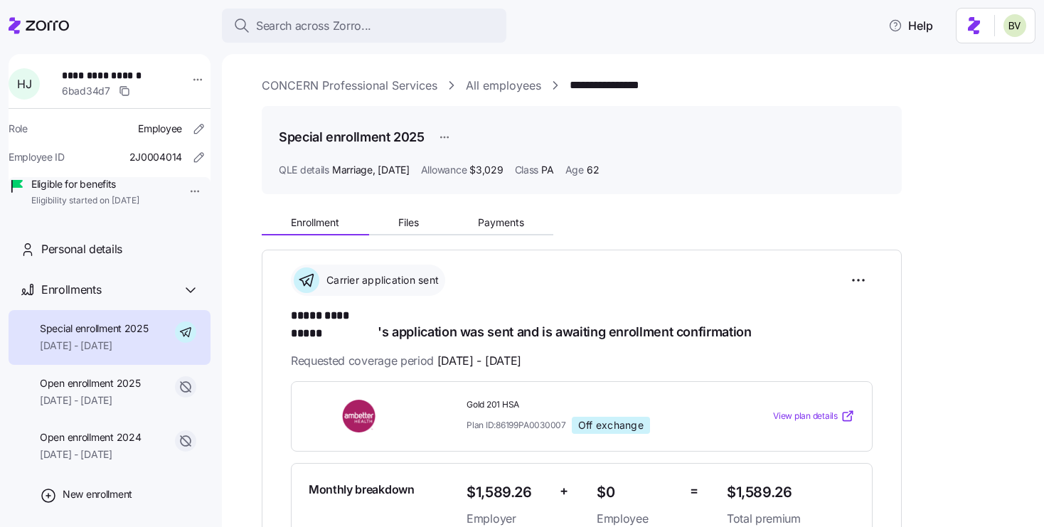
click at [354, 172] on span "Marriage , 06/16/2025" at bounding box center [371, 170] width 78 height 14
click at [494, 218] on span "Payments" at bounding box center [501, 223] width 46 height 10
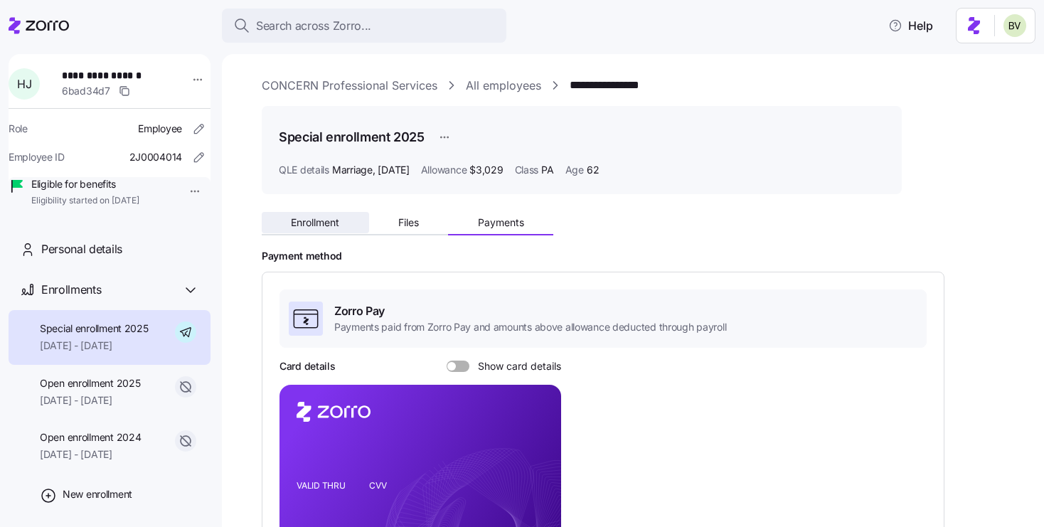
click at [330, 227] on span "Enrollment" at bounding box center [315, 223] width 48 height 10
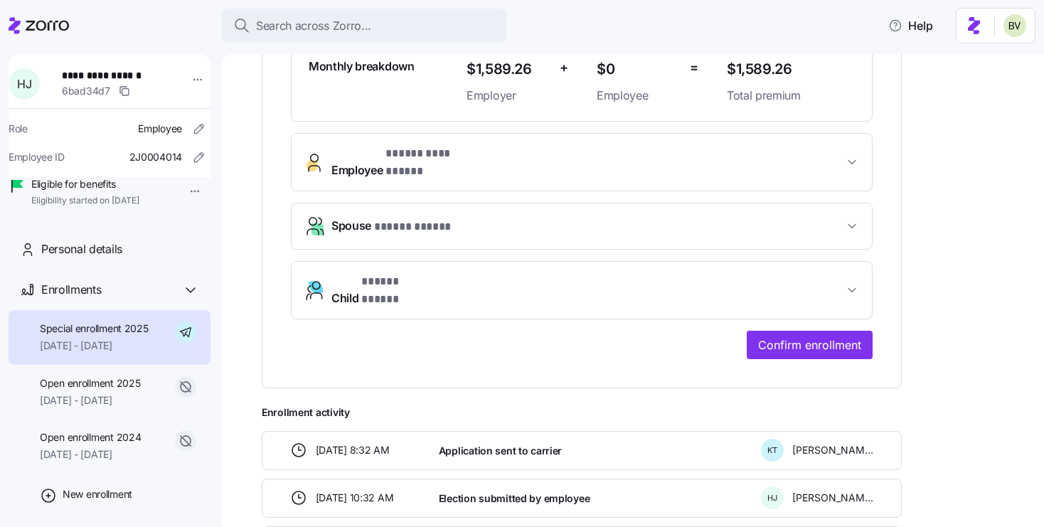
scroll to position [435, 0]
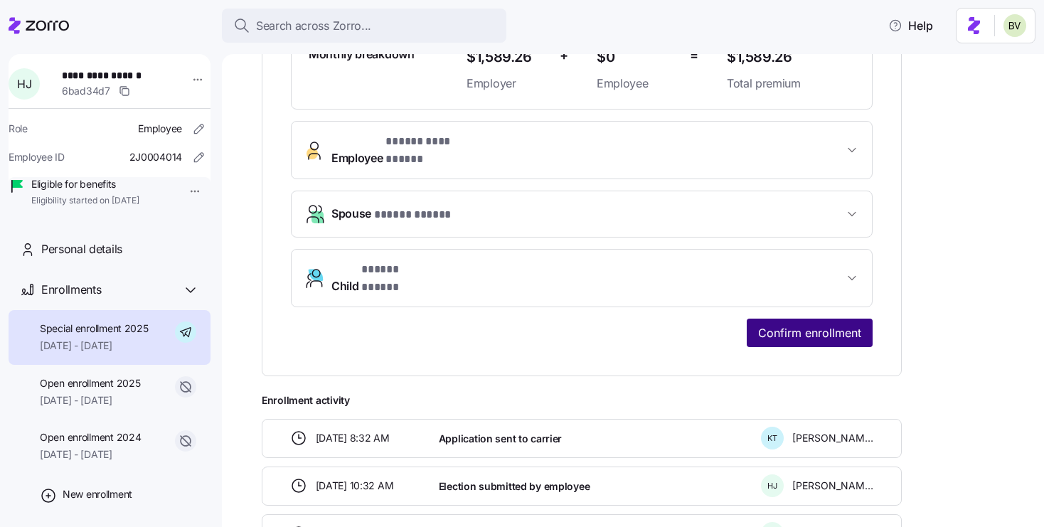
click at [815, 324] on span "Confirm enrollment" at bounding box center [809, 332] width 103 height 17
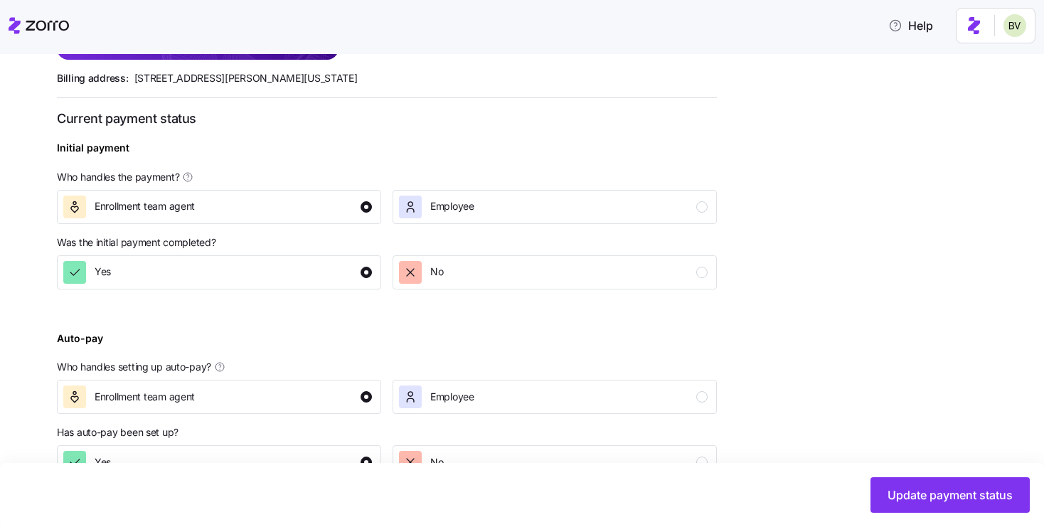
scroll to position [528, 0]
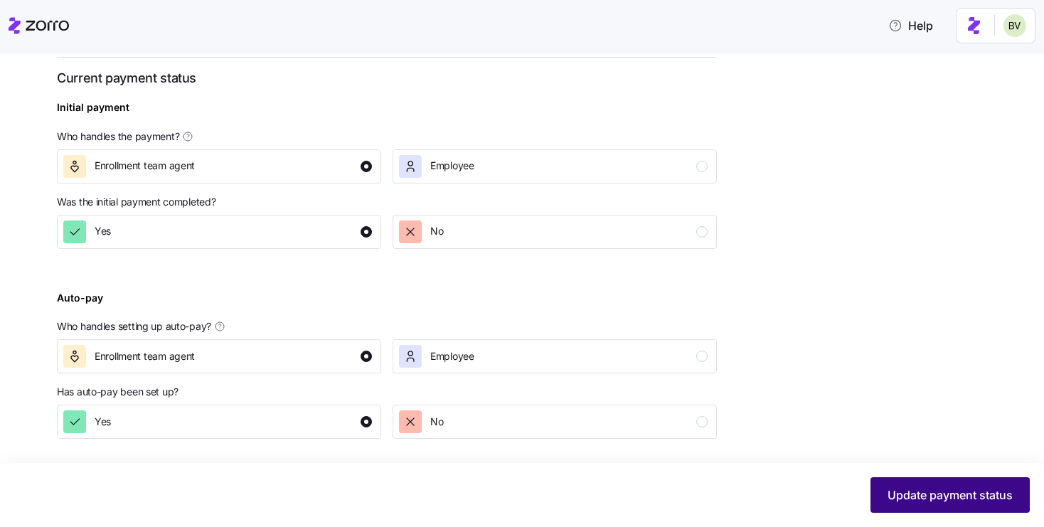
click at [975, 492] on span "Update payment status" at bounding box center [950, 495] width 125 height 17
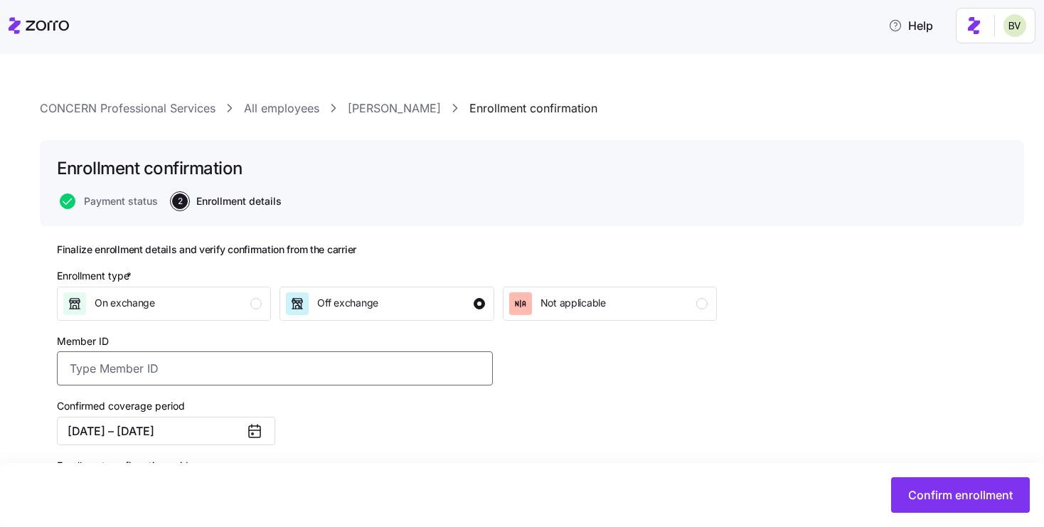
click at [351, 370] on input "Member ID" at bounding box center [275, 368] width 436 height 34
paste input "UZ0353398"
type input "UZ0353398"
click at [916, 496] on span "Confirm enrollment" at bounding box center [961, 495] width 105 height 17
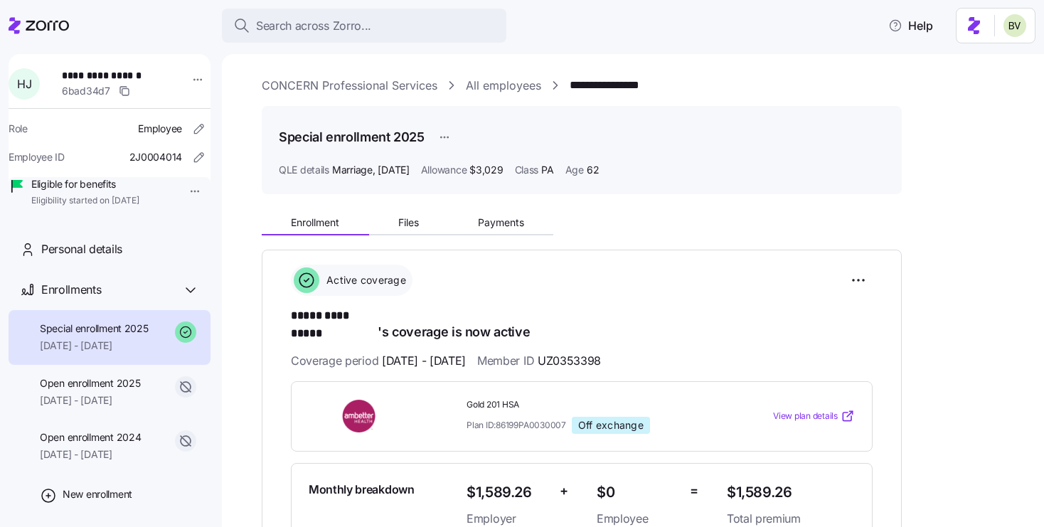
scroll to position [1, 0]
click at [497, 219] on span "Payments" at bounding box center [501, 222] width 46 height 10
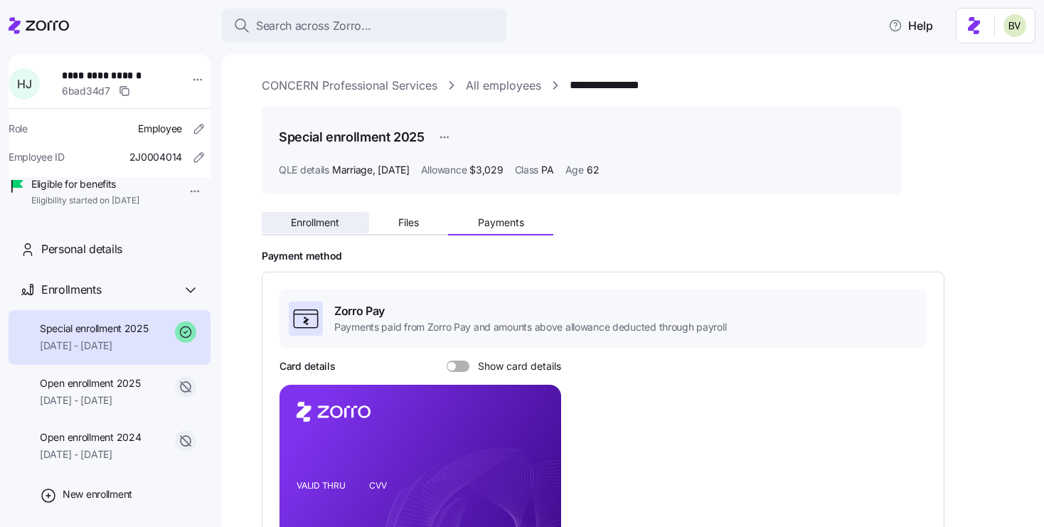
click at [332, 225] on span "Enrollment" at bounding box center [315, 223] width 48 height 10
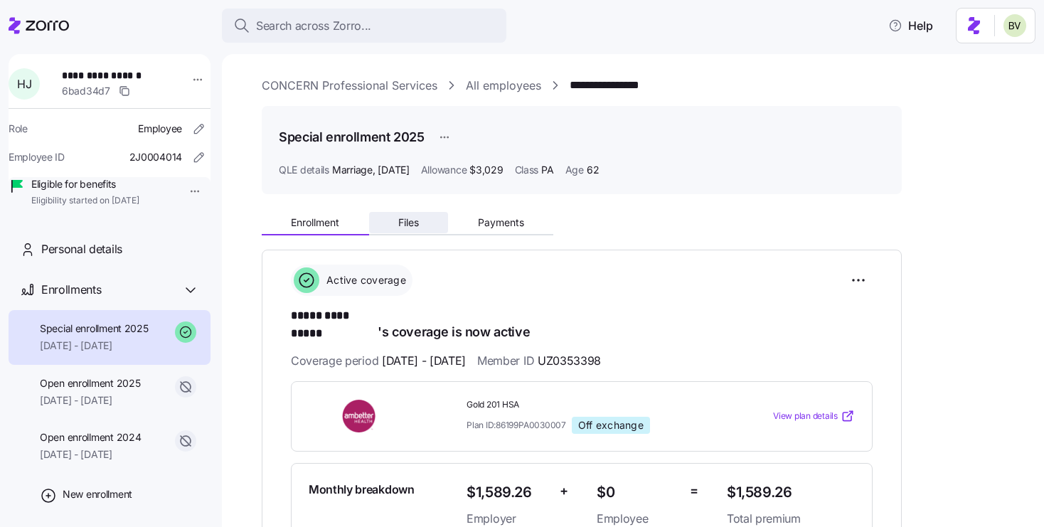
click at [407, 223] on span "Files" at bounding box center [408, 223] width 21 height 10
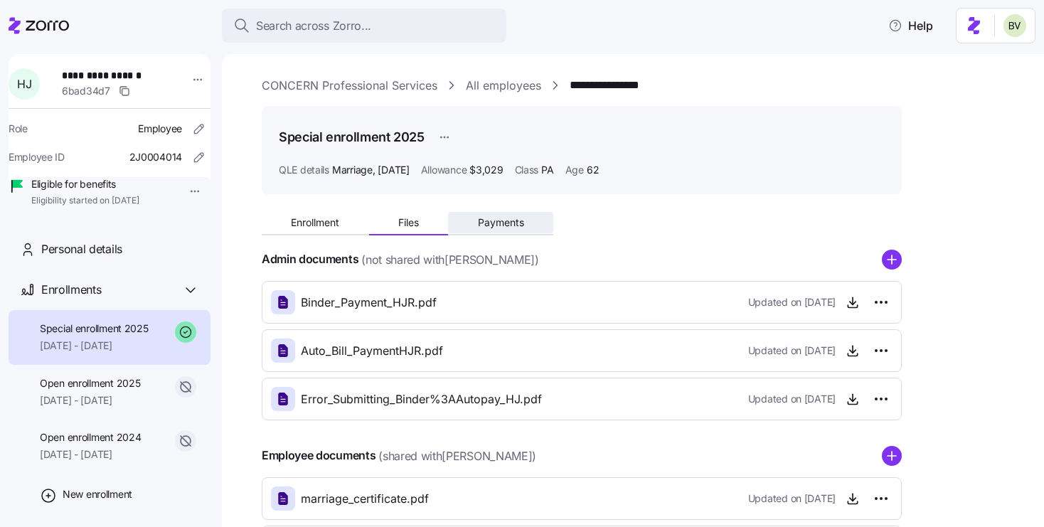
click at [511, 213] on button "Payments" at bounding box center [500, 222] width 105 height 21
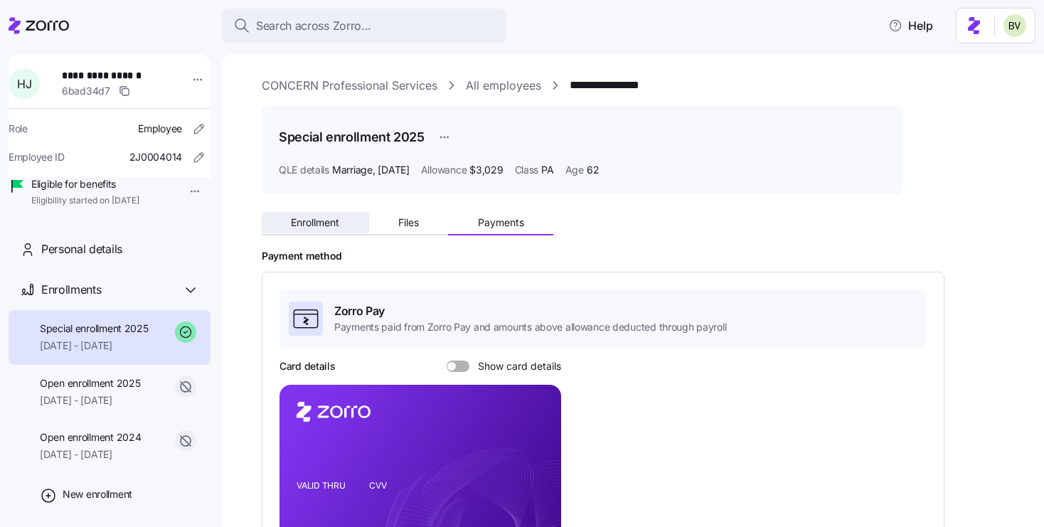
click at [325, 229] on button "Enrollment" at bounding box center [315, 222] width 107 height 21
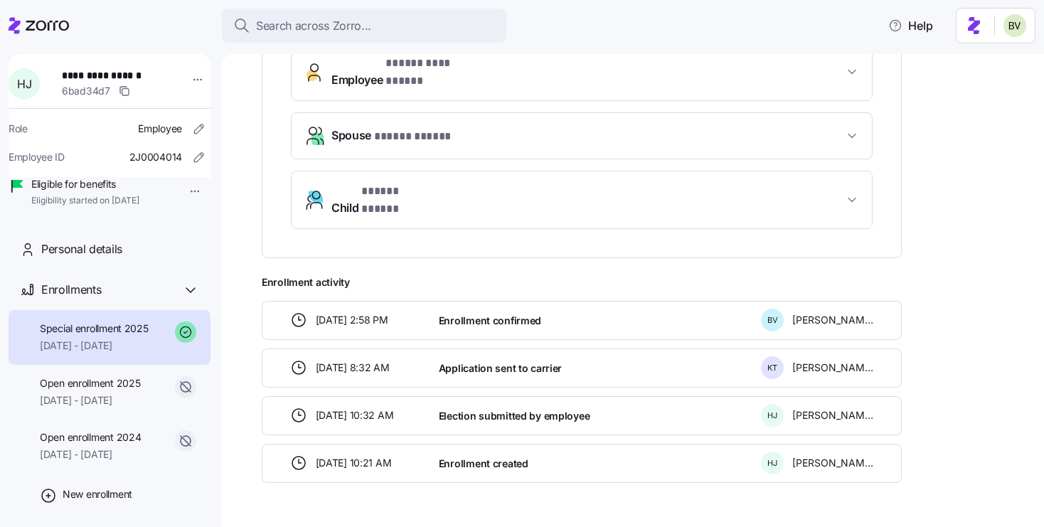
scroll to position [517, 0]
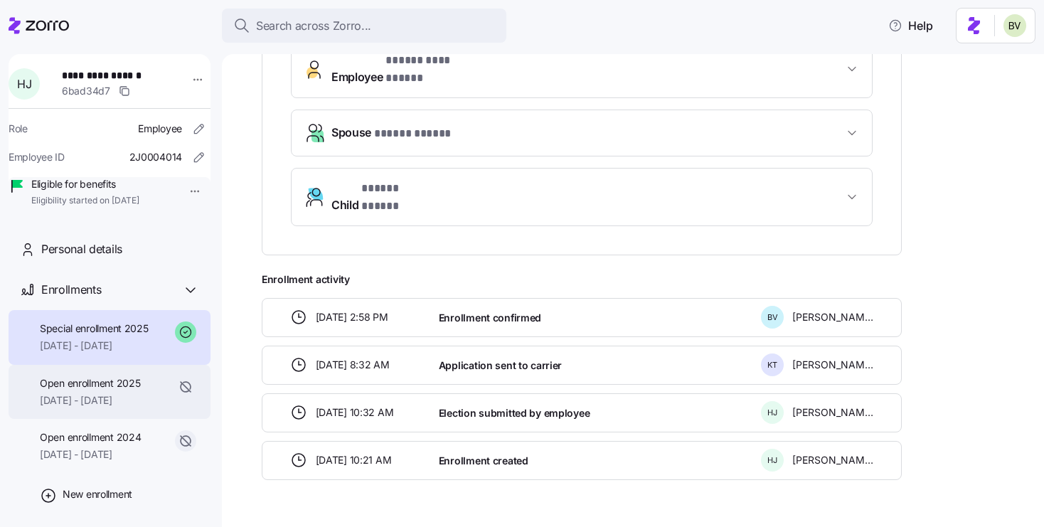
click at [140, 408] on span "01/01/2025 - 07/31/2025" at bounding box center [90, 400] width 100 height 14
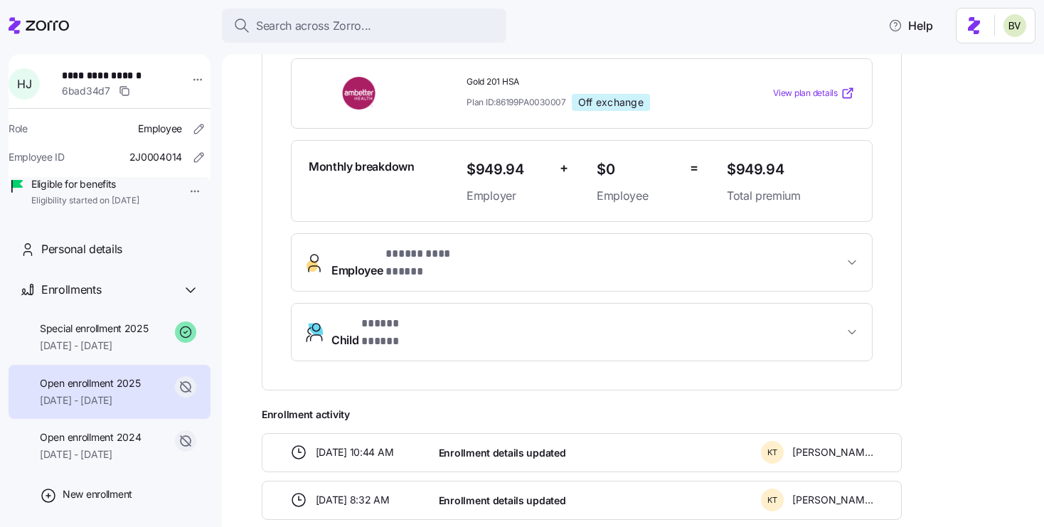
scroll to position [135, 0]
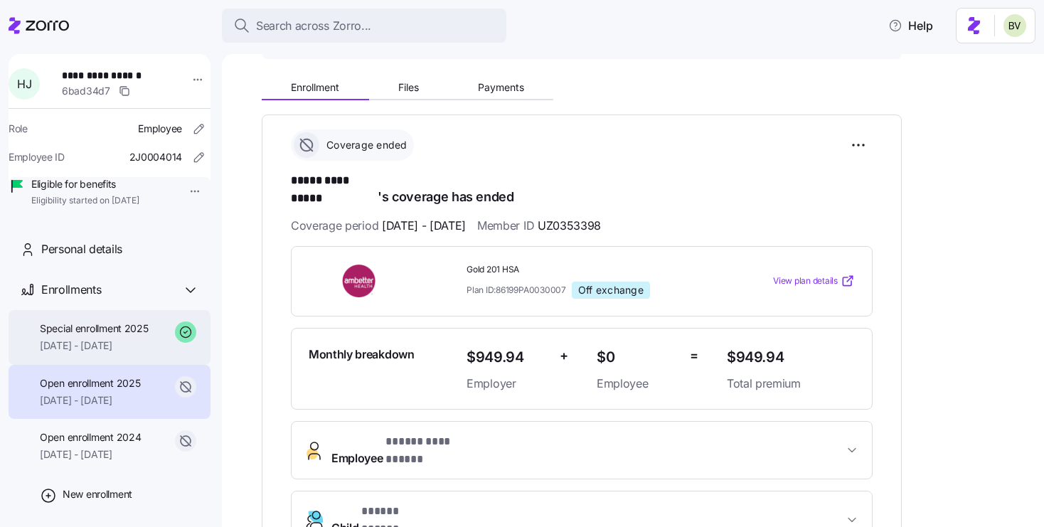
click at [121, 365] on div "Special enrollment 2025 08/01/2025 - 12/31/2025" at bounding box center [110, 337] width 202 height 55
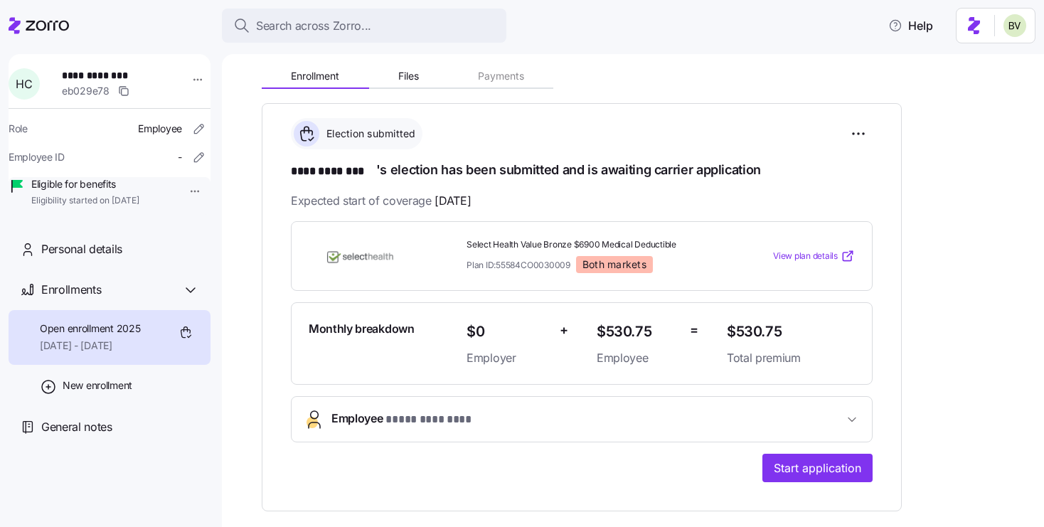
scroll to position [143, 0]
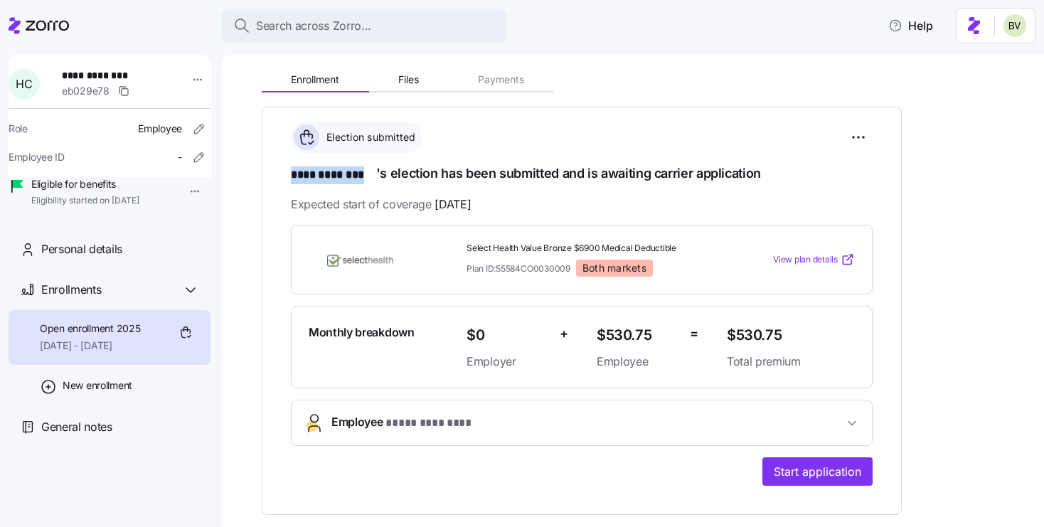
drag, startPoint x: 375, startPoint y: 175, endPoint x: 286, endPoint y: 176, distance: 88.9
click at [286, 176] on div "**********" at bounding box center [582, 311] width 640 height 408
copy span "**** ********"
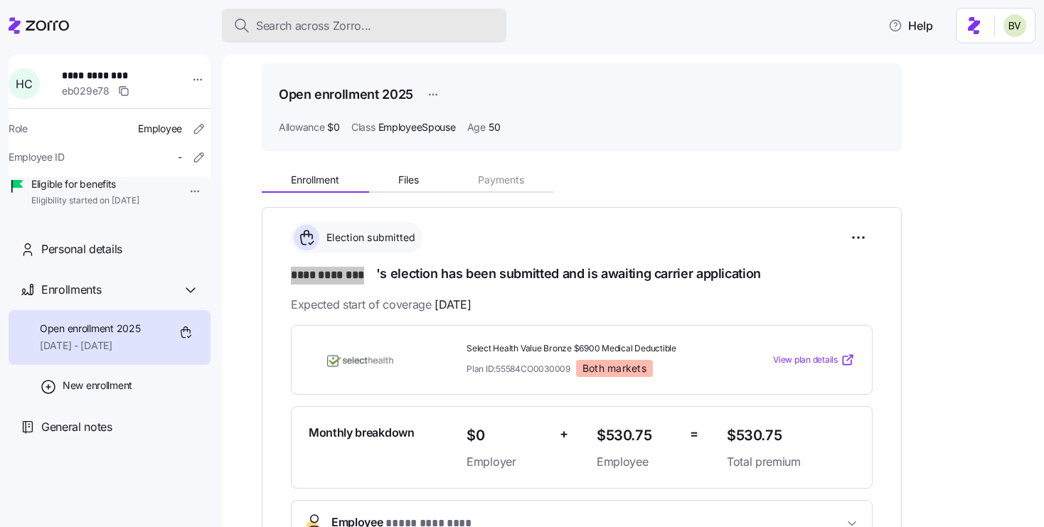
scroll to position [0, 0]
